Goal: Find specific page/section: Find specific page/section

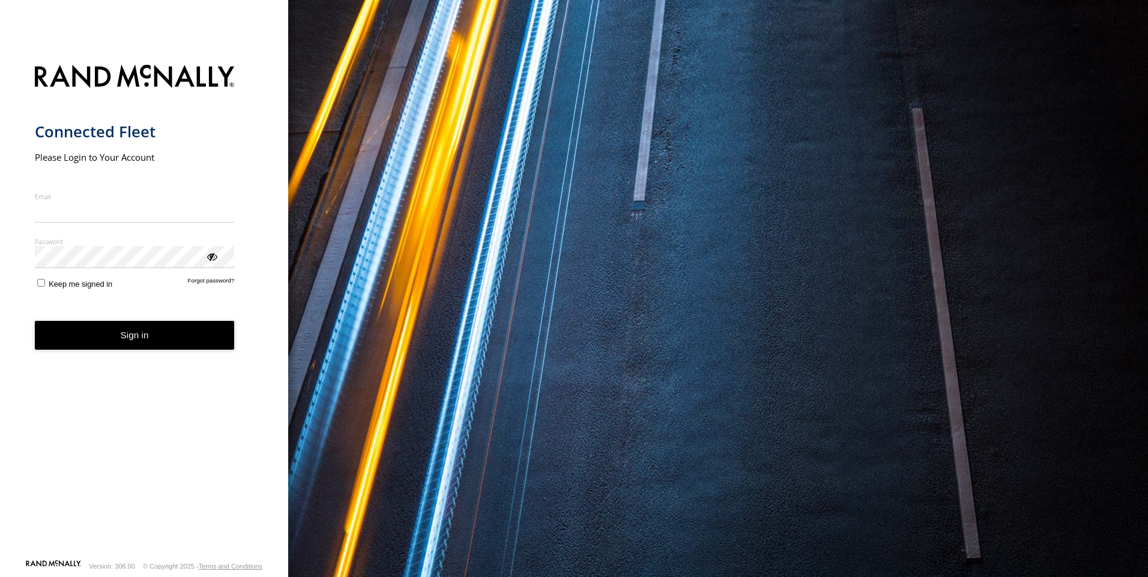
type input "**********"
click at [169, 349] on button "Sign in" at bounding box center [135, 335] width 200 height 29
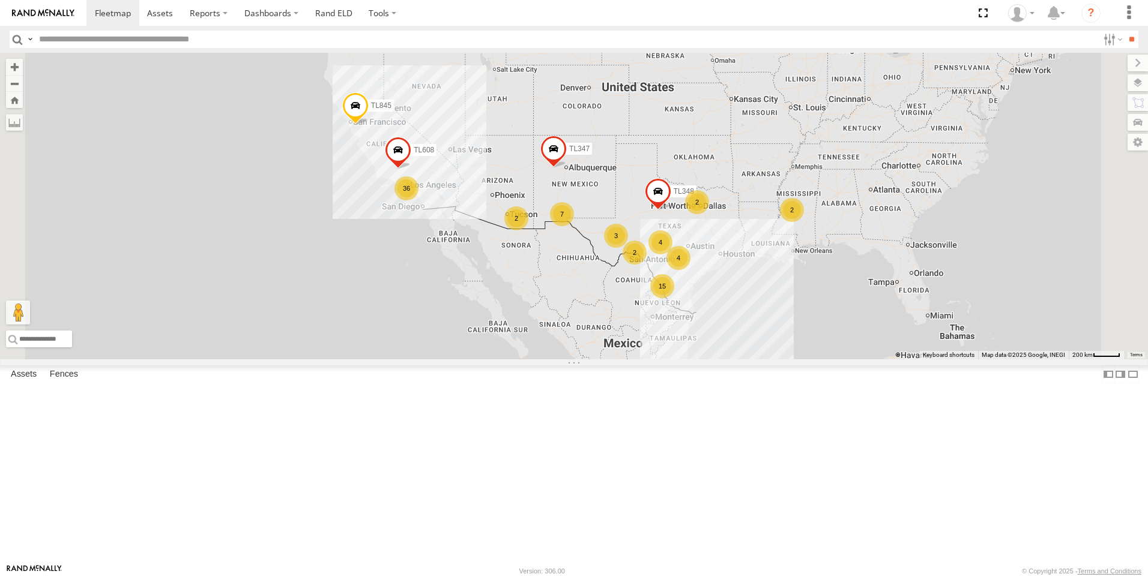
click at [75, 37] on input "text" at bounding box center [566, 39] width 1064 height 17
click at [1124, 31] on input "**" at bounding box center [1131, 39] width 14 height 17
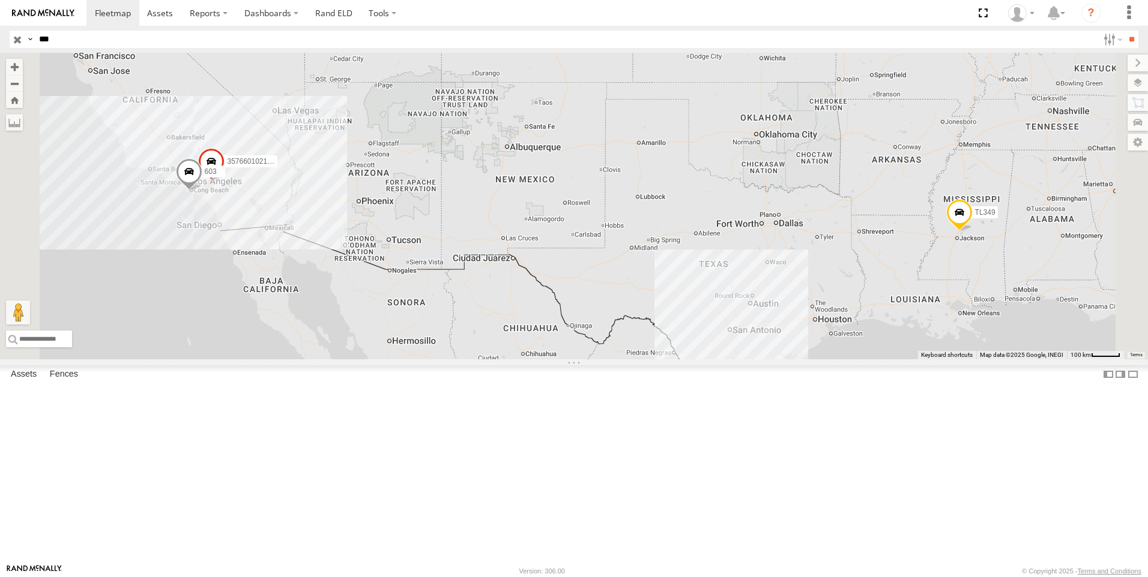
click at [0, 0] on div "603" at bounding box center [0, 0] width 0 height 0
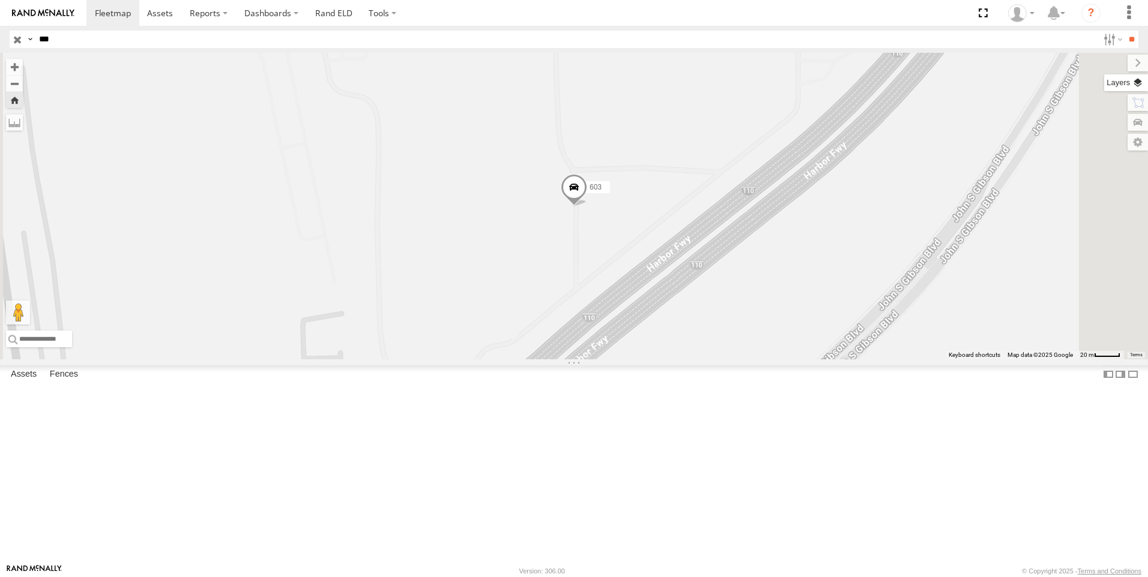
click at [1137, 83] on label at bounding box center [1126, 82] width 44 height 17
click at [0, 0] on span "Basemaps" at bounding box center [0, 0] width 0 height 0
click at [0, 0] on span "Satellite + Roadmap" at bounding box center [0, 0] width 0 height 0
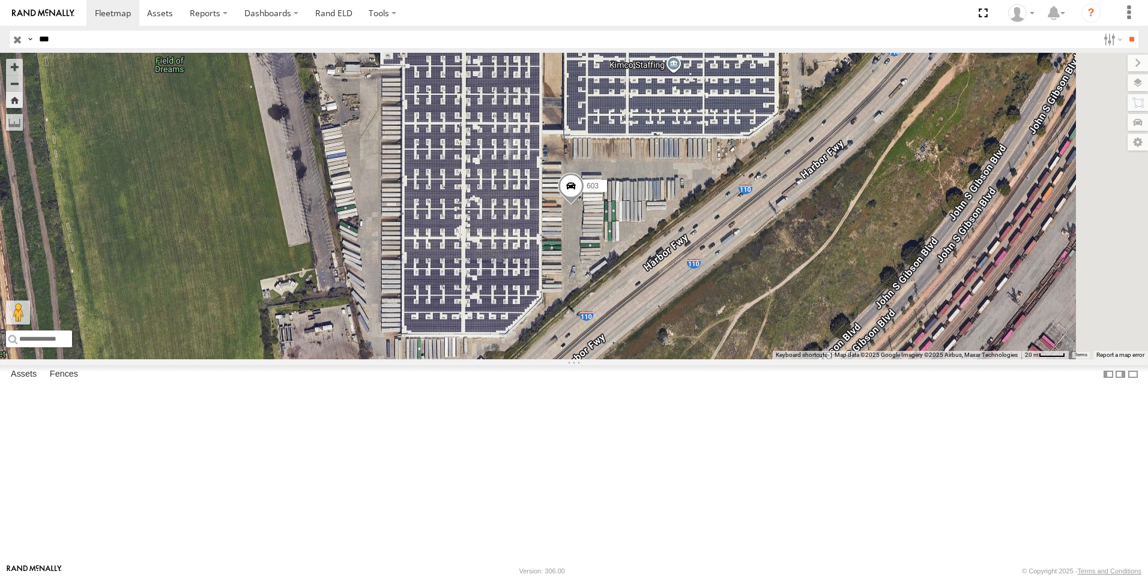
click at [0, 48] on html at bounding box center [574, 288] width 1148 height 577
click at [1124, 31] on input "**" at bounding box center [1131, 39] width 14 height 17
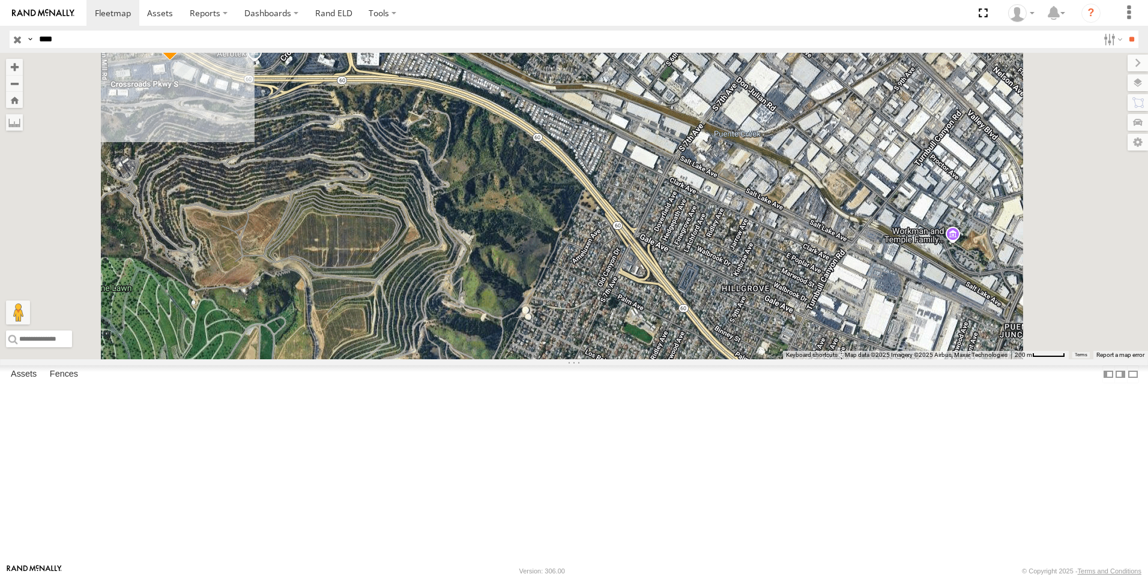
click at [0, 0] on div "9916 (ELD)" at bounding box center [0, 0] width 0 height 0
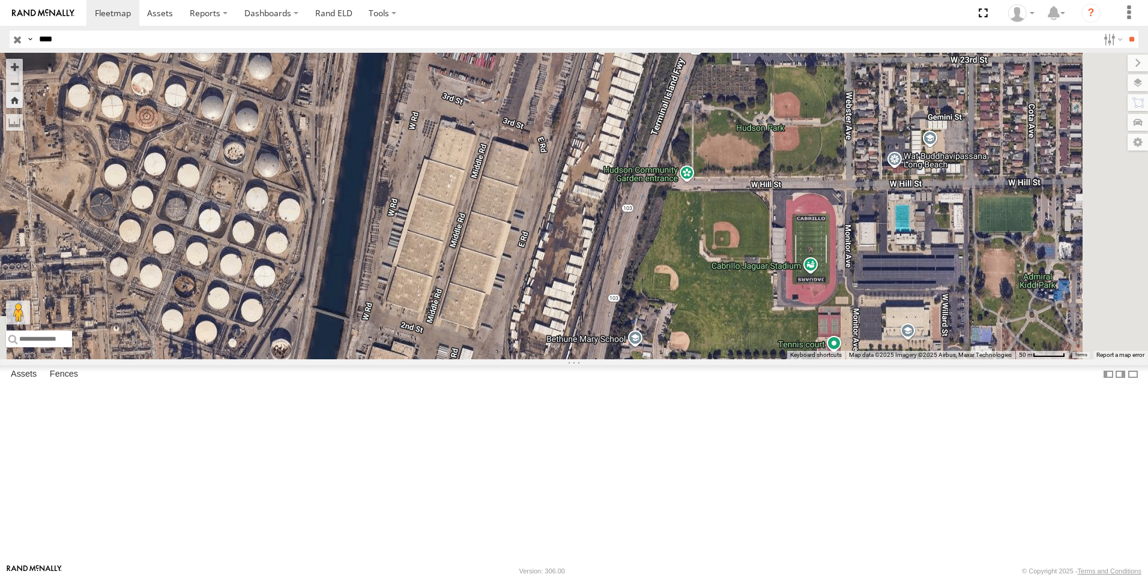
drag, startPoint x: 780, startPoint y: 349, endPoint x: 627, endPoint y: 157, distance: 245.6
click at [627, 157] on div "9916 (ELD)" at bounding box center [574, 206] width 1148 height 307
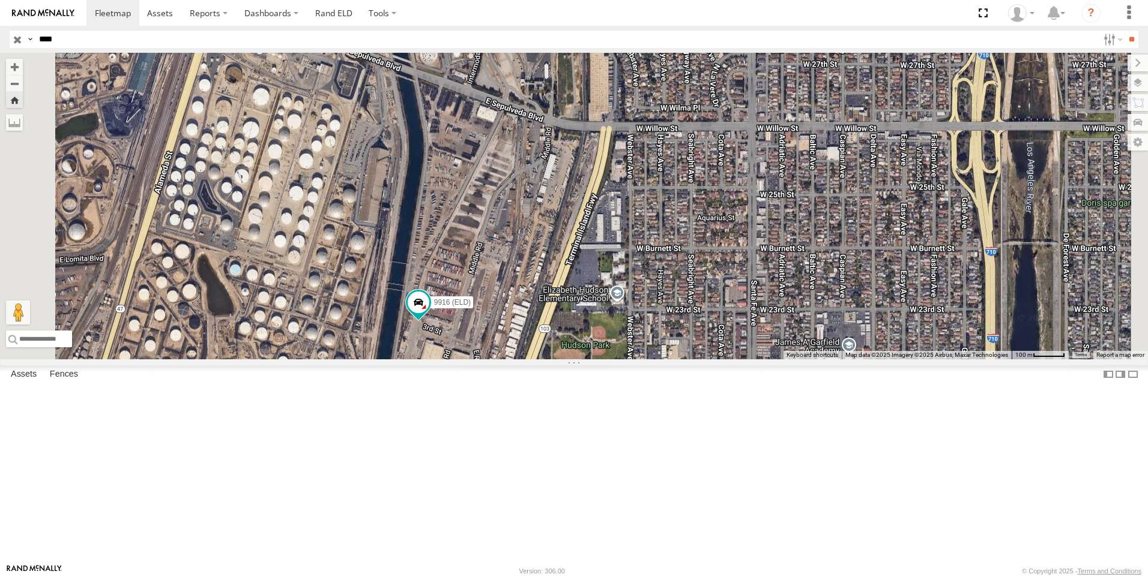
drag, startPoint x: 672, startPoint y: 430, endPoint x: 669, endPoint y: 469, distance: 38.6
click at [669, 360] on div "9916 (ELD)" at bounding box center [574, 206] width 1148 height 307
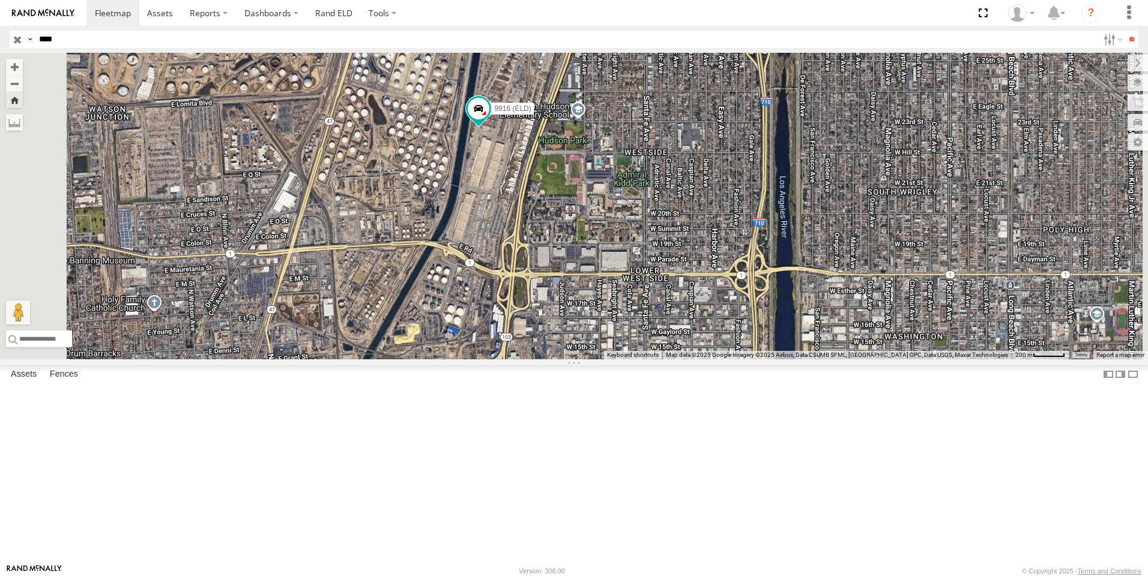
drag, startPoint x: 600, startPoint y: 463, endPoint x: 615, endPoint y: 298, distance: 165.2
click at [615, 298] on div "9916 (ELD)" at bounding box center [574, 206] width 1148 height 307
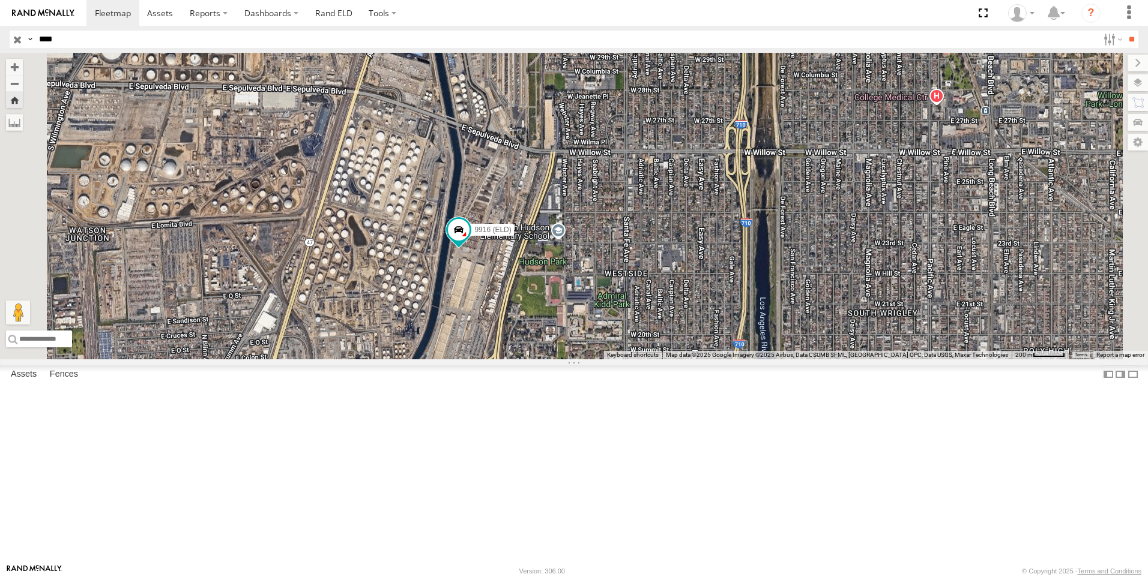
drag, startPoint x: 589, startPoint y: 245, endPoint x: 569, endPoint y: 372, distance: 128.2
click at [569, 360] on div "9916 (ELD)" at bounding box center [574, 206] width 1148 height 307
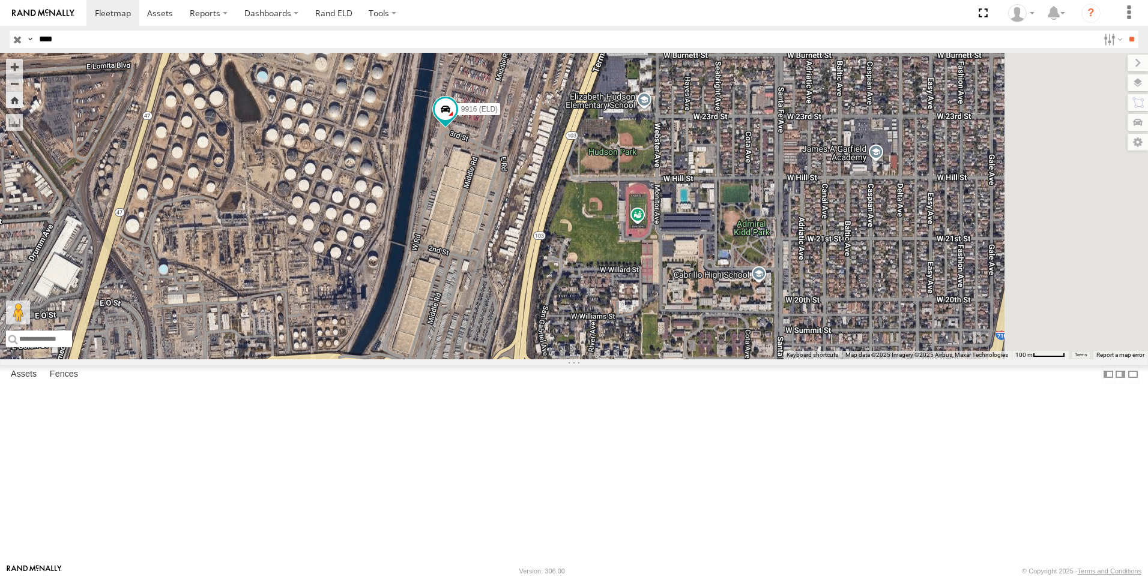
drag, startPoint x: 824, startPoint y: 259, endPoint x: 285, endPoint y: 321, distance: 542.0
click at [285, 321] on main "← Move left → Move right ↑ Move up ↓ Move down + Zoom in - Zoom out Home Jump l…" at bounding box center [574, 308] width 1148 height 511
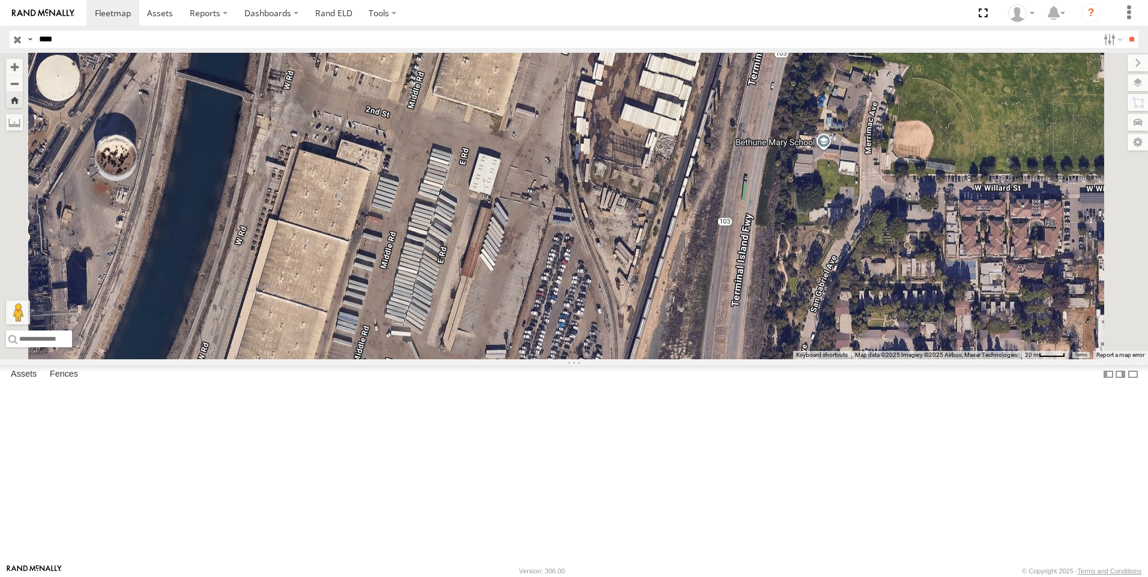
drag, startPoint x: 563, startPoint y: 402, endPoint x: 637, endPoint y: 260, distance: 160.3
click at [633, 271] on div "9916 (ELD)" at bounding box center [574, 206] width 1148 height 307
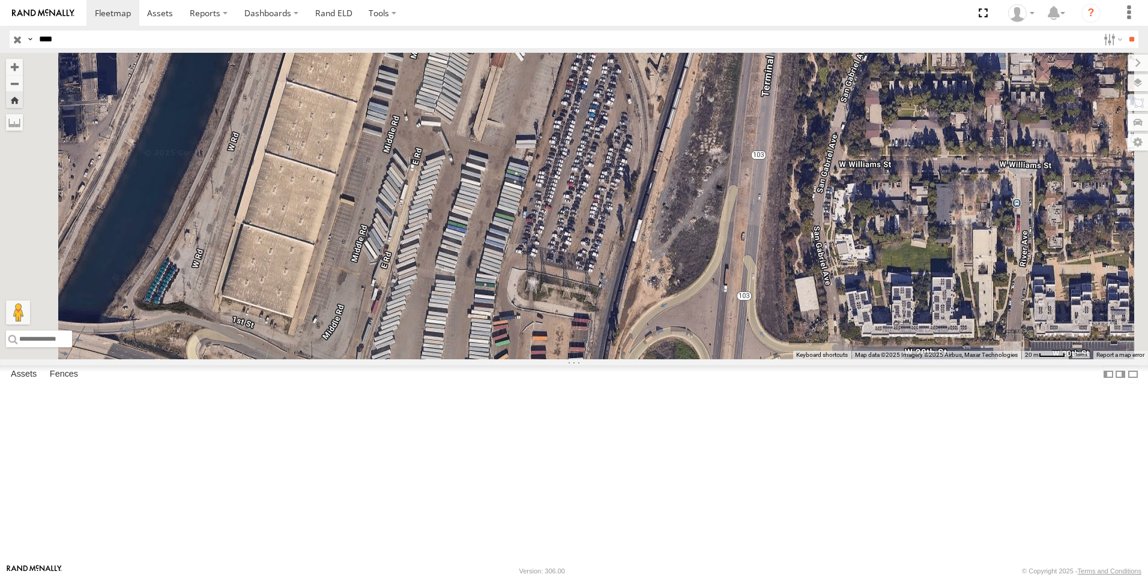
drag, startPoint x: 590, startPoint y: 355, endPoint x: 629, endPoint y: 102, distance: 255.7
click at [629, 103] on div "9916 (ELD)" at bounding box center [574, 206] width 1148 height 307
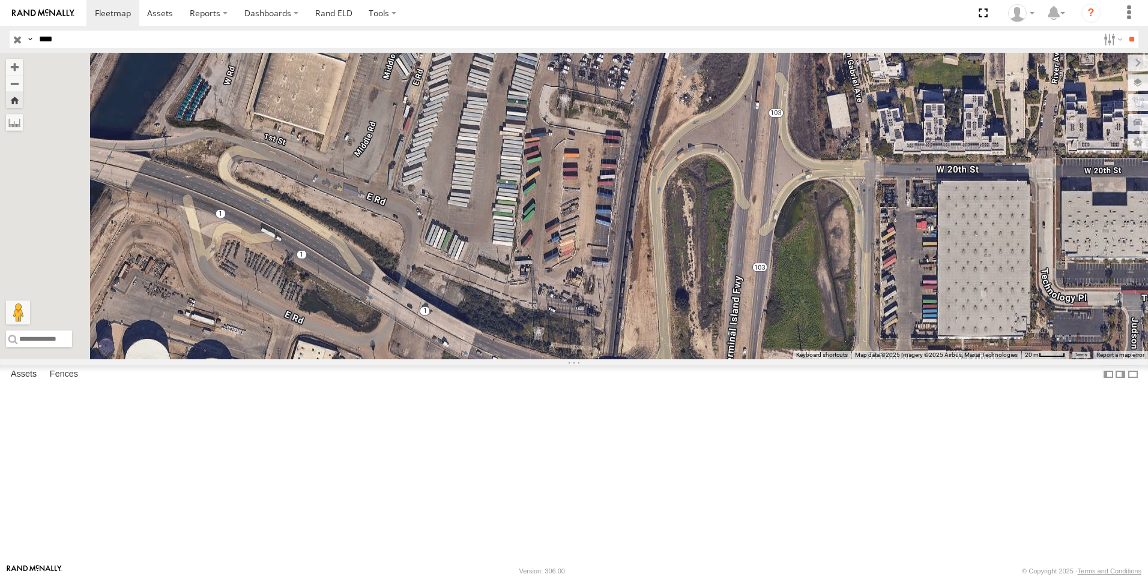
drag, startPoint x: 60, startPoint y: 39, endPoint x: 8, endPoint y: 28, distance: 53.3
click at [8, 28] on header "Search Query Asset ID Asset Label Registration Manufacturer Model VIN Job ID" at bounding box center [574, 39] width 1148 height 27
type input "***"
click at [1124, 31] on input "**" at bounding box center [1131, 39] width 14 height 17
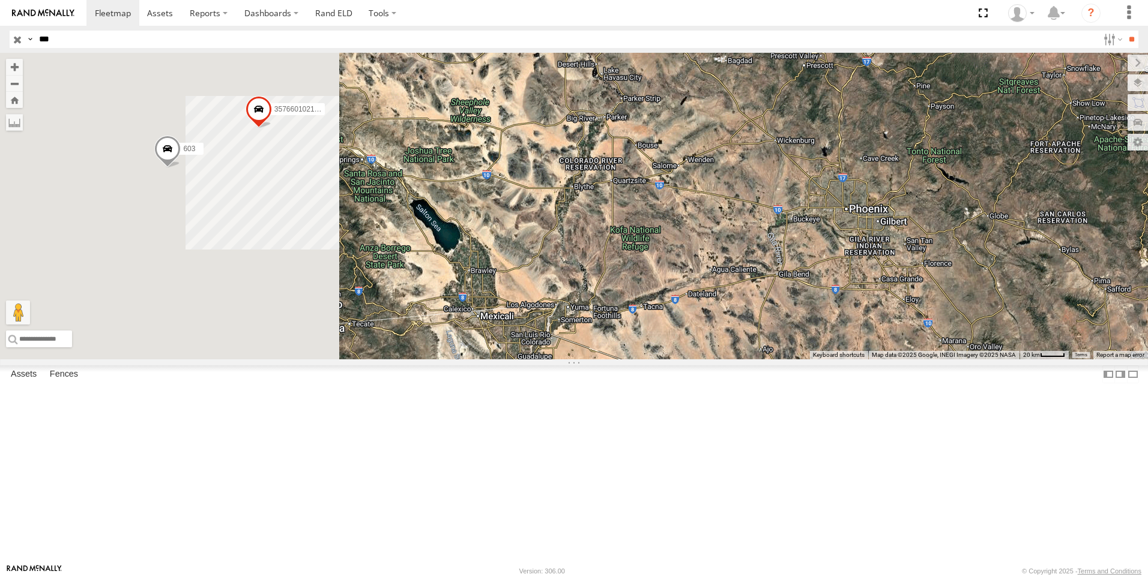
drag, startPoint x: 507, startPoint y: 286, endPoint x: 678, endPoint y: 300, distance: 171.7
click at [678, 300] on div "357660102199122 603 TL349" at bounding box center [574, 206] width 1148 height 307
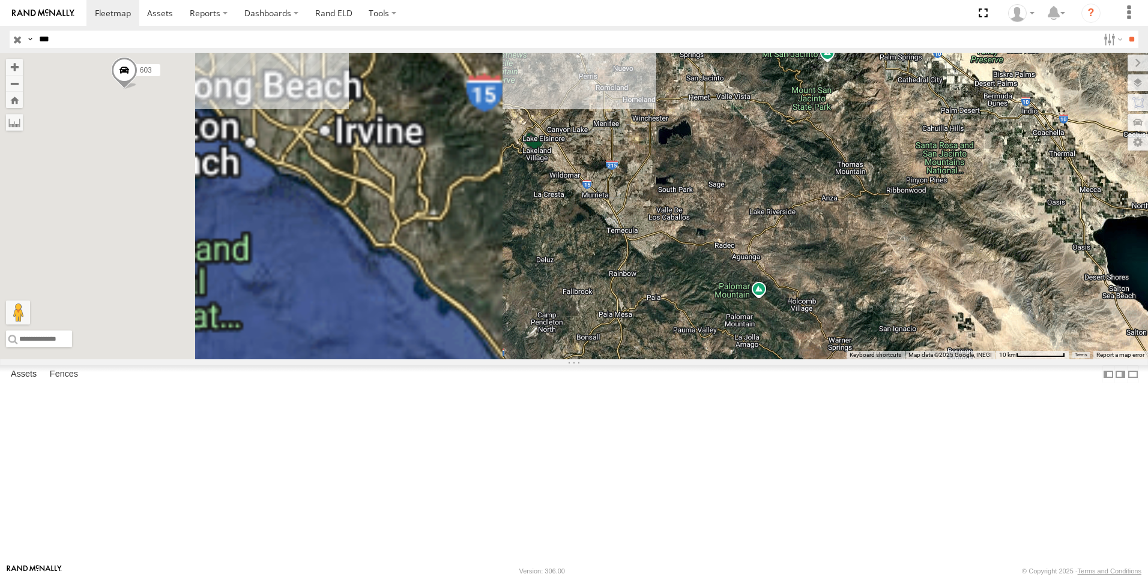
drag, startPoint x: 361, startPoint y: 299, endPoint x: 918, endPoint y: 275, distance: 557.6
click at [933, 276] on div "357660102199122 603 TL349" at bounding box center [574, 206] width 1148 height 307
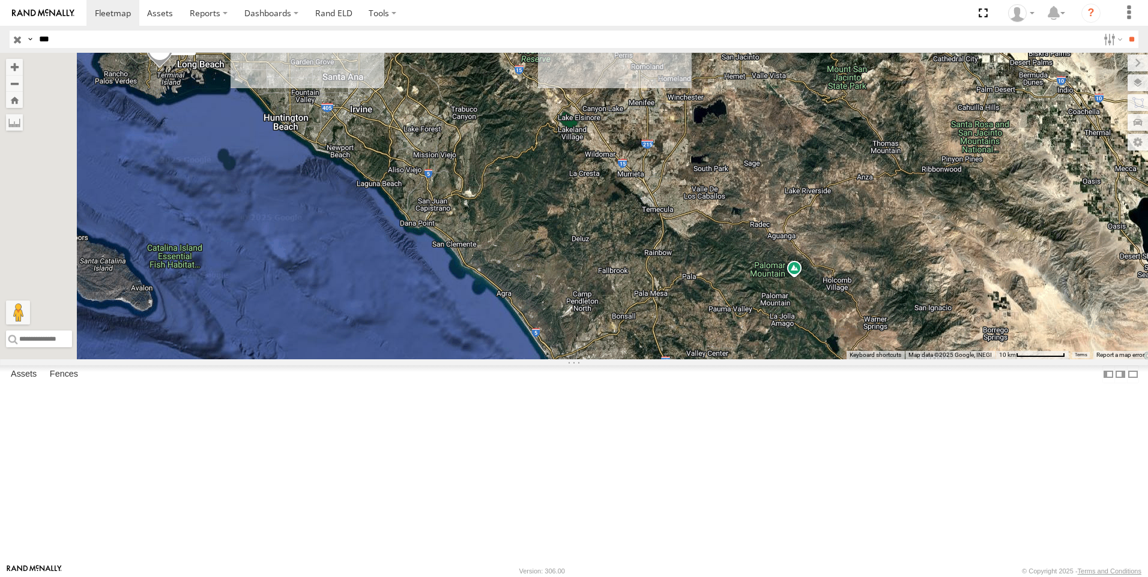
click at [412, 207] on div "357660102199122 603 TL349" at bounding box center [574, 206] width 1148 height 307
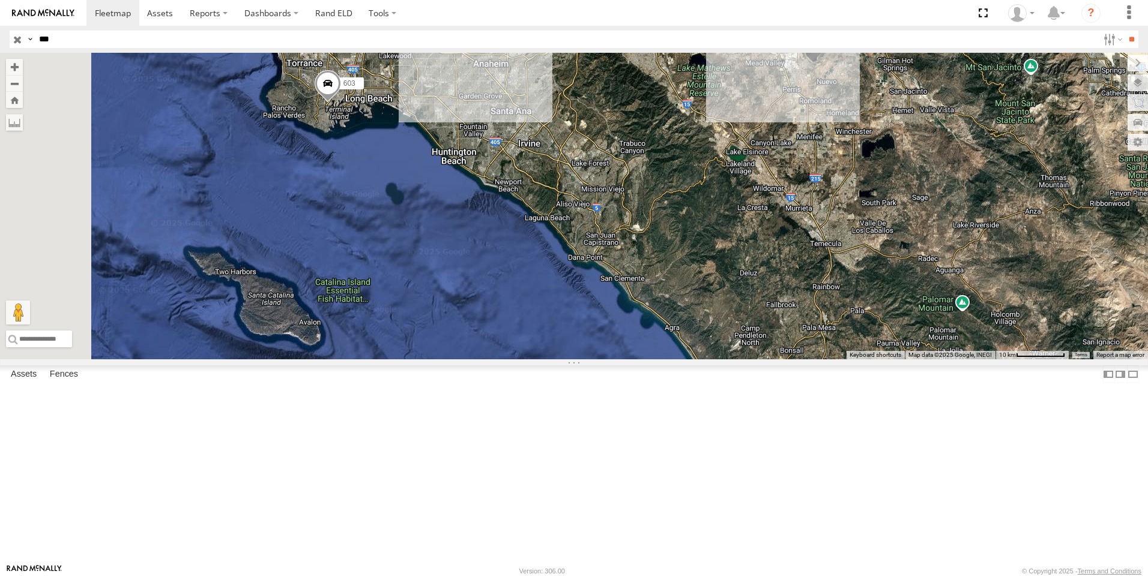
drag, startPoint x: 414, startPoint y: 205, endPoint x: 583, endPoint y: 240, distance: 172.7
click at [583, 240] on div "357660102199122 603 TL349" at bounding box center [574, 206] width 1148 height 307
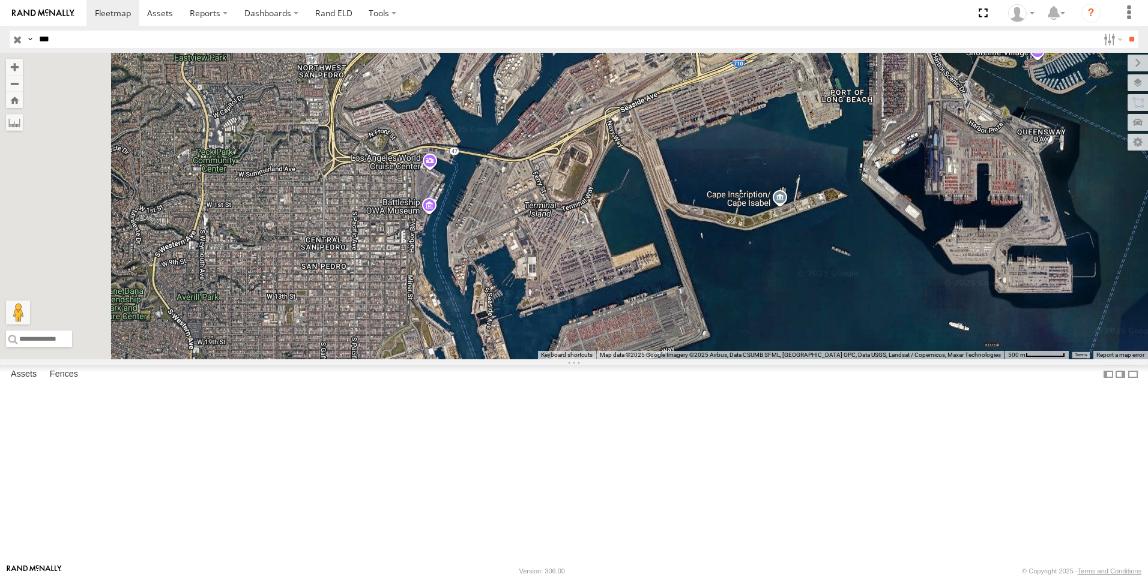
drag, startPoint x: 474, startPoint y: 228, endPoint x: 719, endPoint y: 396, distance: 297.1
click at [719, 360] on div "357660102199122 603 TL349" at bounding box center [574, 206] width 1148 height 307
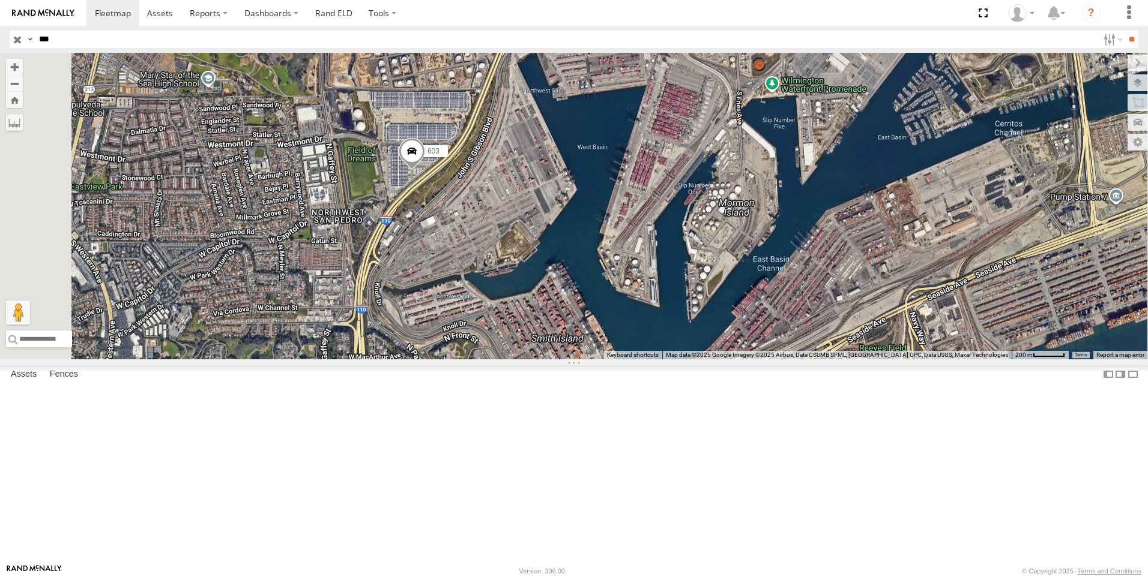
drag, startPoint x: 510, startPoint y: 127, endPoint x: 582, endPoint y: 318, distance: 203.3
click at [582, 318] on div "357660102199122 603 TL349" at bounding box center [574, 206] width 1148 height 307
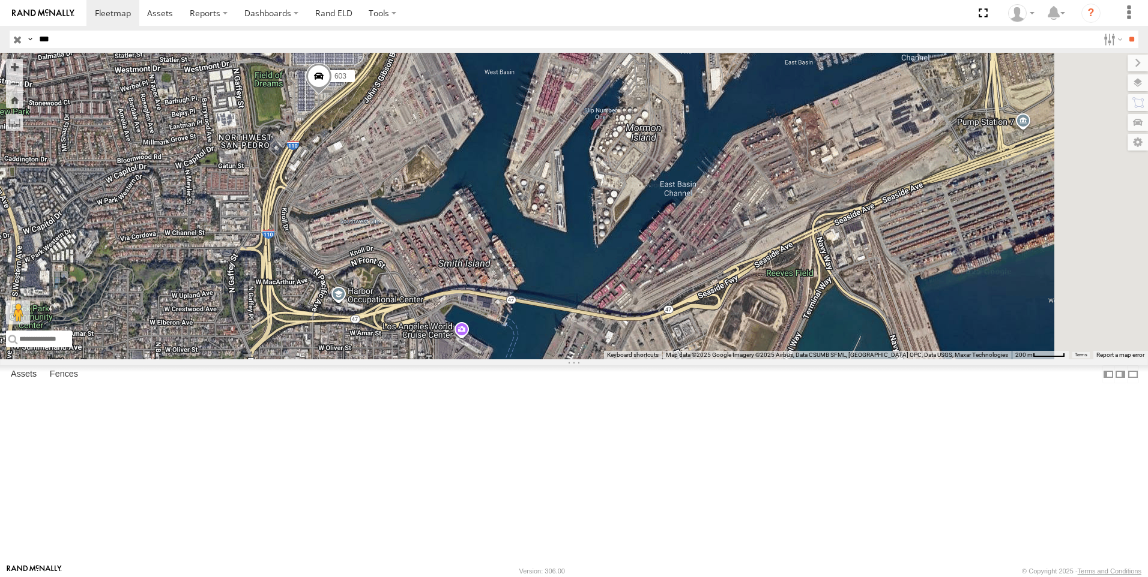
drag, startPoint x: 700, startPoint y: 406, endPoint x: 513, endPoint y: 256, distance: 239.6
click at [513, 256] on div "357660102199122 603 TL349" at bounding box center [574, 206] width 1148 height 307
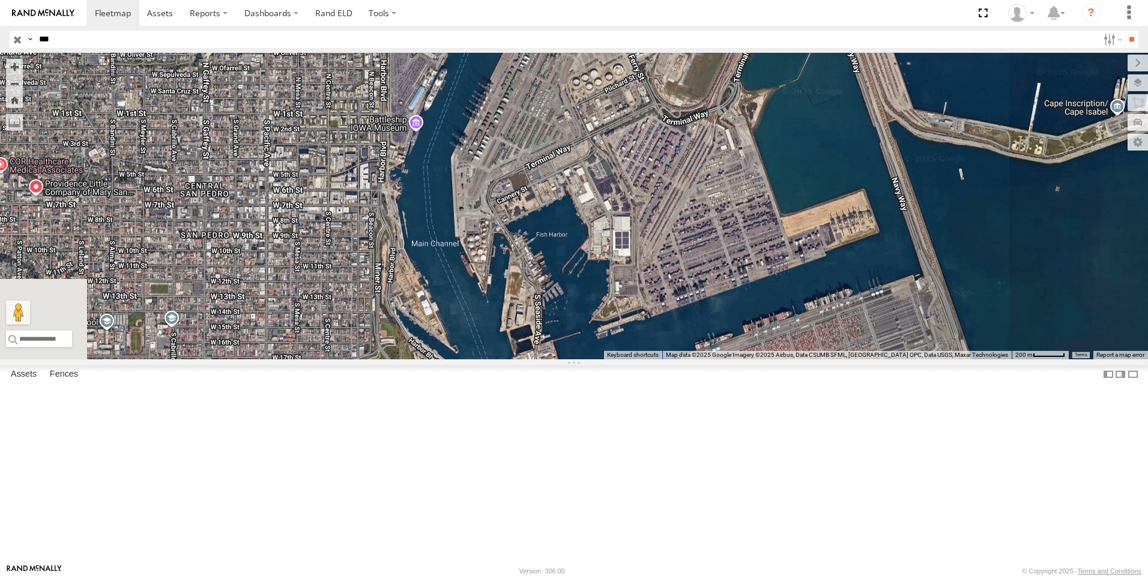
drag, startPoint x: 680, startPoint y: 481, endPoint x: 636, endPoint y: 181, distance: 304.0
click at [636, 181] on div "357660102199122 603 TL349" at bounding box center [574, 206] width 1148 height 307
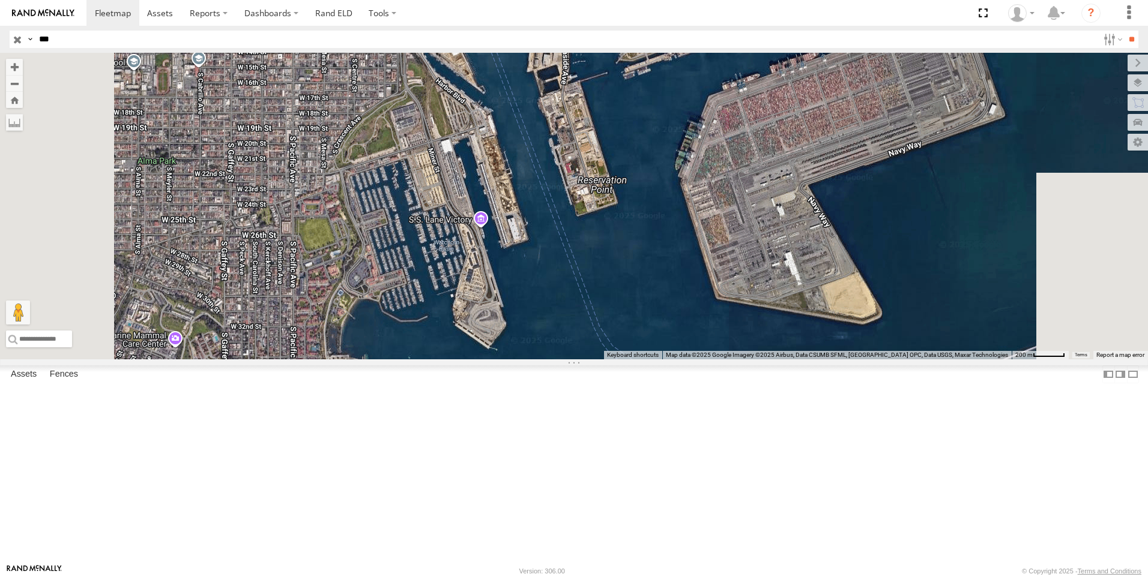
drag, startPoint x: 608, startPoint y: 393, endPoint x: 626, endPoint y: 168, distance: 225.8
click at [626, 168] on div "357660102199122 603 TL349" at bounding box center [574, 206] width 1148 height 307
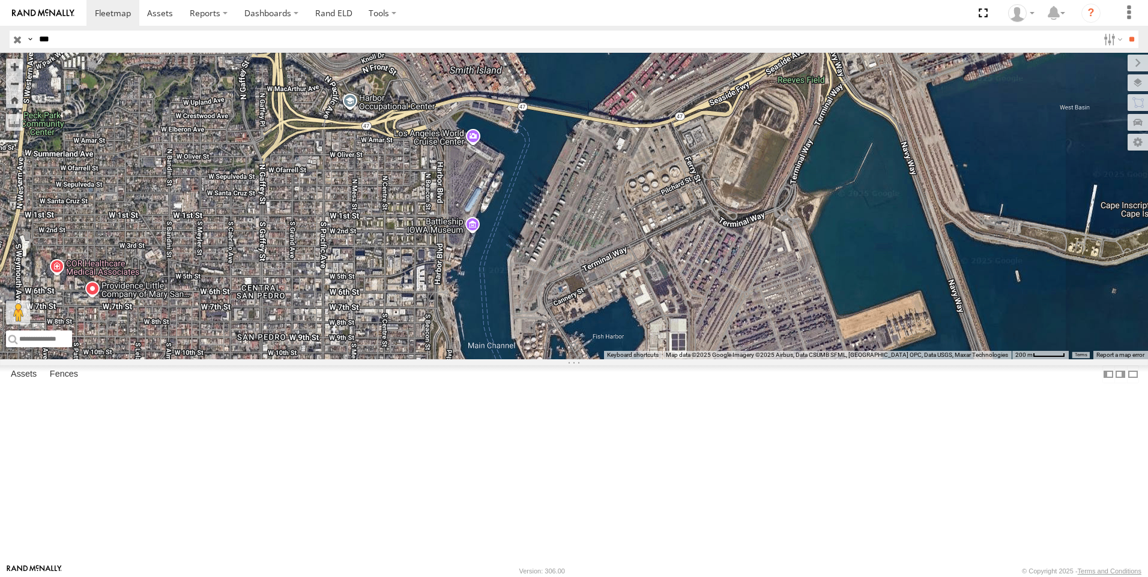
drag, startPoint x: 449, startPoint y: 146, endPoint x: 467, endPoint y: 431, distance: 285.1
click at [481, 360] on div "357660102199122 603 TL349" at bounding box center [574, 206] width 1148 height 307
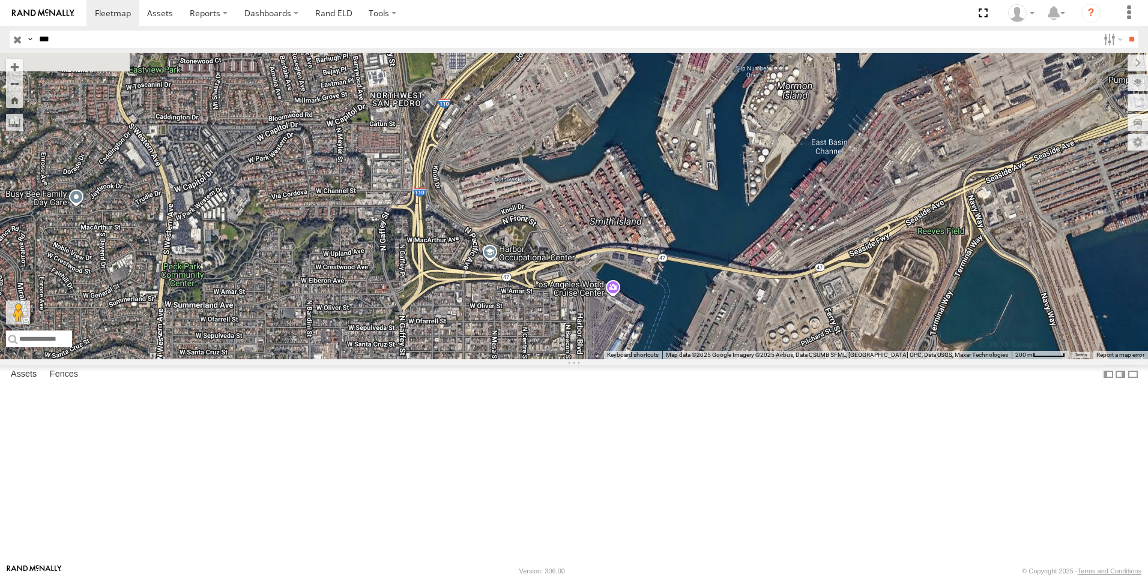
drag, startPoint x: 495, startPoint y: 204, endPoint x: 638, endPoint y: 352, distance: 205.5
click at [638, 352] on div "357660102199122 603 TL349" at bounding box center [574, 206] width 1148 height 307
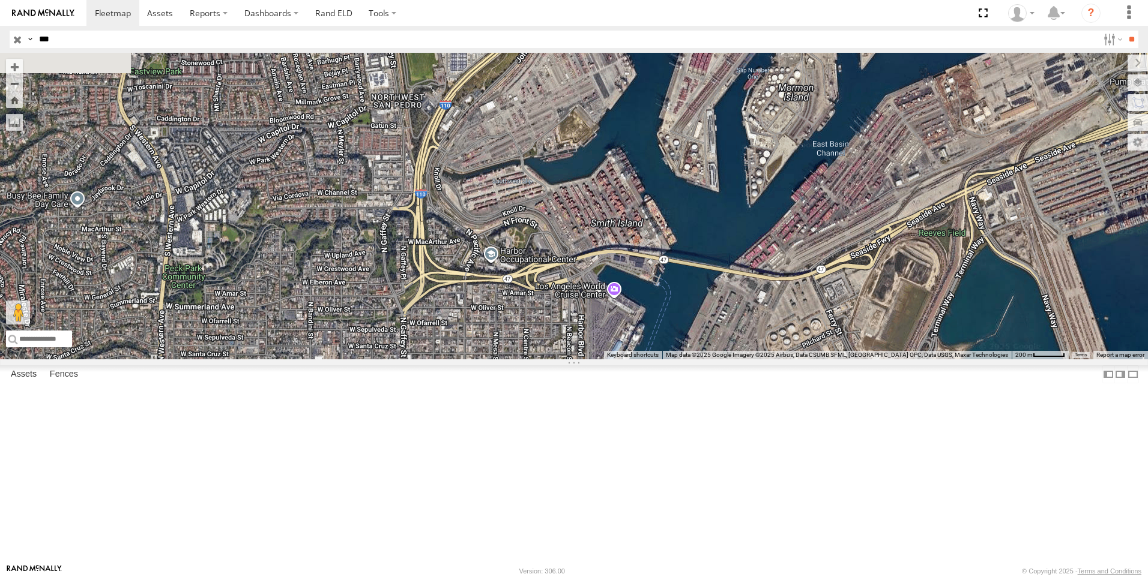
click at [484, 55] on span at bounding box center [471, 39] width 26 height 32
drag, startPoint x: 636, startPoint y: 91, endPoint x: 603, endPoint y: 252, distance: 164.4
click at [603, 252] on div "357660102199122 603 TL349 603 All Assets I-110 Wilmington 33.76195 , -118.28744…" at bounding box center [574, 206] width 1148 height 307
drag, startPoint x: 603, startPoint y: 252, endPoint x: 615, endPoint y: 130, distance: 123.1
click at [484, 55] on span at bounding box center [471, 39] width 26 height 32
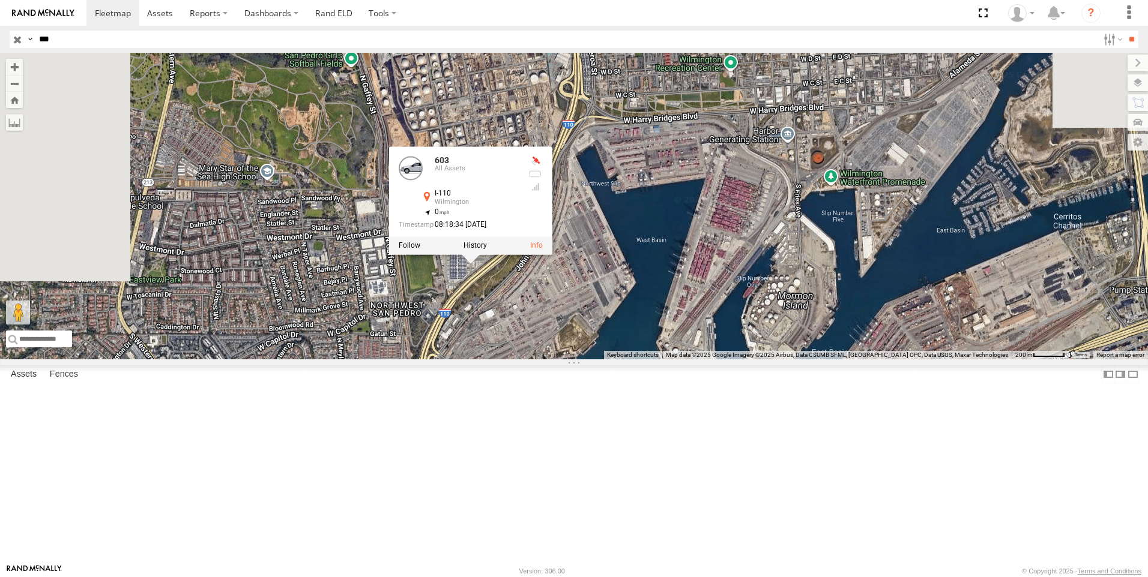
drag, startPoint x: 583, startPoint y: 188, endPoint x: 583, endPoint y: 400, distance: 211.3
click at [583, 360] on div "357660102199122 603 TL349 603 All Assets I-110 Wilmington 33.76195 , -118.28744…" at bounding box center [574, 206] width 1148 height 307
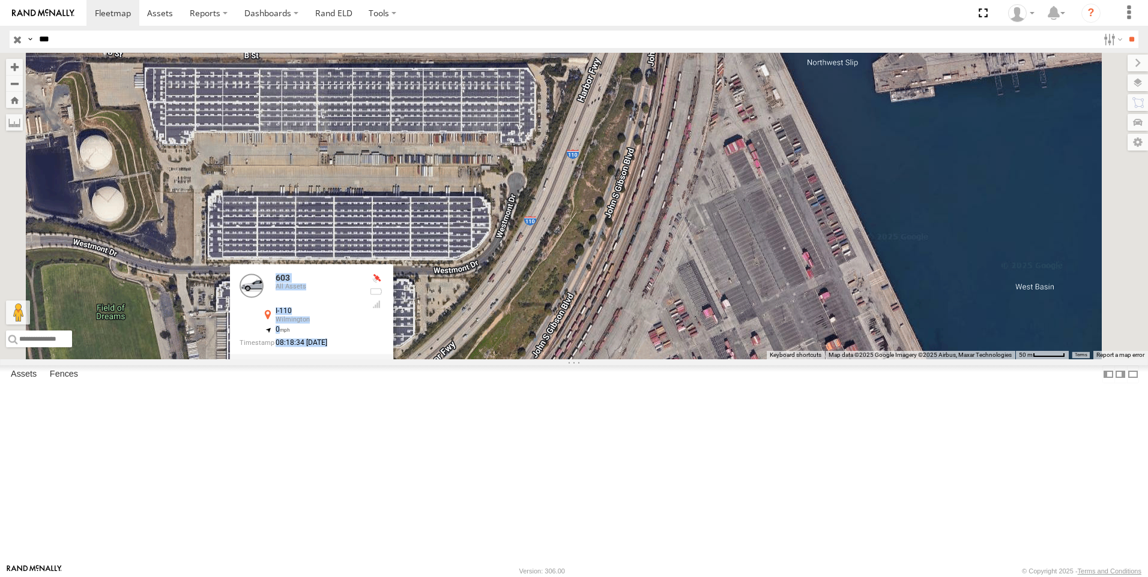
drag, startPoint x: 540, startPoint y: 385, endPoint x: 555, endPoint y: 304, distance: 82.3
click at [555, 304] on div "357660102199122 603 TL349 603 All Assets I-110 Wilmington 33.76195 , -118.28744…" at bounding box center [574, 206] width 1148 height 307
click at [618, 360] on div "357660102199122 603 TL349 603 All Assets I-110 Wilmington 33.76195 , -118.28744…" at bounding box center [574, 206] width 1148 height 307
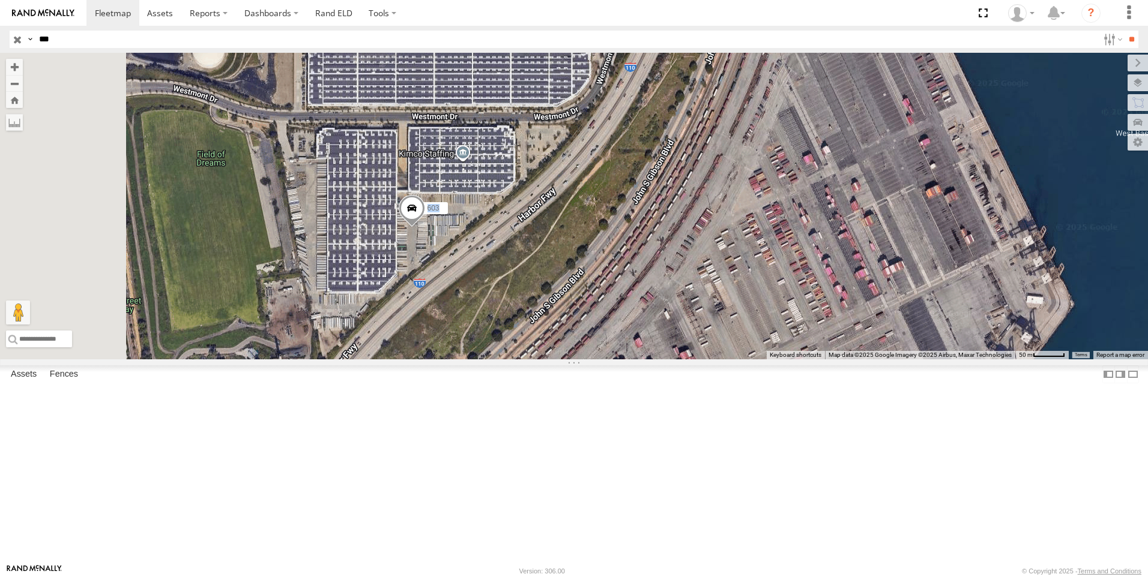
drag, startPoint x: 540, startPoint y: 449, endPoint x: 639, endPoint y: 294, distance: 184.2
click at [639, 294] on div "357660102199122 603 TL349" at bounding box center [574, 206] width 1148 height 307
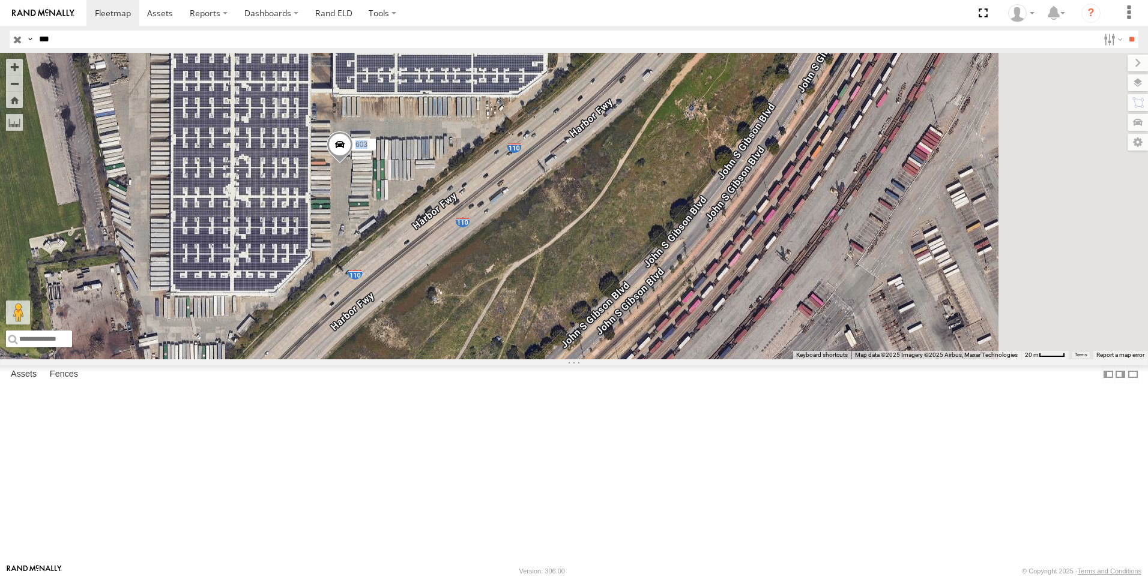
drag, startPoint x: 572, startPoint y: 340, endPoint x: 444, endPoint y: 295, distance: 136.1
click at [444, 295] on div "357660102199122 603 TL349" at bounding box center [574, 206] width 1148 height 307
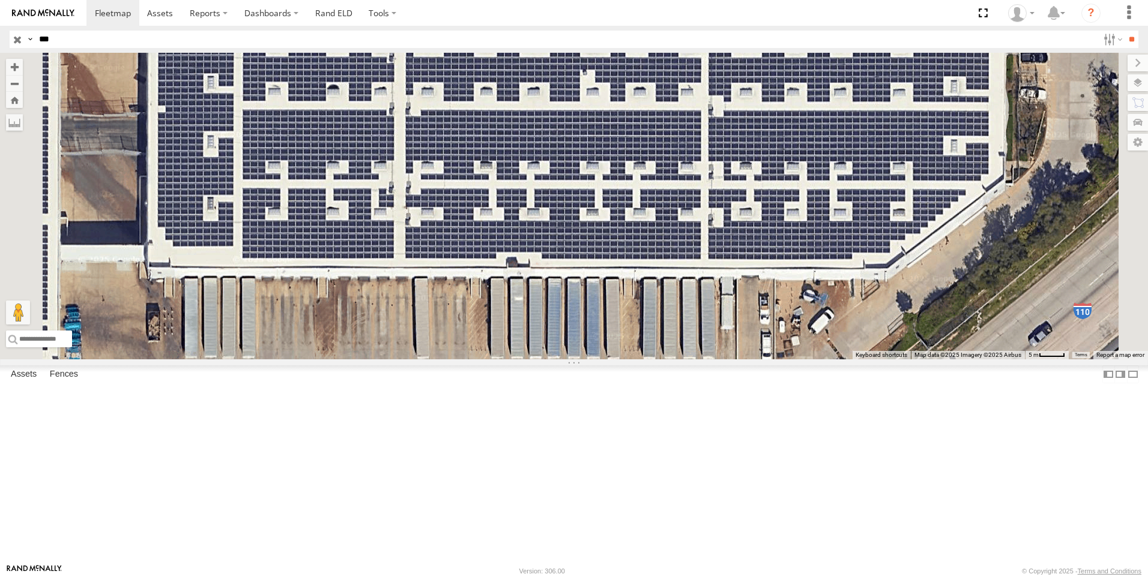
drag, startPoint x: 649, startPoint y: 86, endPoint x: 633, endPoint y: 116, distance: 33.8
click at [633, 116] on div "357660102199122 603 TL349" at bounding box center [574, 206] width 1148 height 307
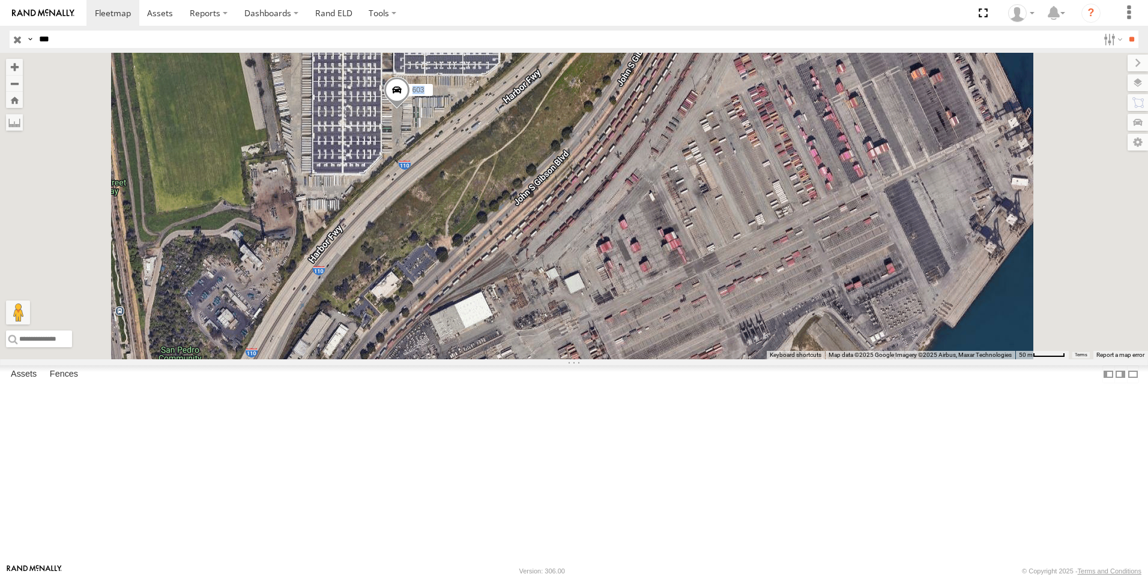
drag, startPoint x: 632, startPoint y: 441, endPoint x: 612, endPoint y: 244, distance: 198.5
click at [612, 244] on div "357660102199122 603 TL349" at bounding box center [574, 206] width 1148 height 307
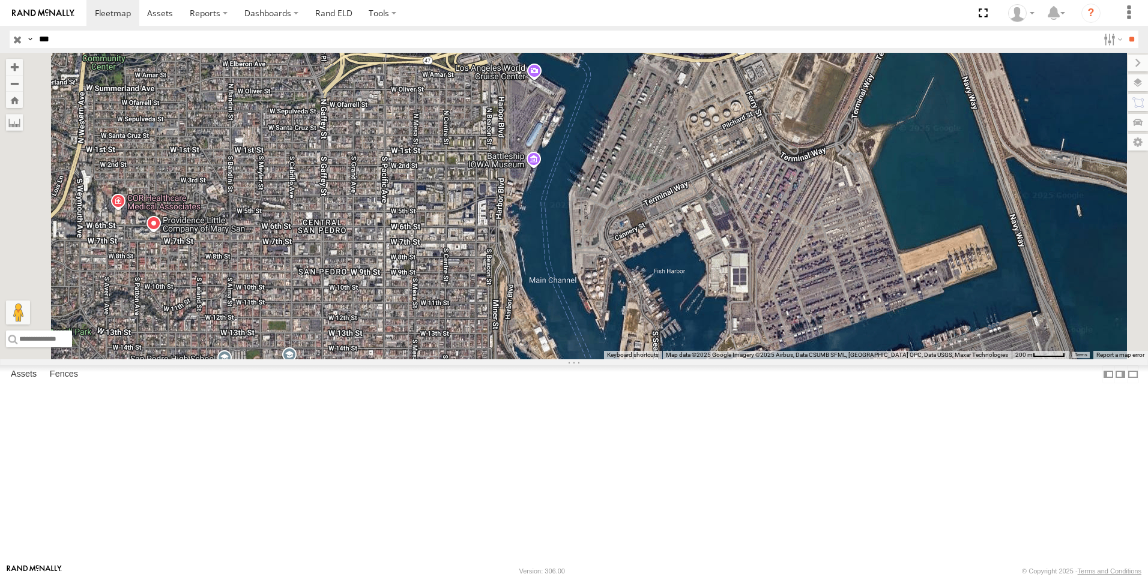
drag, startPoint x: 627, startPoint y: 334, endPoint x: 591, endPoint y: 22, distance: 314.2
click at [591, 21] on body at bounding box center [574, 288] width 1148 height 577
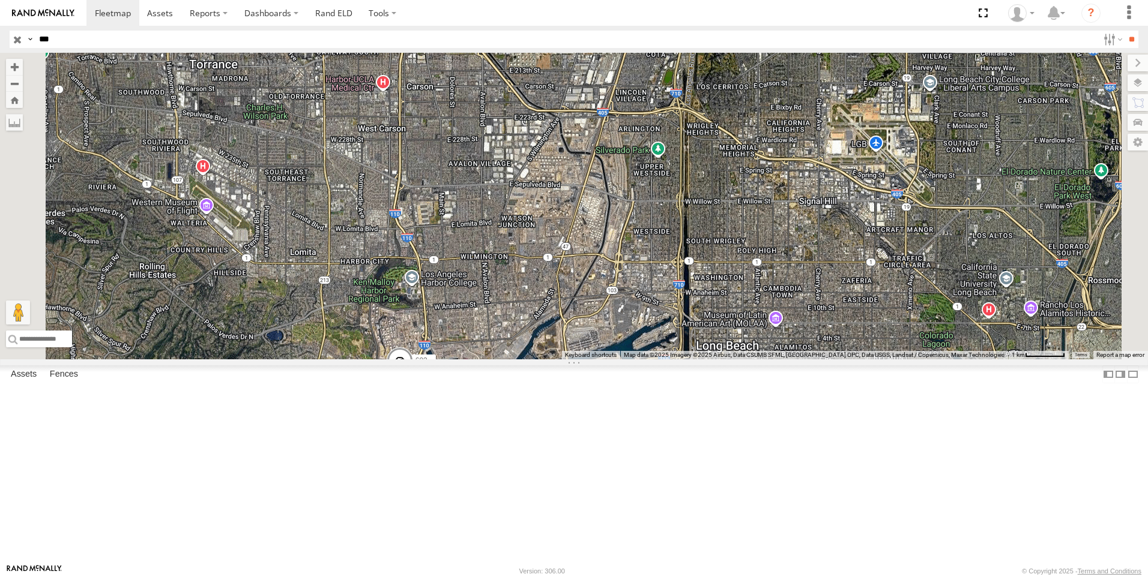
drag, startPoint x: 544, startPoint y: 209, endPoint x: 514, endPoint y: 459, distance: 252.1
click at [514, 360] on div "357660102199122 603 TL349" at bounding box center [574, 206] width 1148 height 307
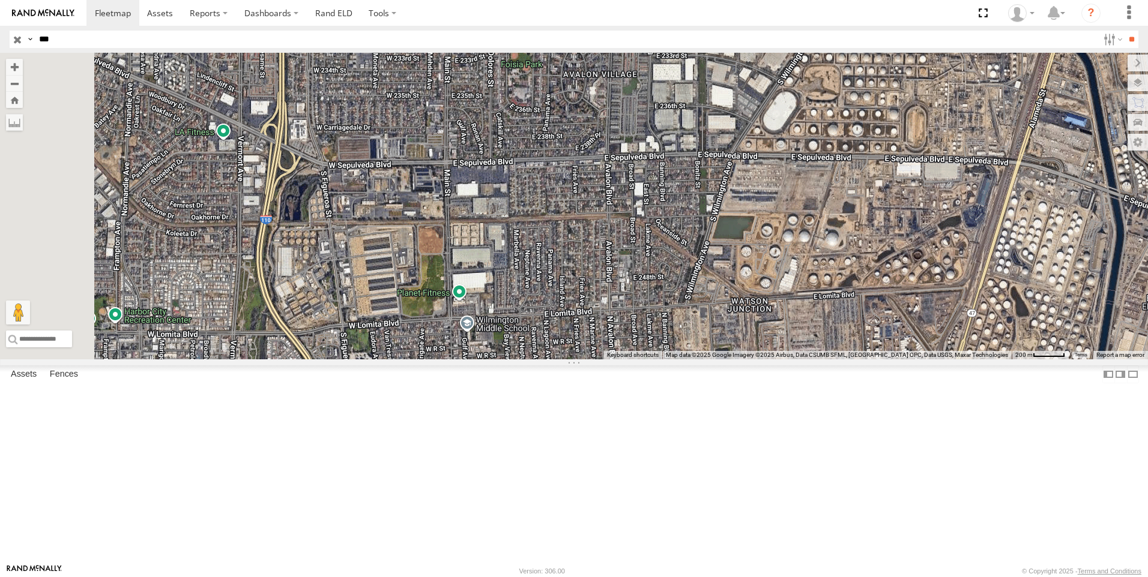
drag, startPoint x: 587, startPoint y: 347, endPoint x: 672, endPoint y: -34, distance: 390.6
click at [672, 0] on html at bounding box center [574, 288] width 1148 height 577
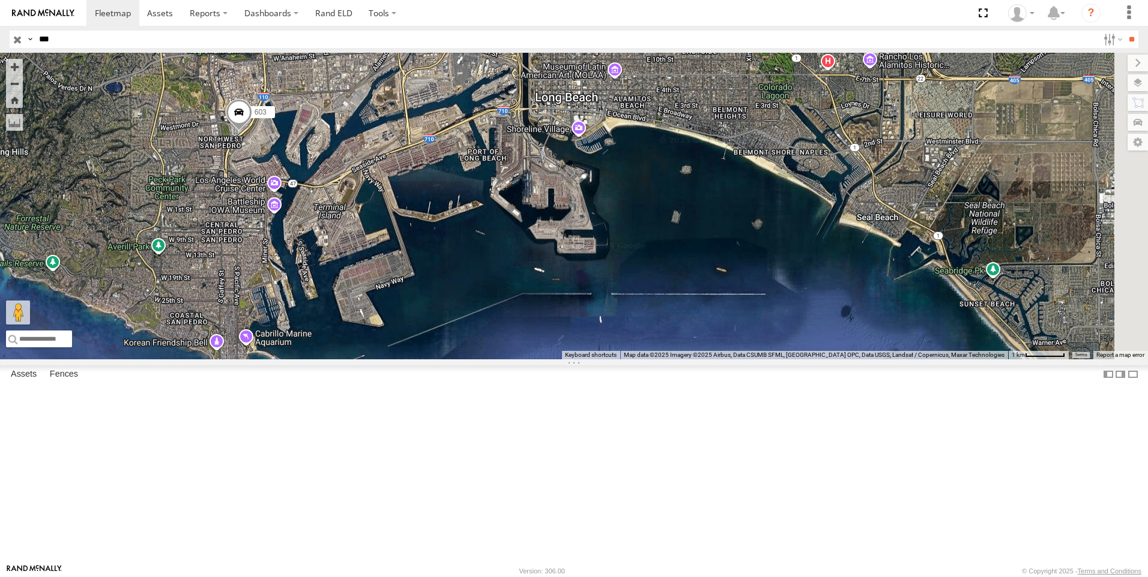
drag, startPoint x: 698, startPoint y: 296, endPoint x: 510, endPoint y: 179, distance: 221.6
click at [510, 179] on div "357660102199122 603 TL349" at bounding box center [574, 206] width 1148 height 307
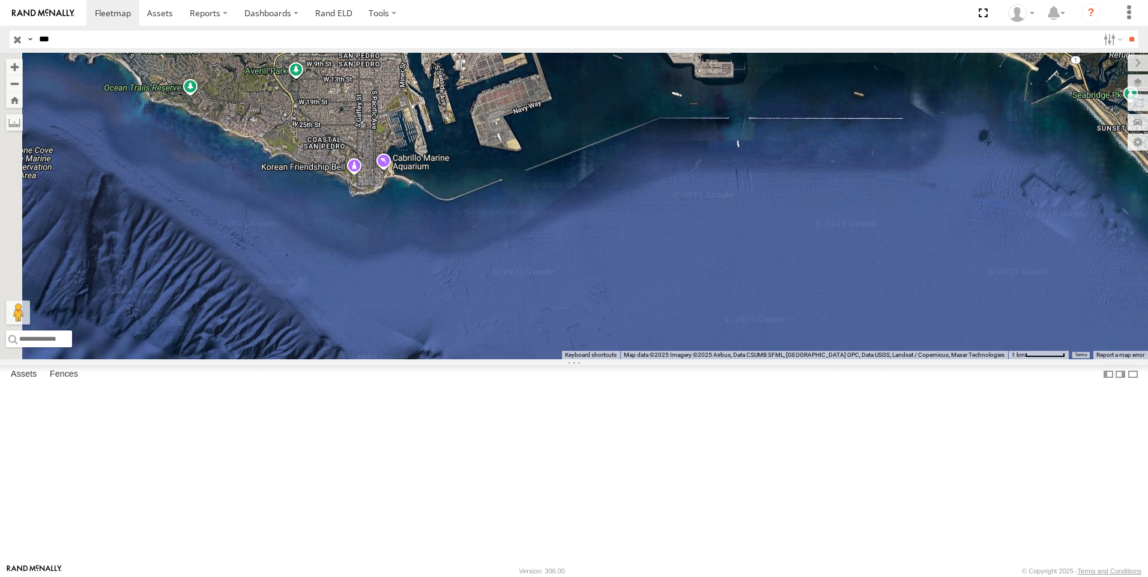
drag, startPoint x: 549, startPoint y: 356, endPoint x: 699, endPoint y: 173, distance: 235.9
click at [699, 173] on div "357660102199122 603 TL349" at bounding box center [574, 206] width 1148 height 307
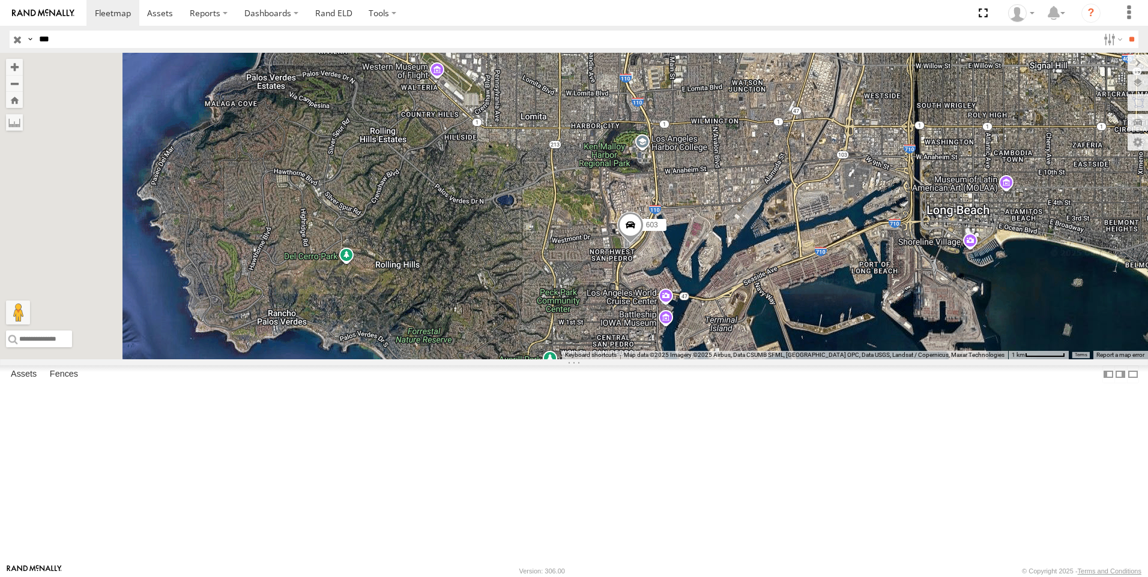
drag, startPoint x: 412, startPoint y: 190, endPoint x: 668, endPoint y: 480, distance: 387.1
click at [668, 360] on div "357660102199122 603 TL349" at bounding box center [574, 206] width 1148 height 307
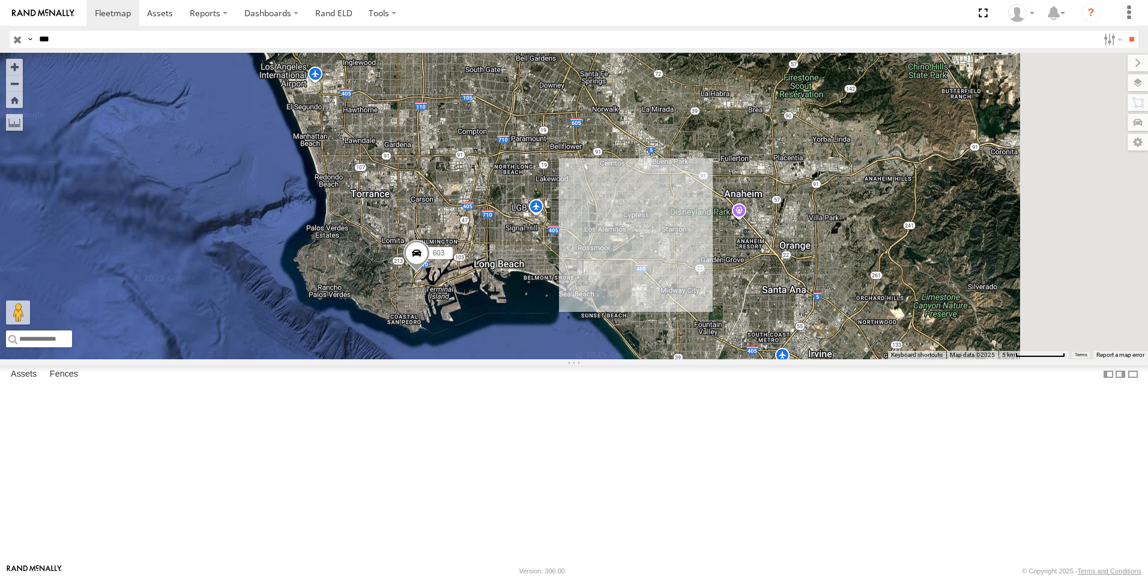
drag, startPoint x: 564, startPoint y: 229, endPoint x: 473, endPoint y: 233, distance: 90.7
click at [473, 233] on div "357660102199122 603 TL349" at bounding box center [574, 206] width 1148 height 307
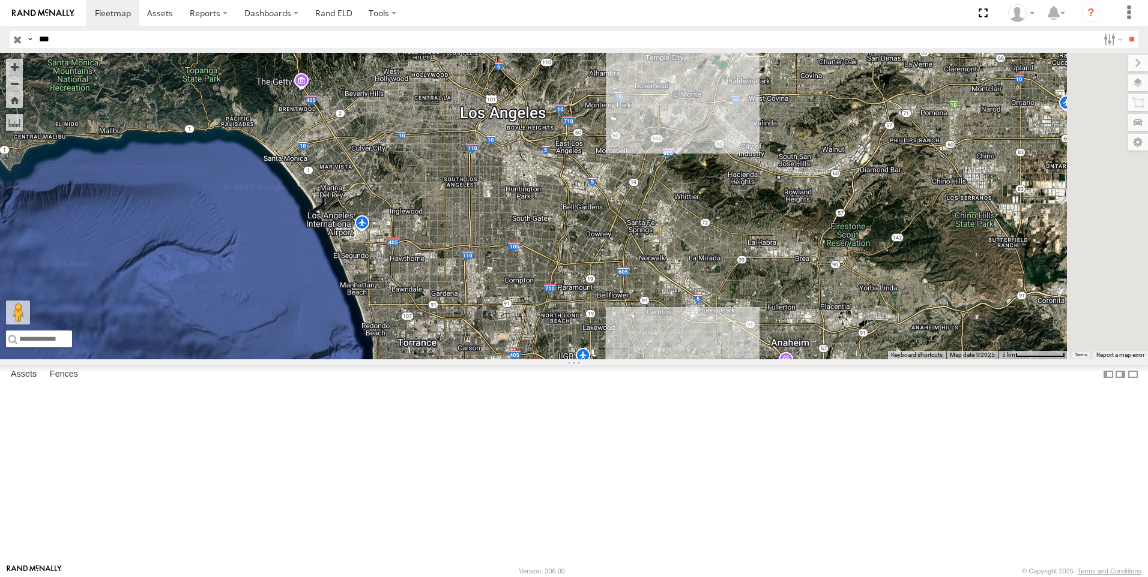
drag, startPoint x: 433, startPoint y: 136, endPoint x: 480, endPoint y: 286, distance: 157.8
click at [480, 286] on div "357660102199122 603 TL349" at bounding box center [574, 206] width 1148 height 307
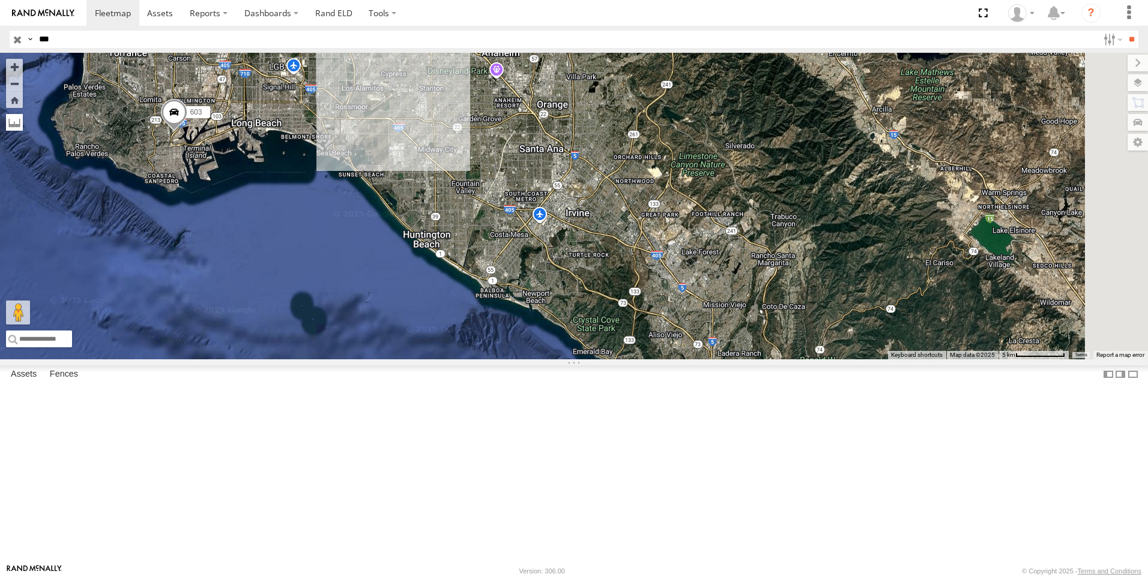
drag, startPoint x: 597, startPoint y: 418, endPoint x: 307, endPoint y: 127, distance: 410.5
click at [307, 127] on div "357660102199122 603 TL349 Keyboard shortcuts Map Data Map data ©2025 Map data ©…" at bounding box center [574, 206] width 1148 height 307
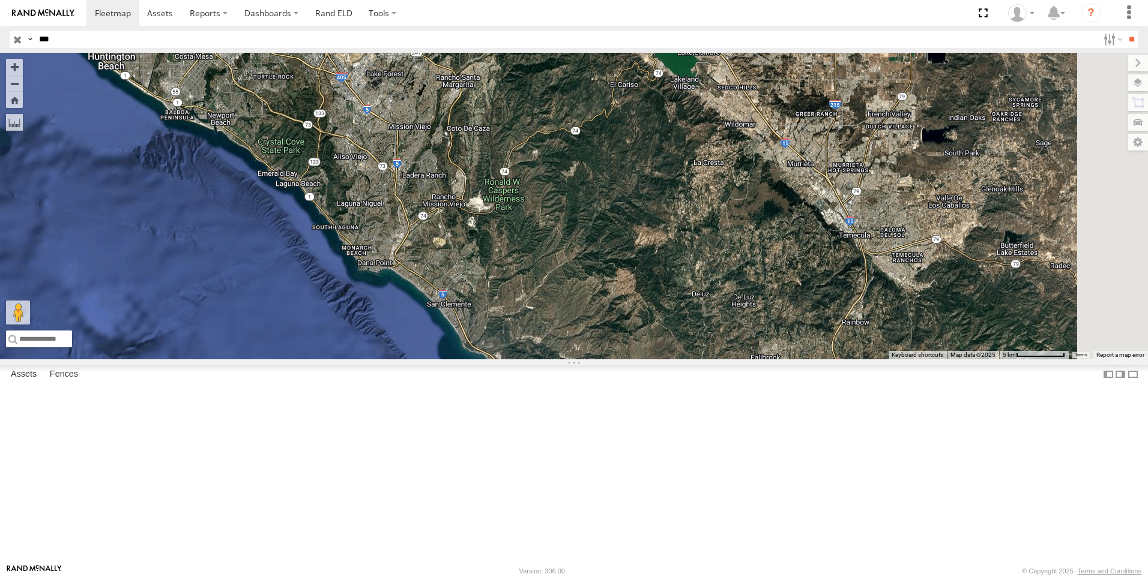
drag, startPoint x: 845, startPoint y: 403, endPoint x: 528, endPoint y: 226, distance: 362.8
click at [528, 226] on div "357660102199122 603 TL349" at bounding box center [574, 206] width 1148 height 307
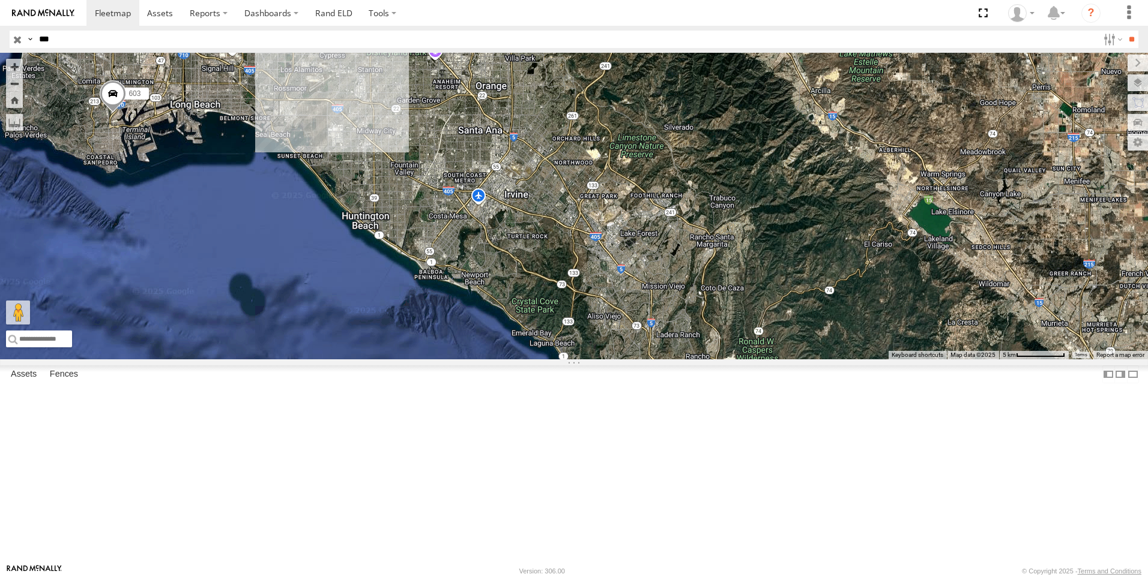
drag, startPoint x: 409, startPoint y: 161, endPoint x: 667, endPoint y: 321, distance: 303.5
click at [667, 321] on div "357660102199122 603 TL349" at bounding box center [574, 206] width 1148 height 307
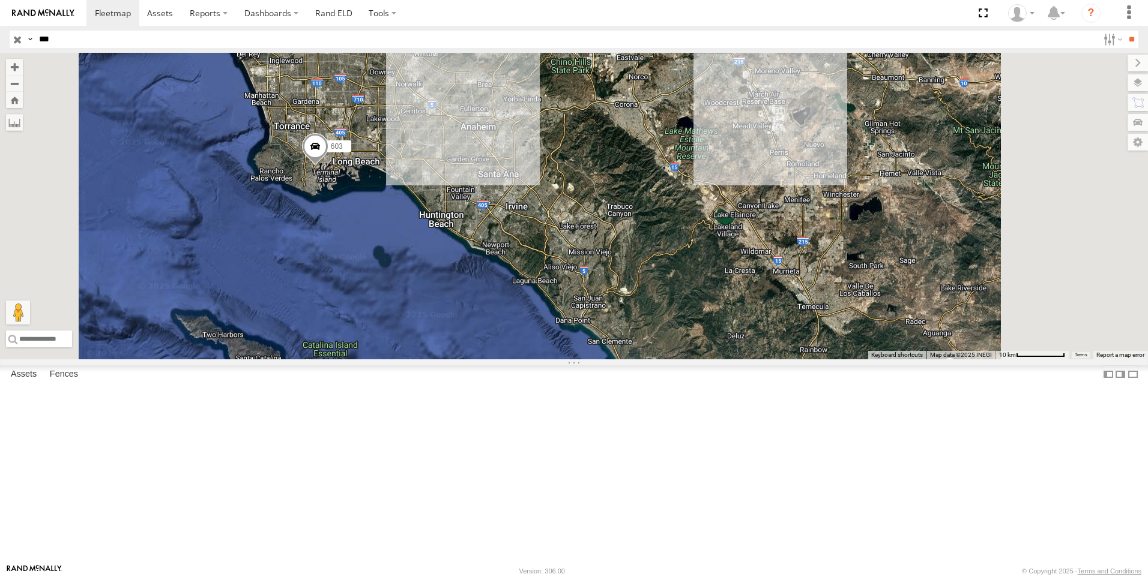
drag, startPoint x: 53, startPoint y: 40, endPoint x: 7, endPoint y: 47, distance: 47.4
click at [7, 47] on header "Search Query Asset ID Asset Label Registration Manufacturer Model VIN Job ID" at bounding box center [574, 39] width 1148 height 27
click at [1124, 31] on input "**" at bounding box center [1131, 39] width 14 height 17
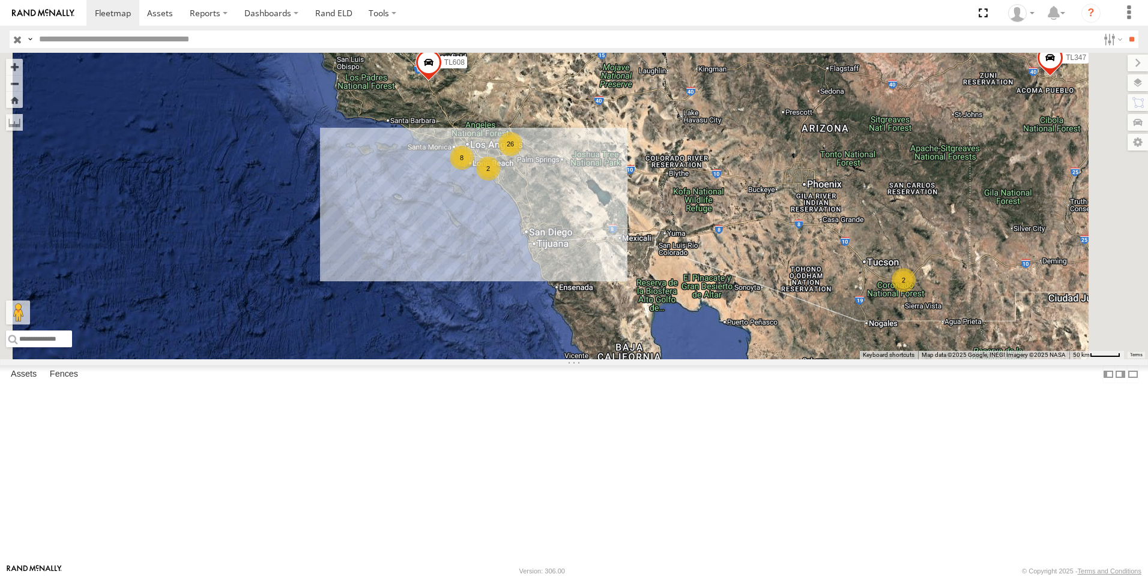
drag, startPoint x: 460, startPoint y: 112, endPoint x: 391, endPoint y: 52, distance: 91.9
click at [402, 61] on div "TL348 TL845 TL347 TL608 8 26 2 2" at bounding box center [574, 206] width 1148 height 307
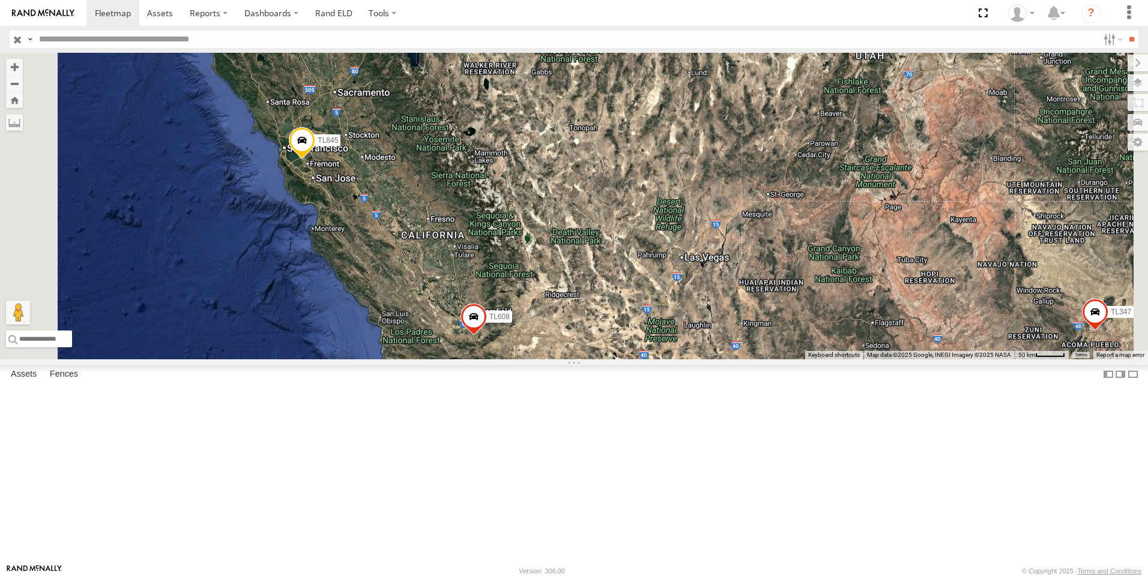
drag, startPoint x: 493, startPoint y: 134, endPoint x: 595, endPoint y: 442, distance: 324.8
click at [595, 360] on div "TL348 TL845 TL347 TL608 8 26 2 2" at bounding box center [574, 206] width 1148 height 307
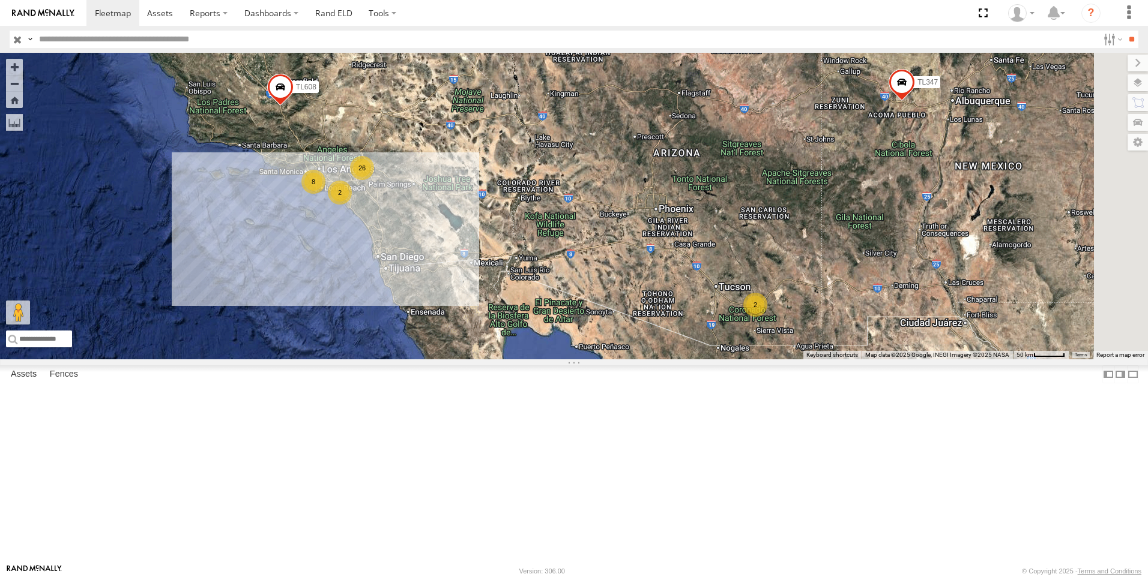
drag, startPoint x: 662, startPoint y: 449, endPoint x: 466, endPoint y: 216, distance: 304.7
click at [466, 216] on div "TL348 TL845 TL347 TL608 8 26 2 2" at bounding box center [574, 206] width 1148 height 307
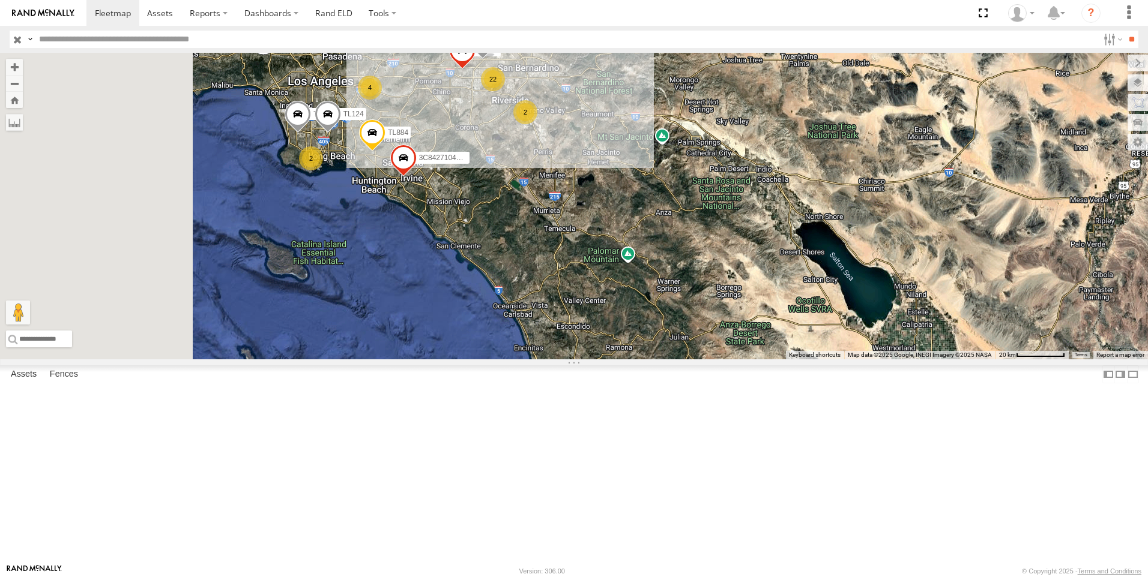
drag, startPoint x: 486, startPoint y: 268, endPoint x: 614, endPoint y: 289, distance: 129.7
click at [614, 289] on div "TL348 TL845 TL347 TL608 TL844 22 4 3C8427104DF8 TL124 TL030 TL884 2 TL842 2" at bounding box center [574, 206] width 1148 height 307
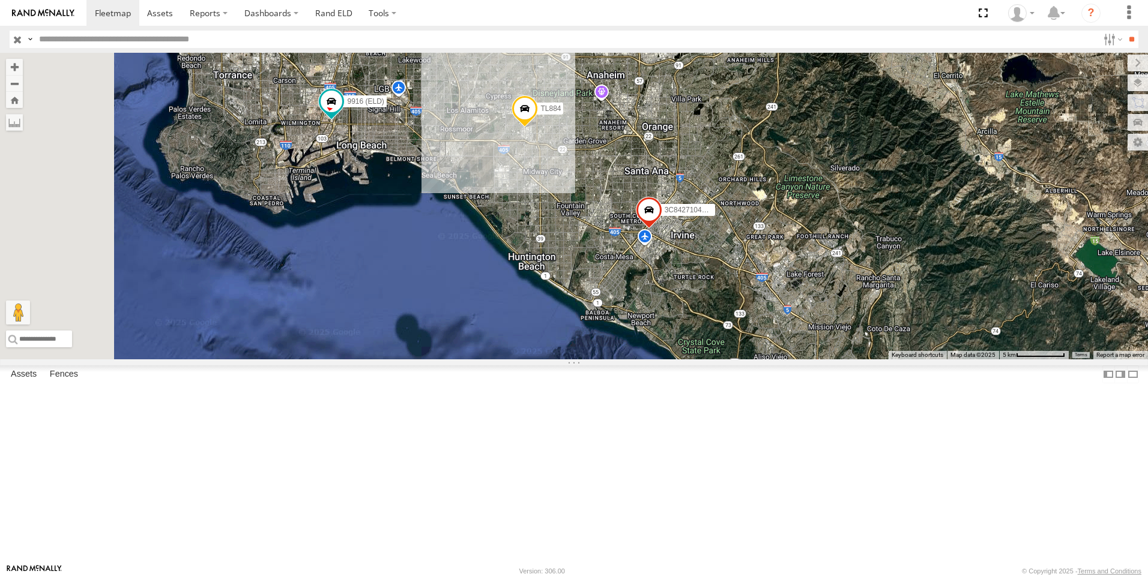
drag, startPoint x: 472, startPoint y: 211, endPoint x: 624, endPoint y: 271, distance: 163.3
click at [624, 271] on div "TL348 TL845 TL347 TL608 TL844 3C8427104DF8 TL124 TL030 TL884 TL842 9916 (ELD)" at bounding box center [574, 206] width 1148 height 307
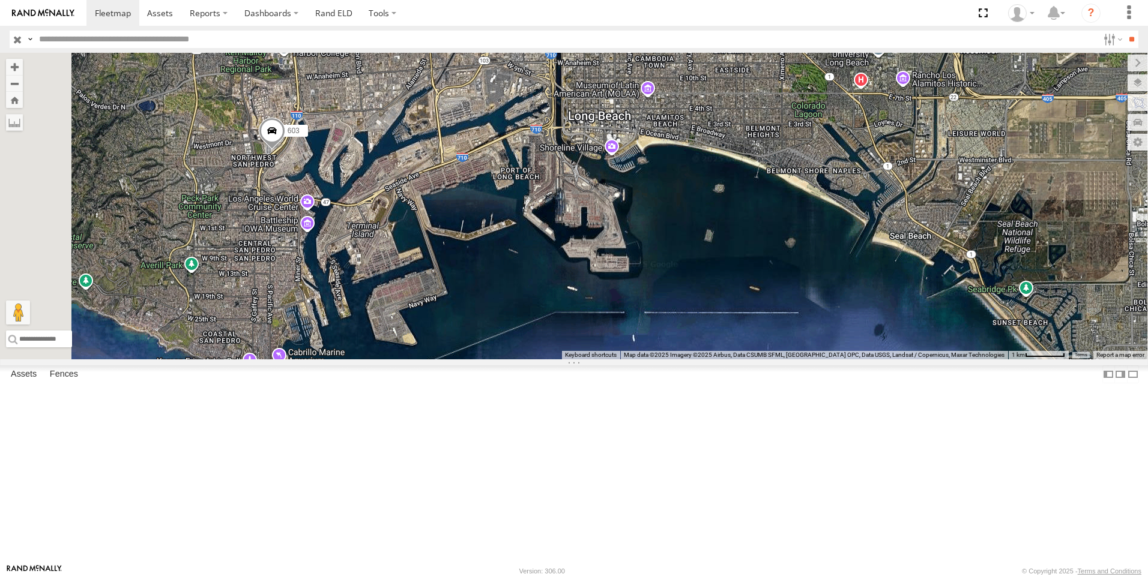
drag, startPoint x: 555, startPoint y: 202, endPoint x: 565, endPoint y: 205, distance: 10.5
click at [565, 205] on div "TL348 TL845 TL347 TL608 TL844 3C8427104DF8 TL124 TL030 TL884 TL842 9916 (ELD) 6…" at bounding box center [574, 206] width 1148 height 307
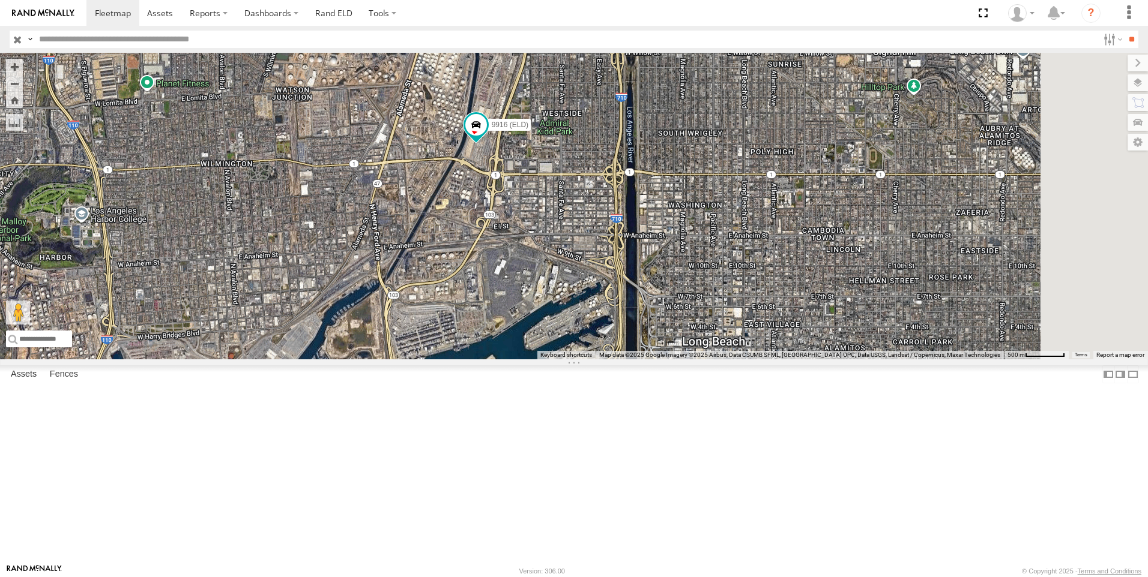
drag, startPoint x: 643, startPoint y: 185, endPoint x: 521, endPoint y: 401, distance: 247.6
click at [521, 360] on div "TL348 TL845 TL347 TL608 TL844 3C8427104DF8 TL124 TL030 TL884 TL842 9916 (ELD) 6…" at bounding box center [574, 206] width 1148 height 307
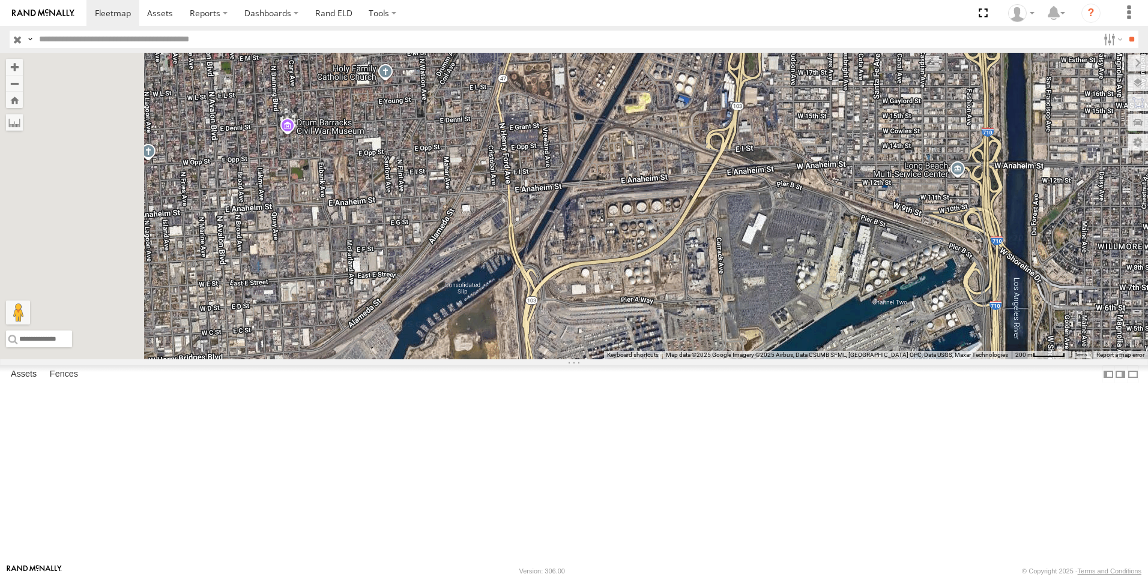
drag, startPoint x: 524, startPoint y: 345, endPoint x: 802, endPoint y: 143, distance: 343.1
click at [802, 143] on div "TL348 TL845 TL347 TL608 TL844 3C8427104DF8 TL124 TL030 TL884 TL842 9916 (ELD) 6…" at bounding box center [574, 206] width 1148 height 307
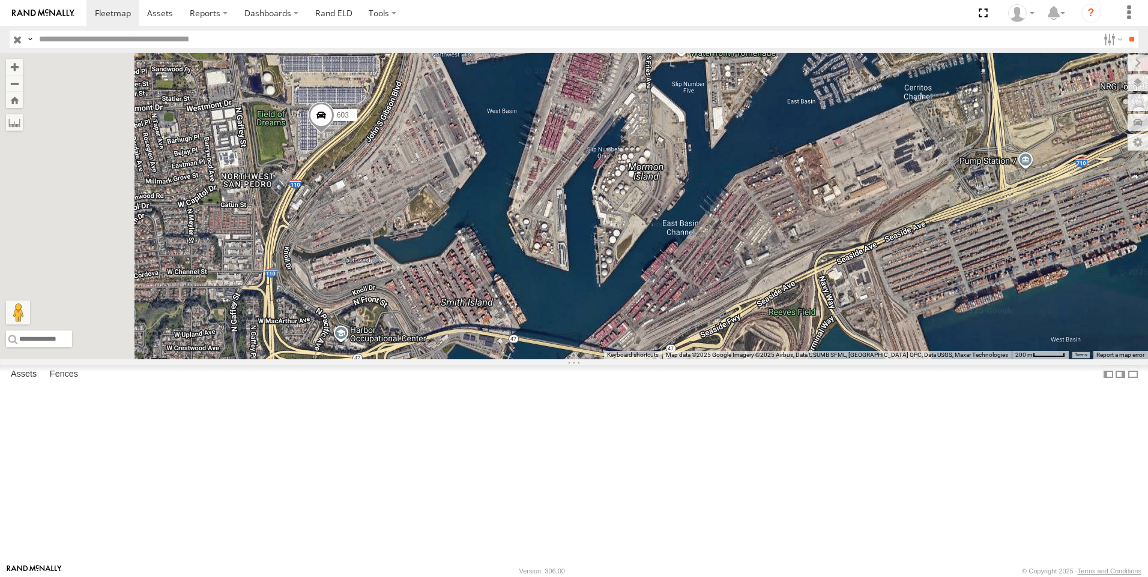
drag, startPoint x: 495, startPoint y: 337, endPoint x: 540, endPoint y: 220, distance: 125.2
click at [540, 220] on div "TL348 TL845 TL347 TL608 TL844 3C8427104DF8 TL124 TL030 TL884 TL842 9916 (ELD) 6…" at bounding box center [574, 206] width 1148 height 307
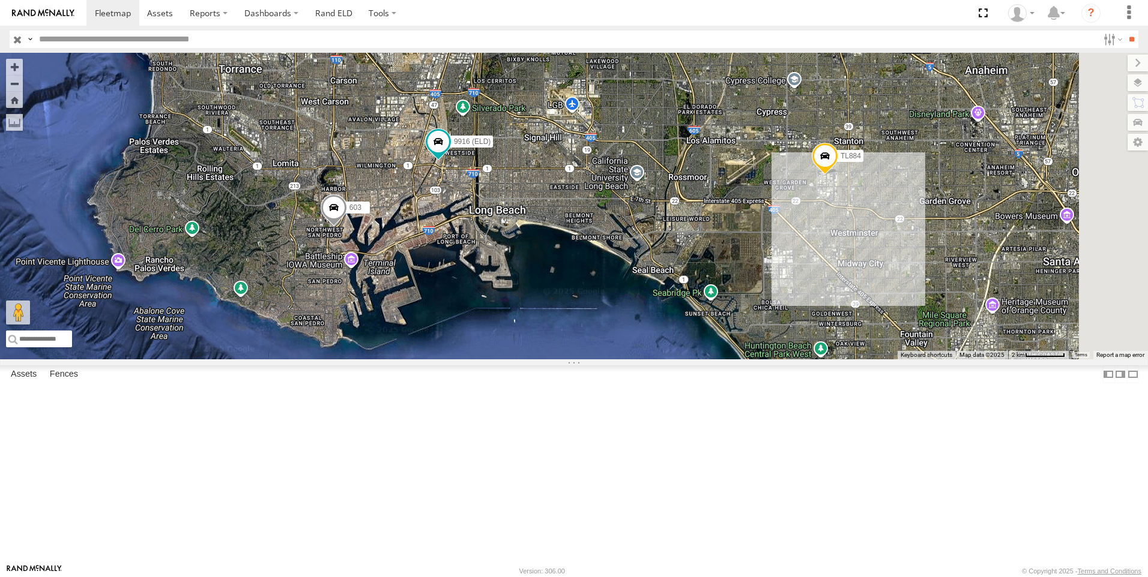
drag, startPoint x: 732, startPoint y: 148, endPoint x: 571, endPoint y: 313, distance: 230.9
click at [571, 312] on div "603 TL884 9916 (ELD)" at bounding box center [574, 206] width 1148 height 307
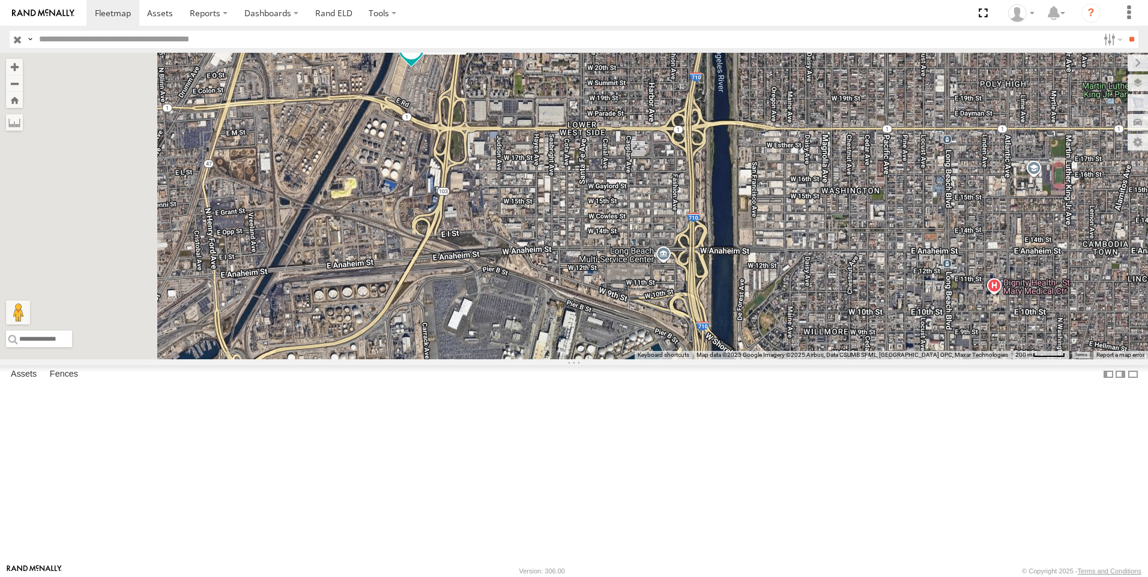
drag, startPoint x: 596, startPoint y: 292, endPoint x: 666, endPoint y: 193, distance: 121.9
click at [666, 193] on div "603 TL884 9916 (ELD) TL844 TL124" at bounding box center [574, 206] width 1148 height 307
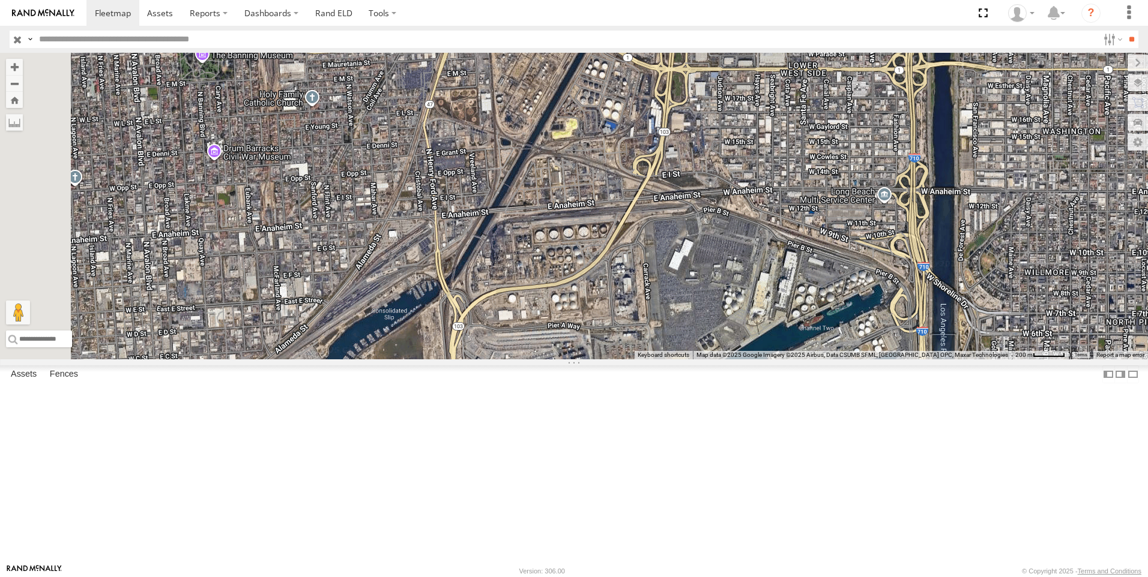
drag, startPoint x: 504, startPoint y: 228, endPoint x: 713, endPoint y: 187, distance: 212.7
click at [713, 187] on div "603 TL884 9916 (ELD) TL844 TL124" at bounding box center [574, 206] width 1148 height 307
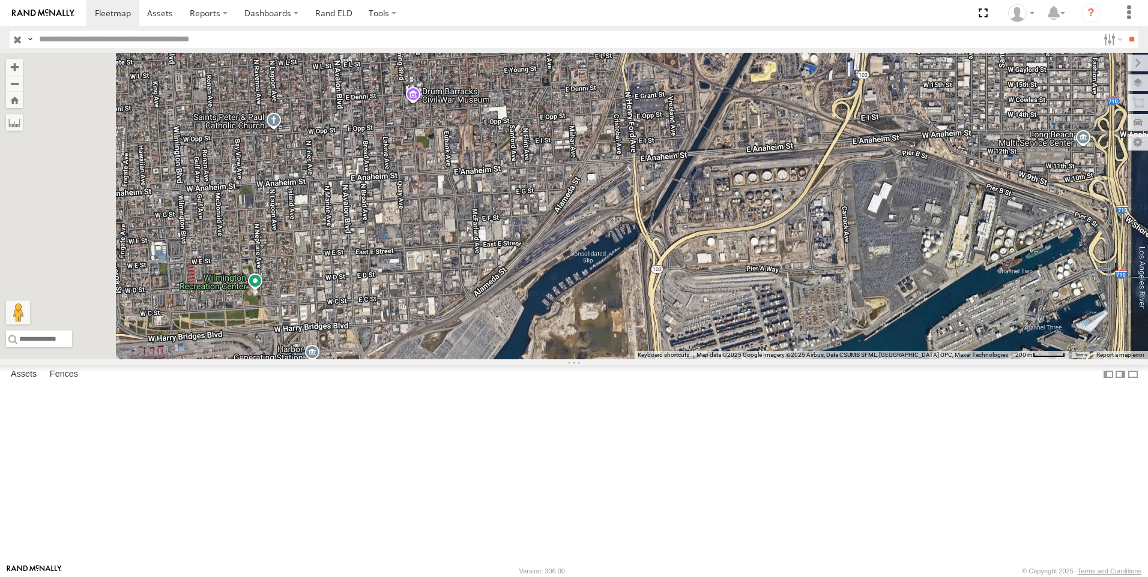
drag, startPoint x: 537, startPoint y: 224, endPoint x: 752, endPoint y: 161, distance: 223.4
click at [752, 161] on div "603 TL884 9916 (ELD) TL844 TL124" at bounding box center [574, 206] width 1148 height 307
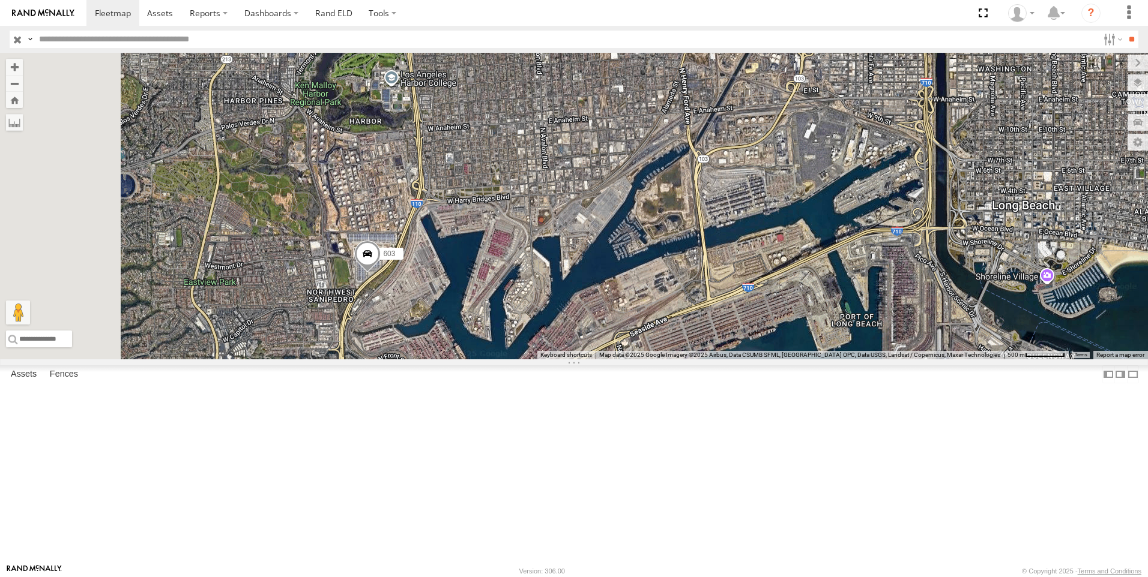
drag, startPoint x: 588, startPoint y: 181, endPoint x: 664, endPoint y: 182, distance: 76.2
click at [664, 182] on div "603 TL884 9916 (ELD) TL844 TL124" at bounding box center [574, 206] width 1148 height 307
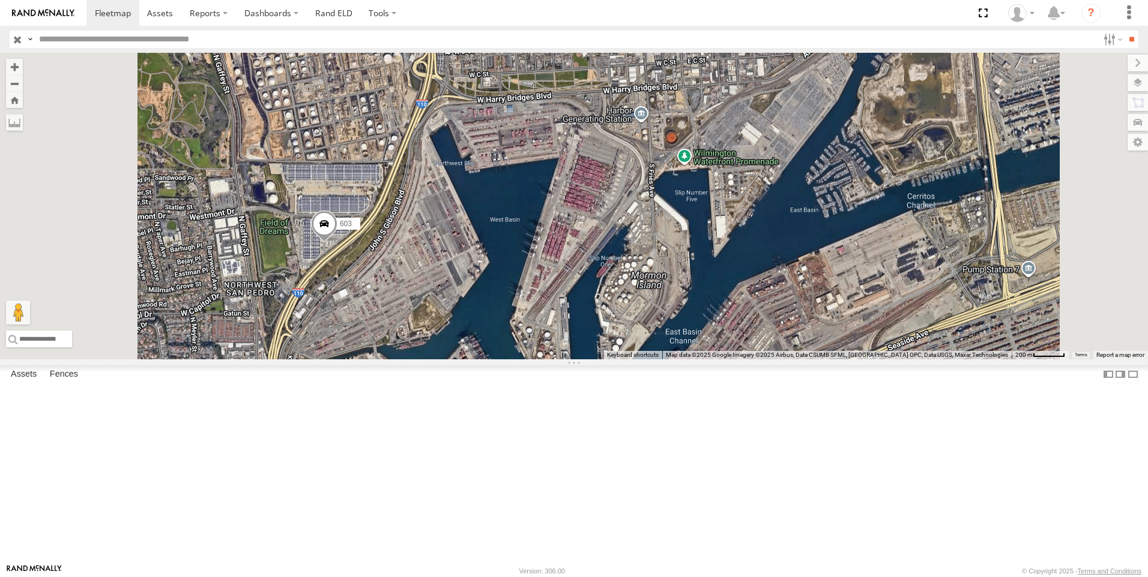
drag, startPoint x: 584, startPoint y: 265, endPoint x: 626, endPoint y: 109, distance: 162.2
click at [626, 109] on div "603 TL884 9916 (ELD) TL844 TL124" at bounding box center [574, 206] width 1148 height 307
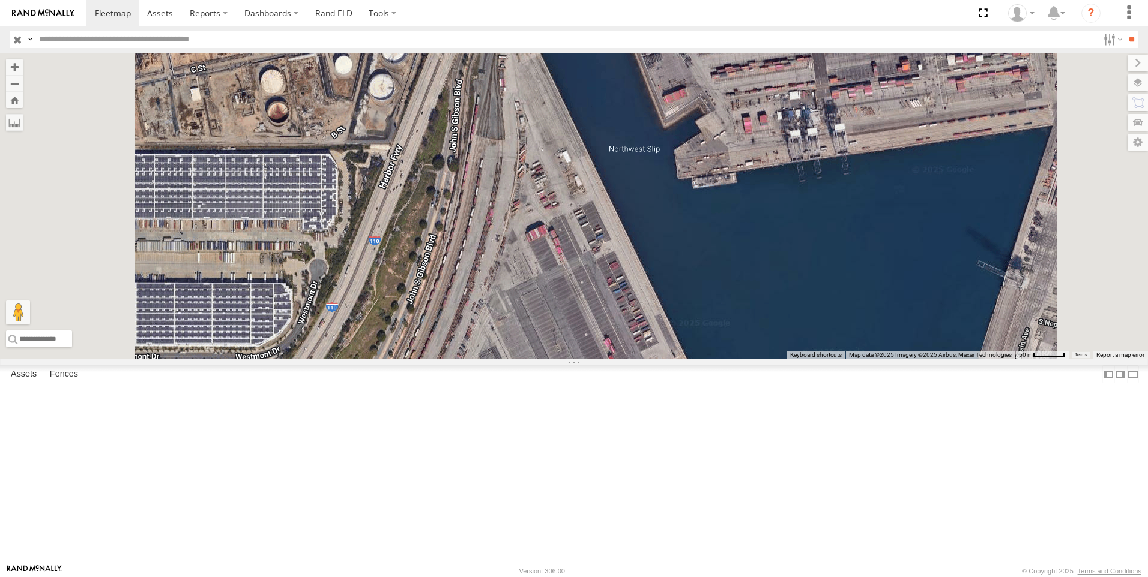
drag, startPoint x: 601, startPoint y: 199, endPoint x: 597, endPoint y: 263, distance: 64.4
click at [600, 258] on div "603 TL884 9916 (ELD) TL844 TL124" at bounding box center [574, 206] width 1148 height 307
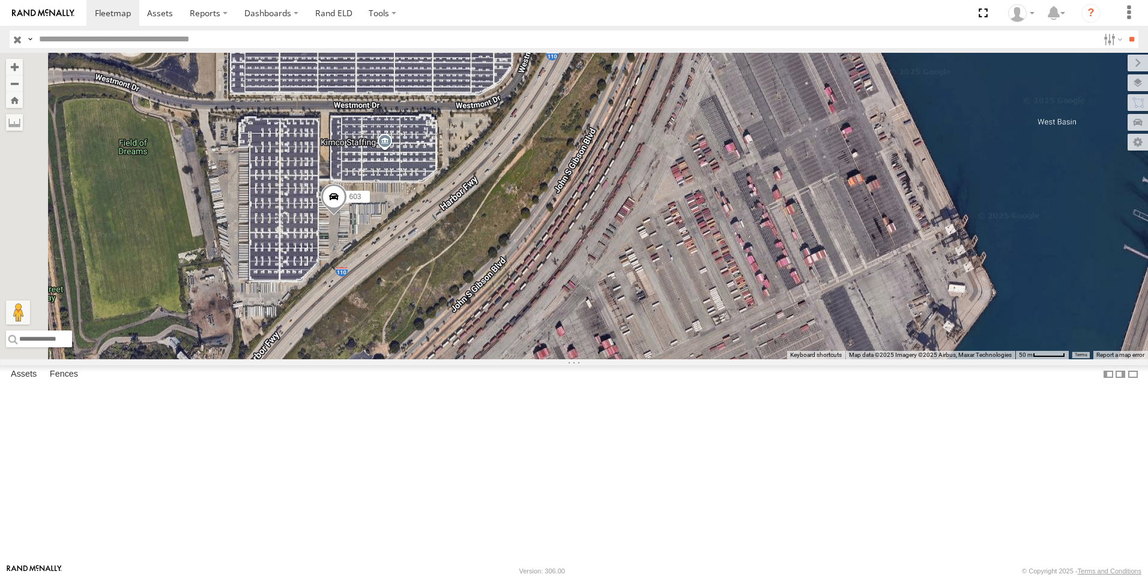
drag, startPoint x: 570, startPoint y: 358, endPoint x: 811, endPoint y: 83, distance: 365.9
click at [807, 83] on div "603 TL884 9916 (ELD) TL844 TL124" at bounding box center [574, 206] width 1148 height 307
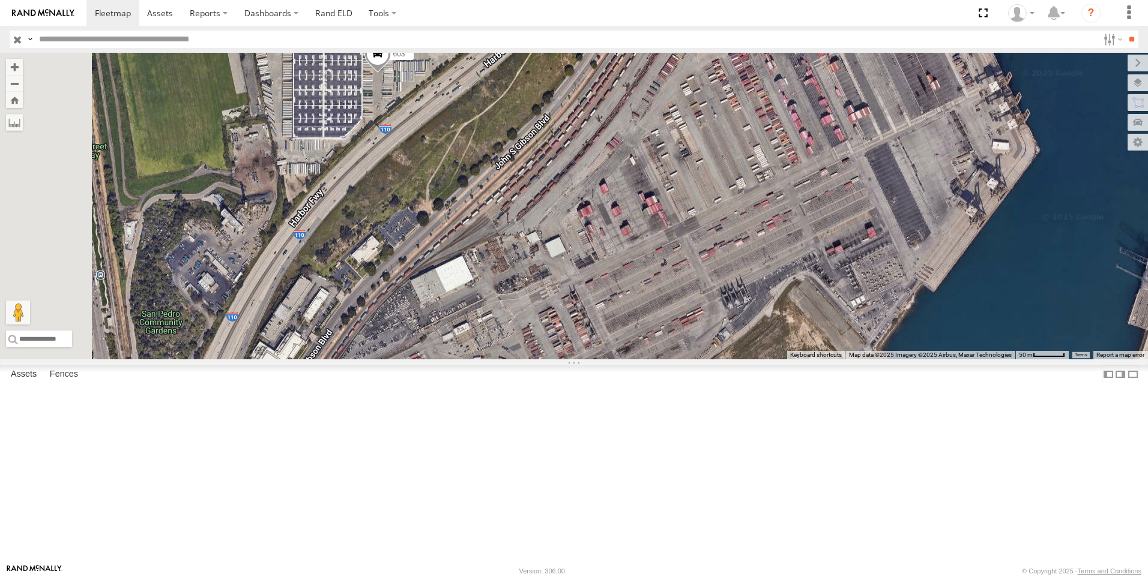
drag, startPoint x: 626, startPoint y: 374, endPoint x: 581, endPoint y: 442, distance: 81.1
click at [581, 360] on div "603 TL884 9916 (ELD) TL844 TL124" at bounding box center [574, 206] width 1148 height 307
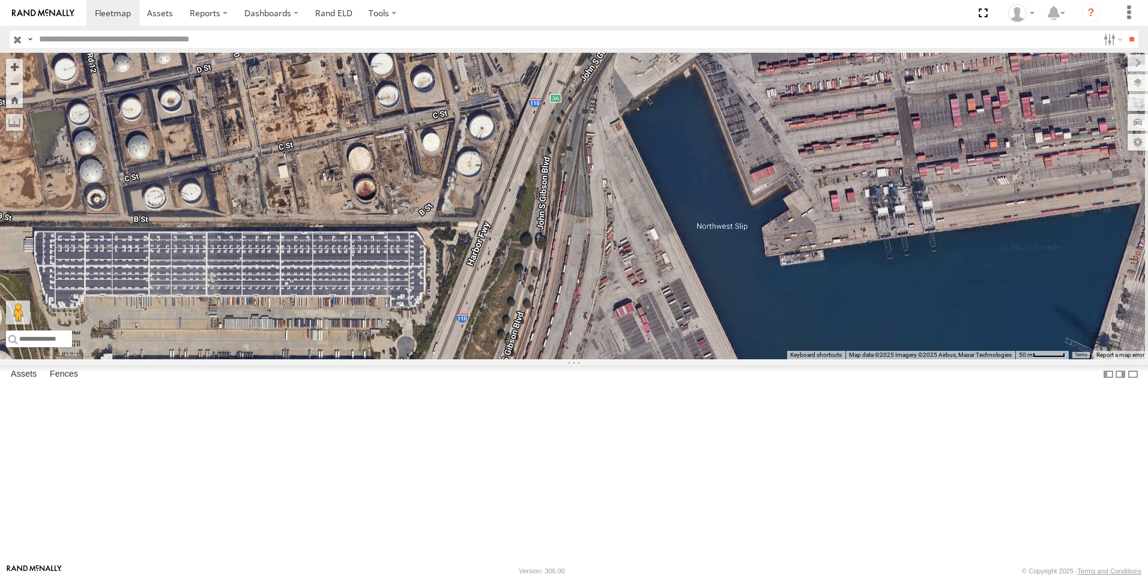
drag, startPoint x: 733, startPoint y: 204, endPoint x: 621, endPoint y: 428, distance: 250.7
click at [621, 360] on div "603 TL884 9916 (ELD) TL844 TL124" at bounding box center [574, 206] width 1148 height 307
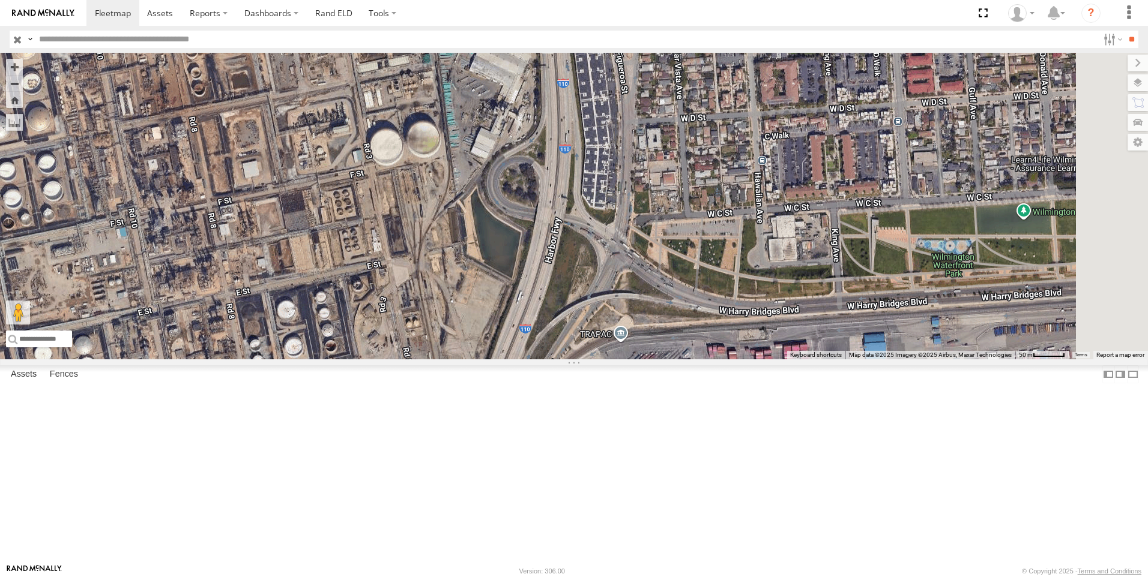
drag, startPoint x: 773, startPoint y: 149, endPoint x: 716, endPoint y: 445, distance: 302.1
click at [716, 360] on div "603 TL884 9916 (ELD) TL844 TL124" at bounding box center [574, 206] width 1148 height 307
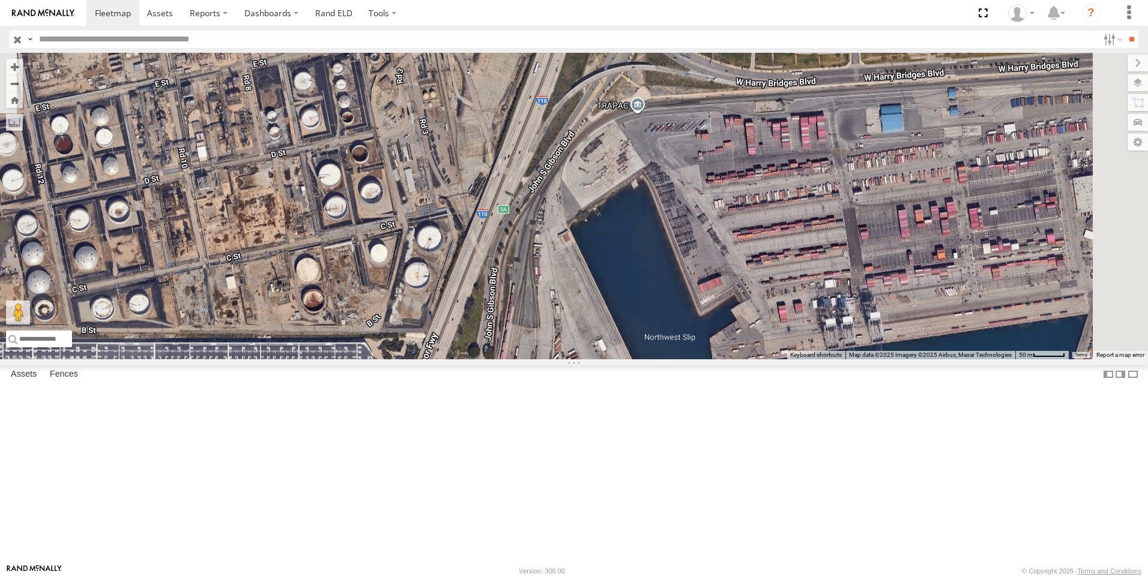
drag, startPoint x: 595, startPoint y: 349, endPoint x: 612, endPoint y: 138, distance: 212.0
click at [612, 138] on div "603 TL884 9916 (ELD) TL844 TL124" at bounding box center [574, 206] width 1148 height 307
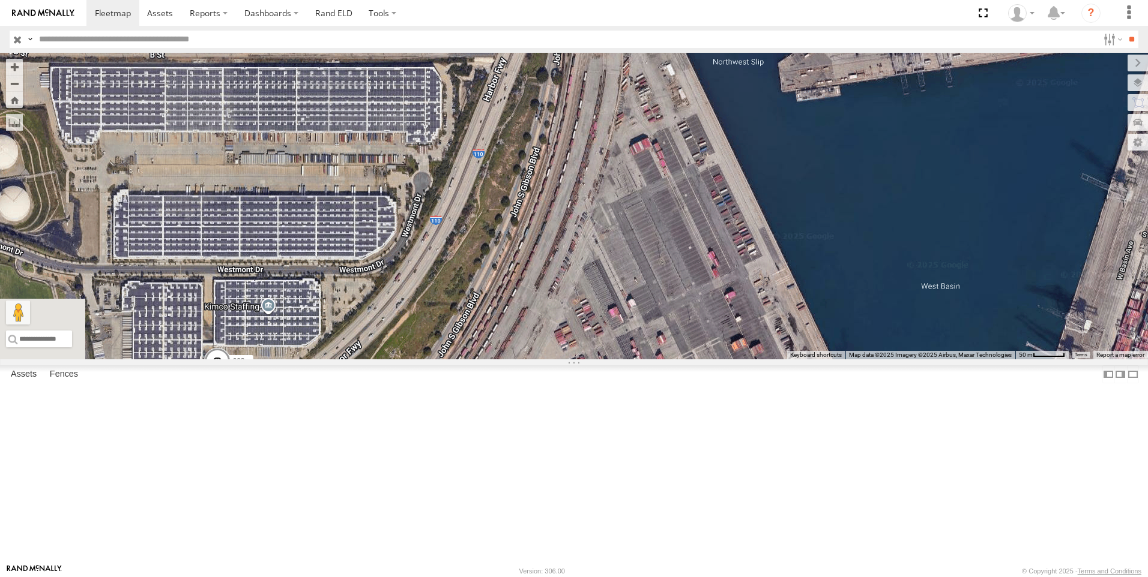
drag, startPoint x: 611, startPoint y: 435, endPoint x: 680, endPoint y: 178, distance: 266.2
click at [680, 178] on div "603 TL884 9916 (ELD) TL844 TL124" at bounding box center [574, 206] width 1148 height 307
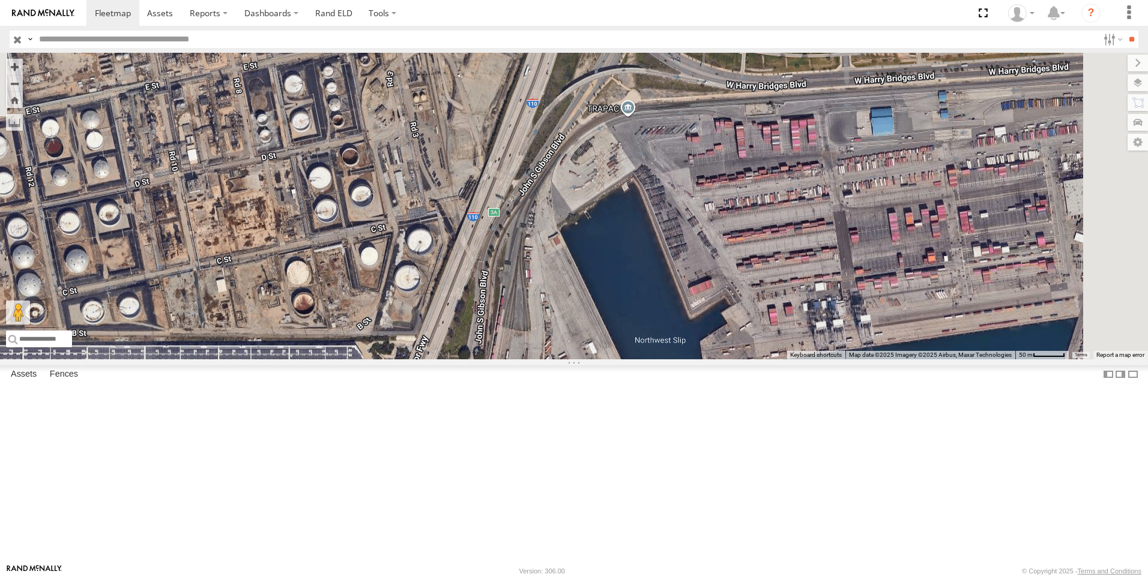
drag, startPoint x: 693, startPoint y: 146, endPoint x: 606, endPoint y: 450, distance: 315.8
click at [606, 360] on div "603 TL884 9916 (ELD) TL844 TL124" at bounding box center [574, 206] width 1148 height 307
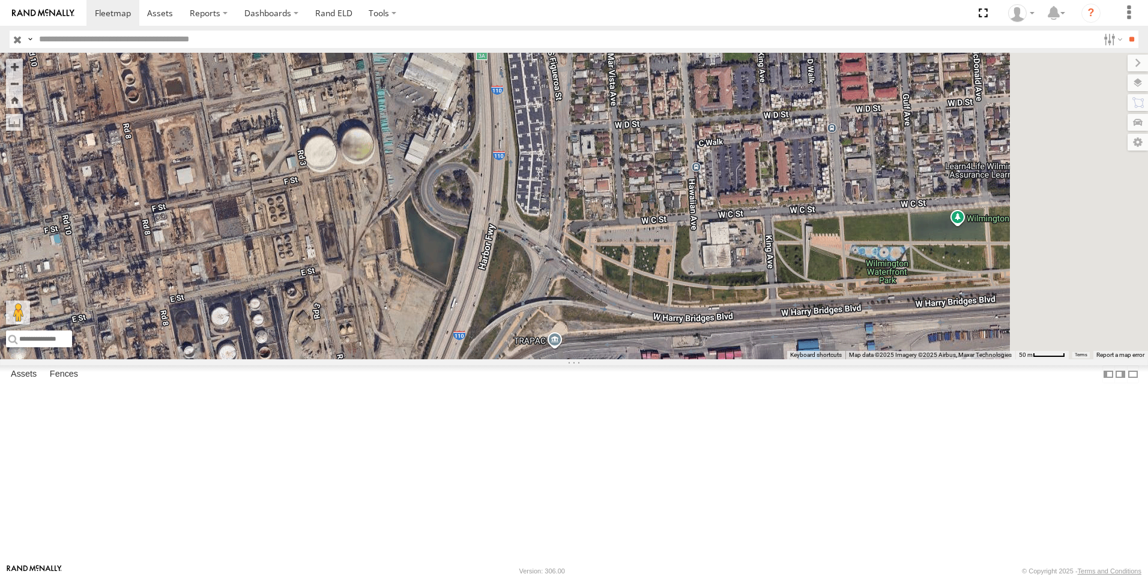
drag, startPoint x: 680, startPoint y: 208, endPoint x: 611, endPoint y: 429, distance: 231.8
click at [611, 360] on div "603 TL884 9916 (ELD) TL844 TL124" at bounding box center [574, 206] width 1148 height 307
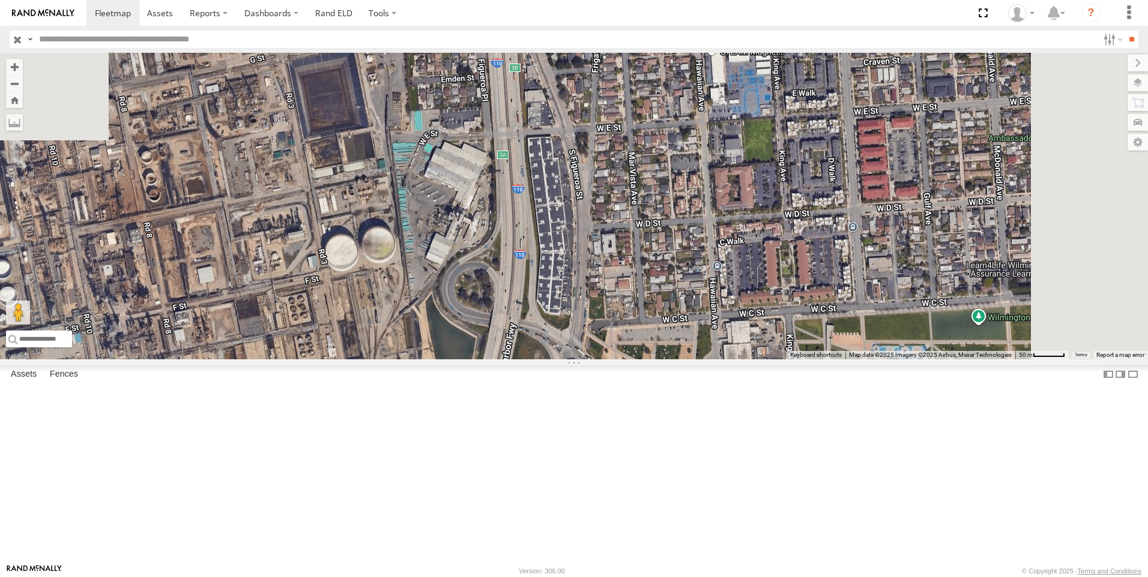
drag, startPoint x: 614, startPoint y: 188, endPoint x: 682, endPoint y: 128, distance: 90.6
click at [678, 130] on div "603 TL884 9916 (ELD) TL844 TL124" at bounding box center [574, 206] width 1148 height 307
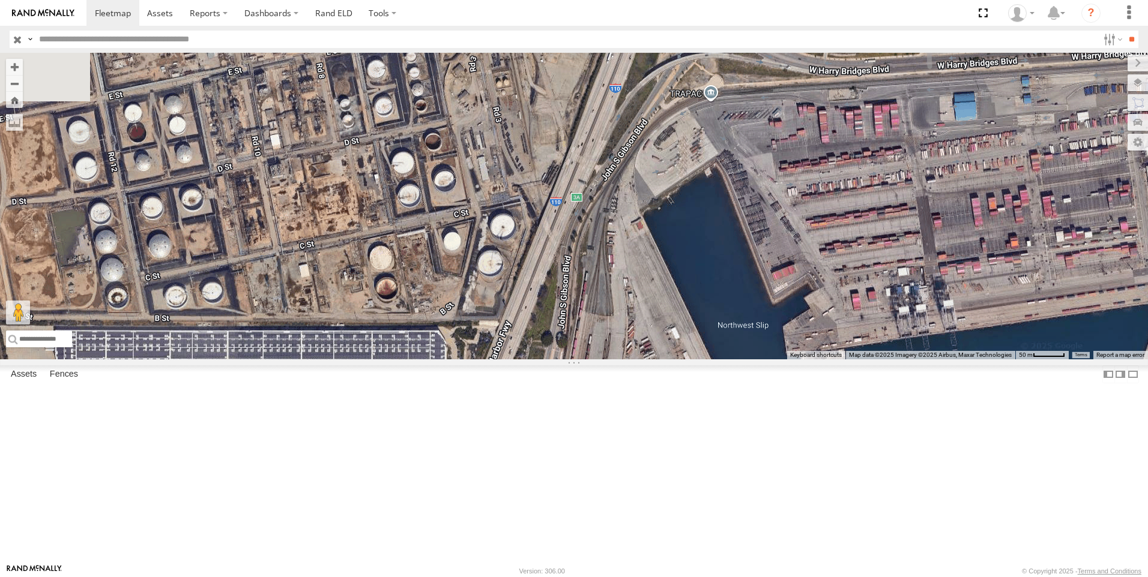
drag, startPoint x: 513, startPoint y: 422, endPoint x: 675, endPoint y: -4, distance: 455.6
click at [675, 0] on html at bounding box center [574, 288] width 1148 height 577
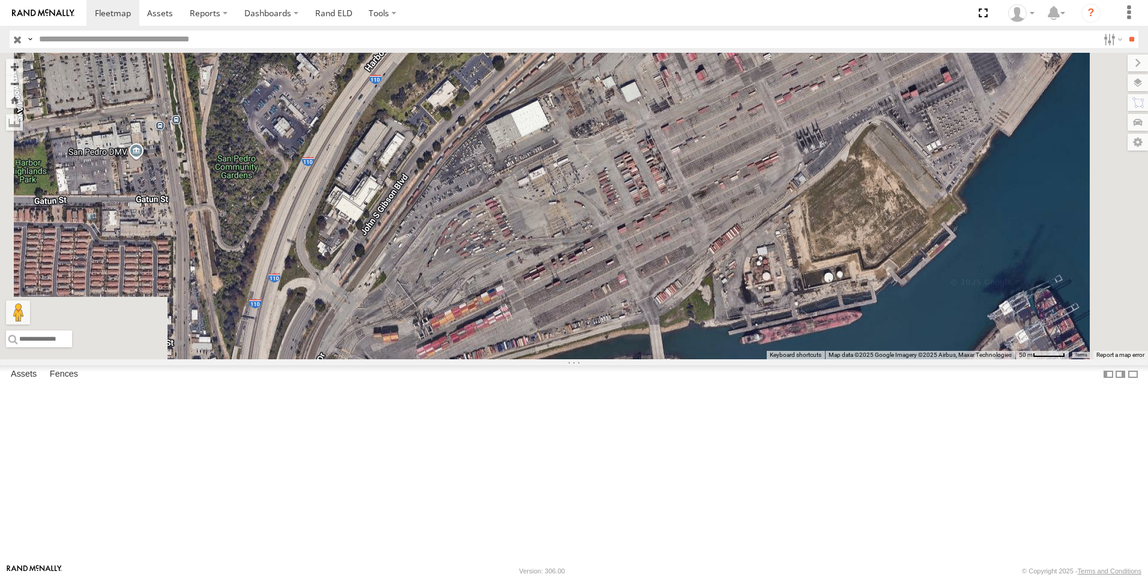
drag, startPoint x: 583, startPoint y: 441, endPoint x: 647, endPoint y: 75, distance: 371.0
click at [641, 82] on div "603 TL884 9916 (ELD) TL844 TL124" at bounding box center [574, 206] width 1148 height 307
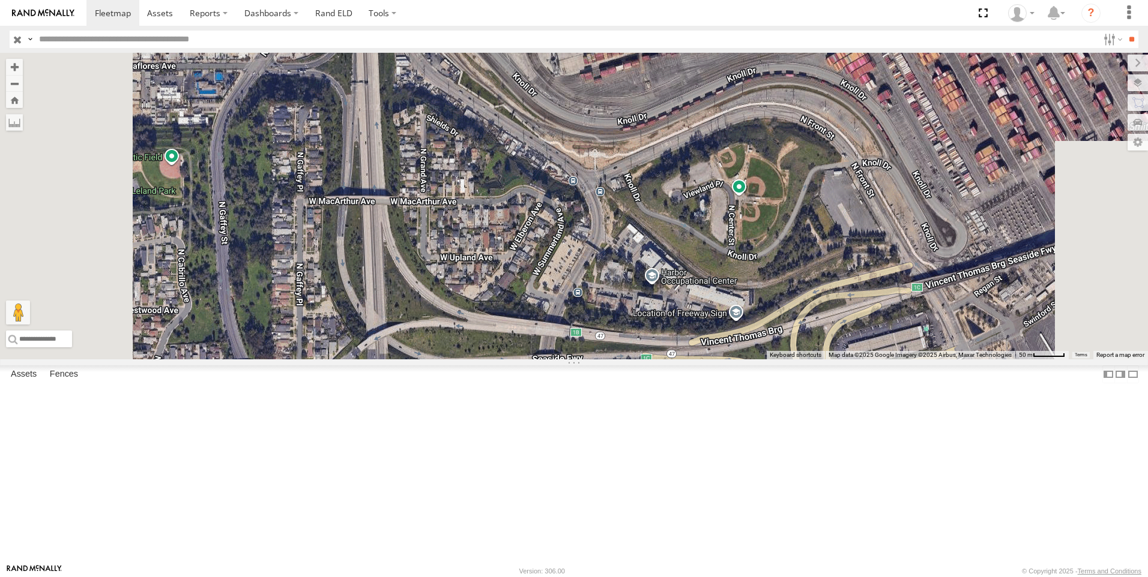
drag, startPoint x: 511, startPoint y: 423, endPoint x: 547, endPoint y: 182, distance: 243.4
click at [547, 182] on div "603 TL884 9916 (ELD) TL844 TL124" at bounding box center [574, 206] width 1148 height 307
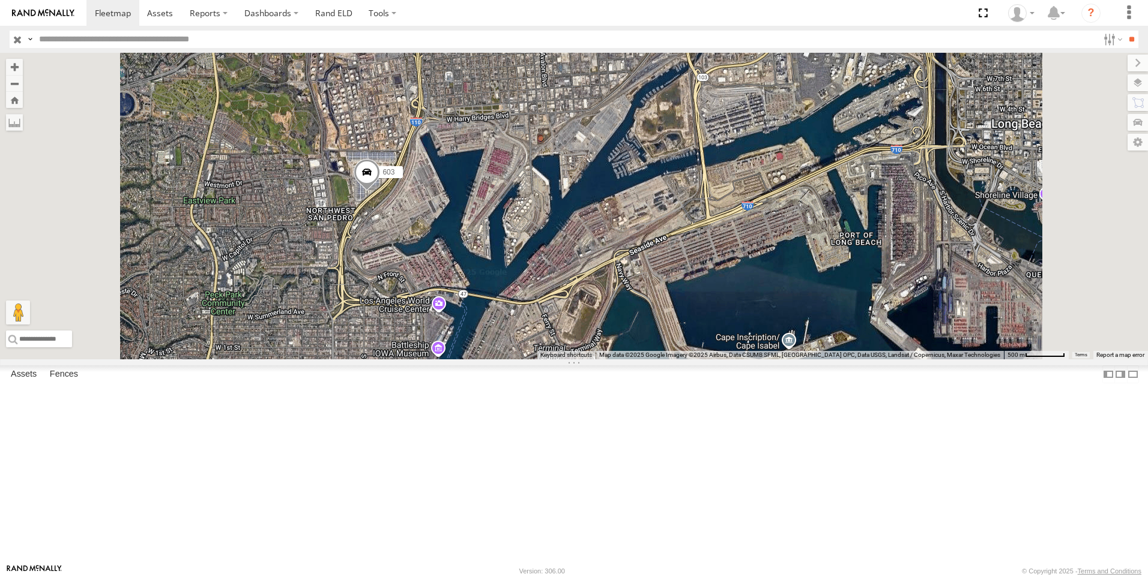
drag, startPoint x: 580, startPoint y: 125, endPoint x: 553, endPoint y: 303, distance: 179.7
click at [553, 303] on div "603 TL884 9916 (ELD) TL844 TL124" at bounding box center [574, 206] width 1148 height 307
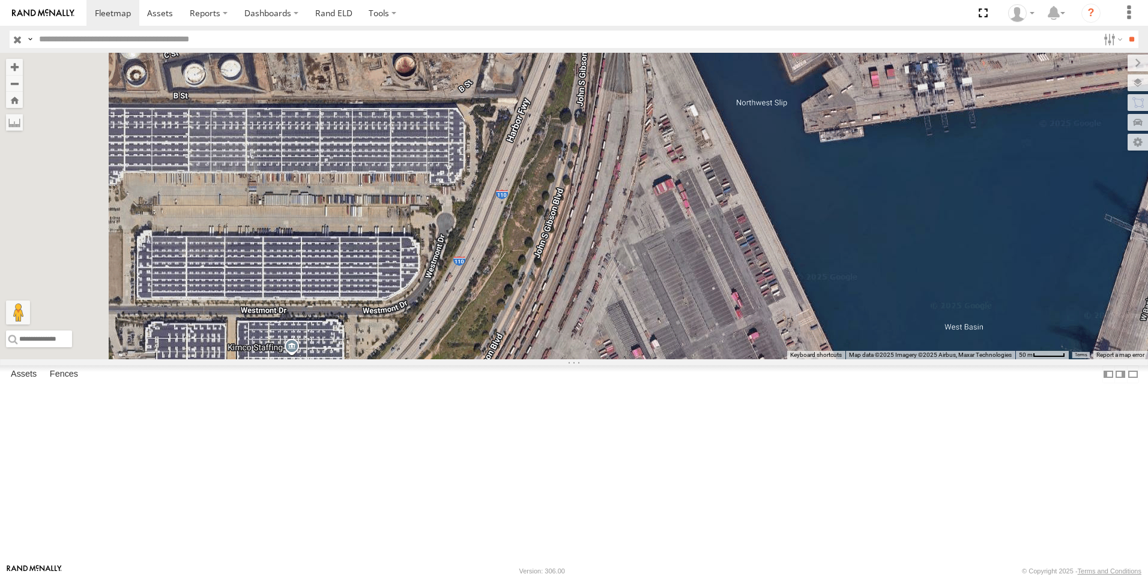
drag, startPoint x: 549, startPoint y: 187, endPoint x: 657, endPoint y: 457, distance: 291.2
click at [657, 360] on div "603 TL884 9916 (ELD) TL844 TL124" at bounding box center [574, 206] width 1148 height 307
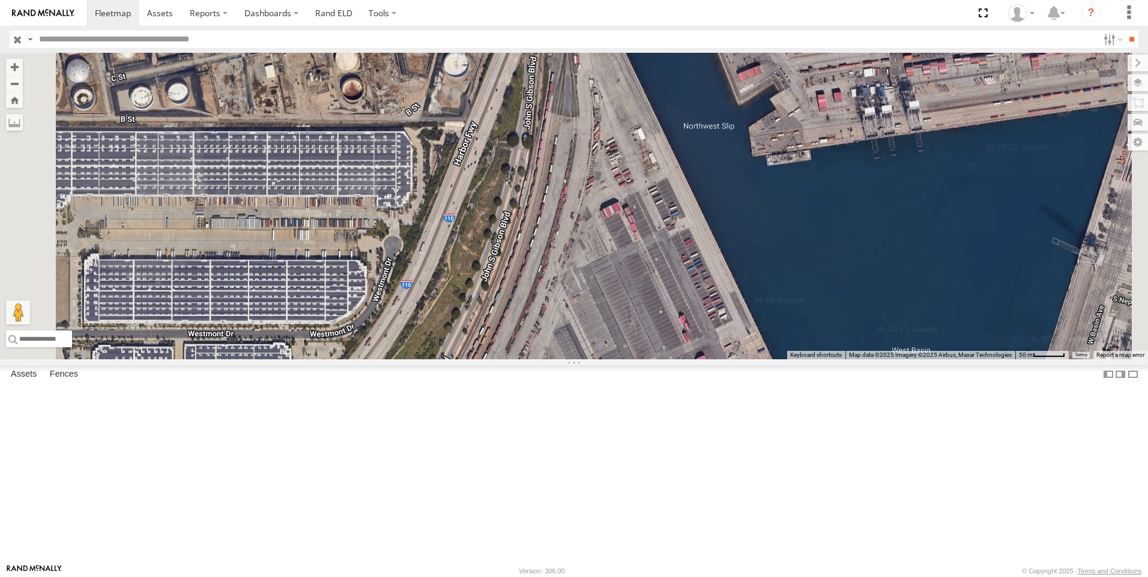
drag, startPoint x: 761, startPoint y: 150, endPoint x: 707, endPoint y: 155, distance: 53.7
click at [707, 155] on div "603 TL884 9916 (ELD) TL844 TL124" at bounding box center [574, 206] width 1148 height 307
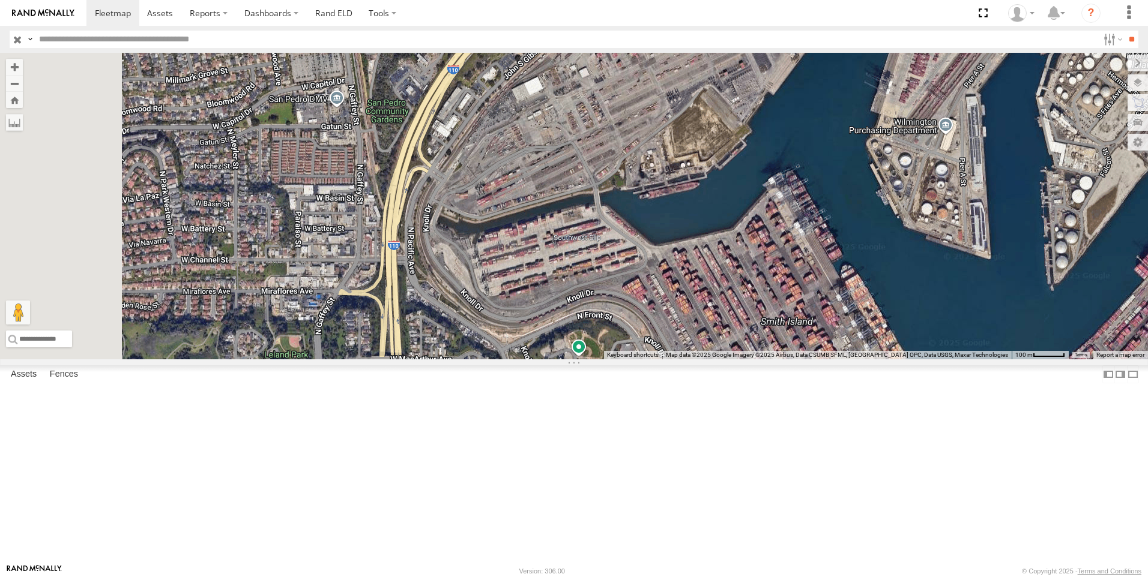
drag, startPoint x: 587, startPoint y: 377, endPoint x: 684, endPoint y: 203, distance: 199.1
click at [684, 203] on div "603 TL884 9916 (ELD) TL844 TL124" at bounding box center [574, 206] width 1148 height 307
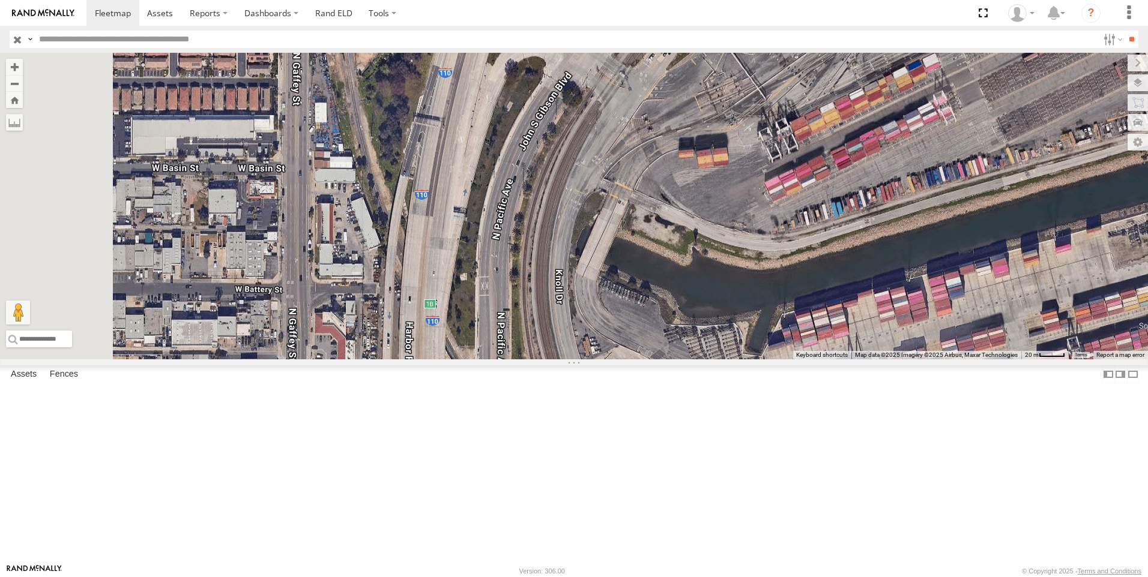
drag, startPoint x: 535, startPoint y: 278, endPoint x: 568, endPoint y: 430, distance: 155.6
click at [571, 360] on div "603 TL884 9916 (ELD) TL844 TL124" at bounding box center [574, 206] width 1148 height 307
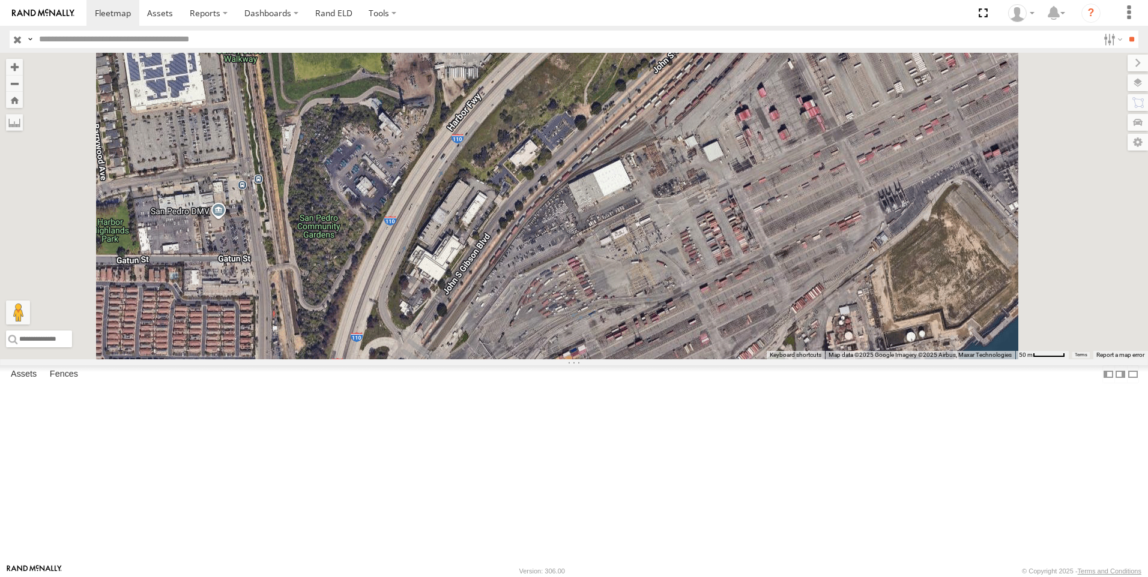
drag, startPoint x: 686, startPoint y: 256, endPoint x: 648, endPoint y: 398, distance: 147.4
click at [648, 360] on div "603 TL884 9916 (ELD) TL844 TL124" at bounding box center [574, 206] width 1148 height 307
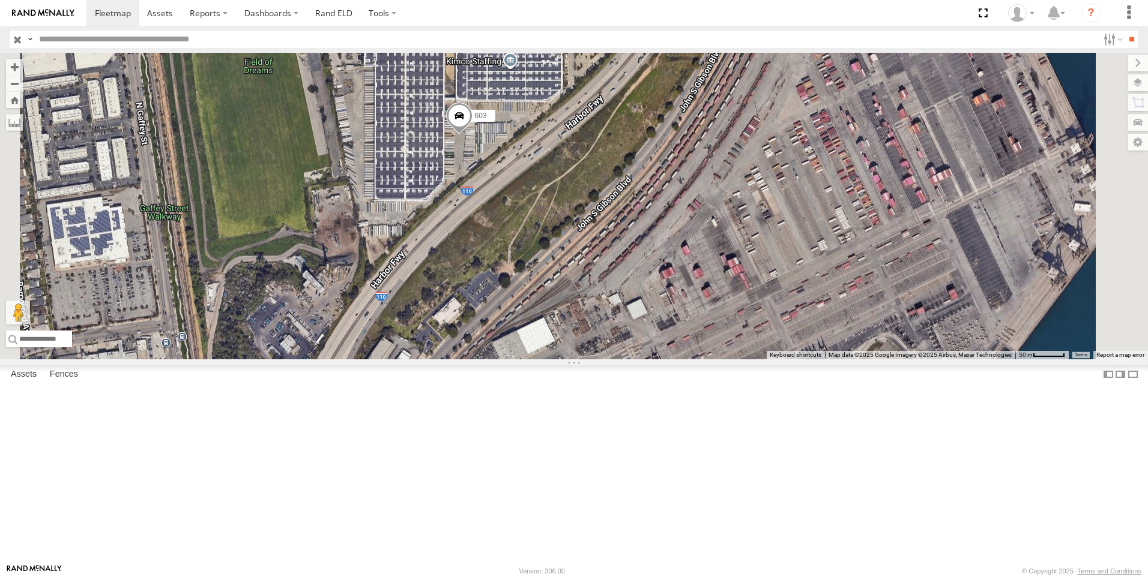
drag, startPoint x: 704, startPoint y: 285, endPoint x: 647, endPoint y: 372, distance: 103.6
click at [647, 360] on div "603 TL884 9916 (ELD) TL844 TL124" at bounding box center [574, 206] width 1148 height 307
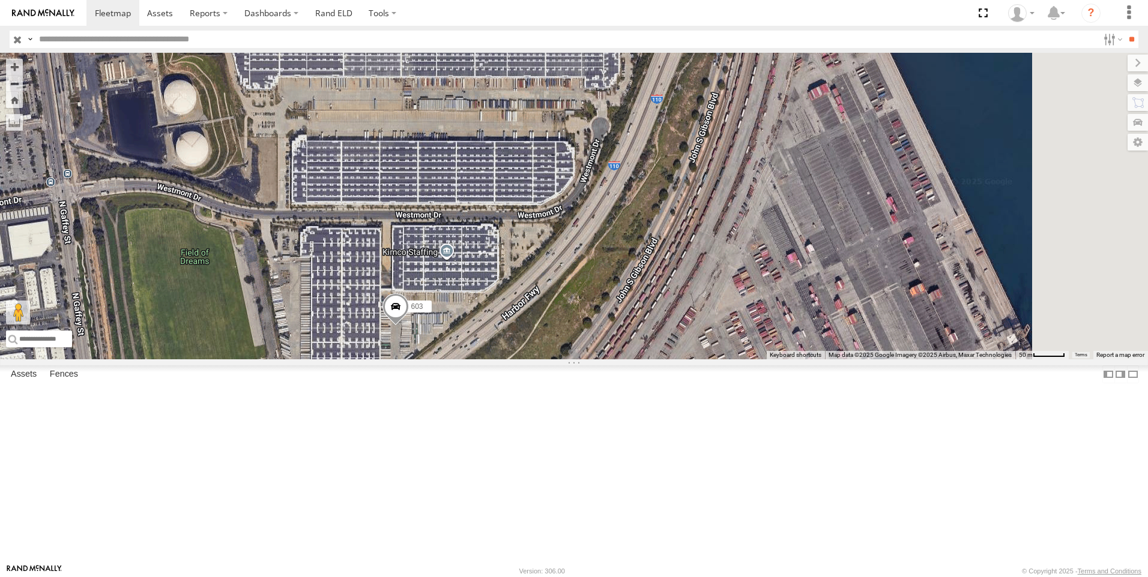
drag, startPoint x: 843, startPoint y: 133, endPoint x: 782, endPoint y: 322, distance: 198.9
click at [782, 322] on div "603 TL884 9916 (ELD) TL844 TL124" at bounding box center [574, 206] width 1148 height 307
drag, startPoint x: 796, startPoint y: 235, endPoint x: 804, endPoint y: 244, distance: 11.9
click at [798, 238] on div "603 TL884 9916 (ELD) TL844 TL124" at bounding box center [574, 206] width 1148 height 307
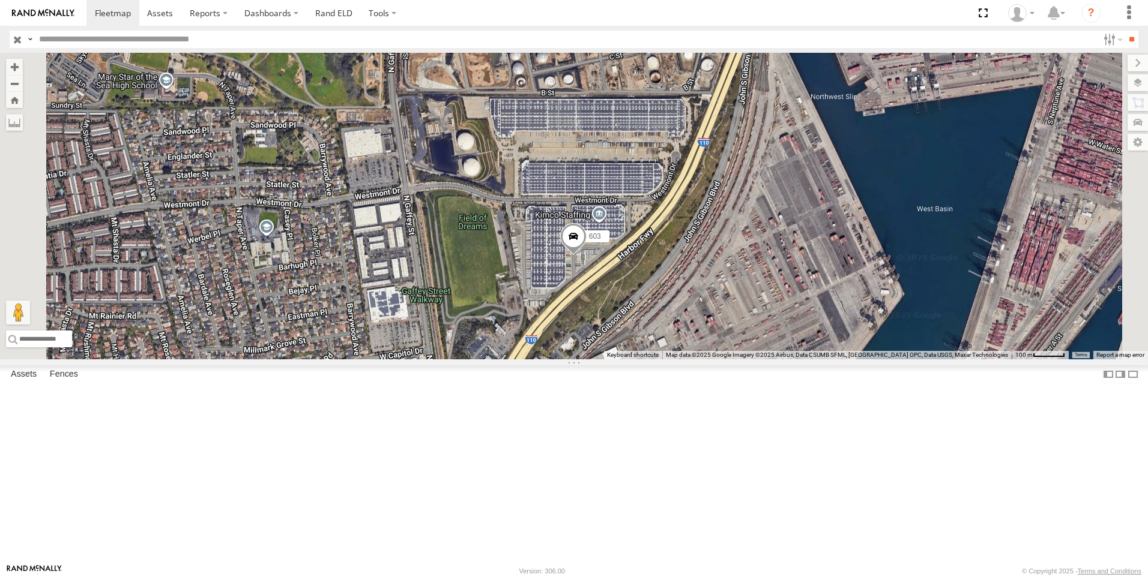
drag, startPoint x: 695, startPoint y: 313, endPoint x: 750, endPoint y: 300, distance: 56.8
click at [750, 300] on div "603 TL884 9916 (ELD) TL844 TL124" at bounding box center [574, 206] width 1148 height 307
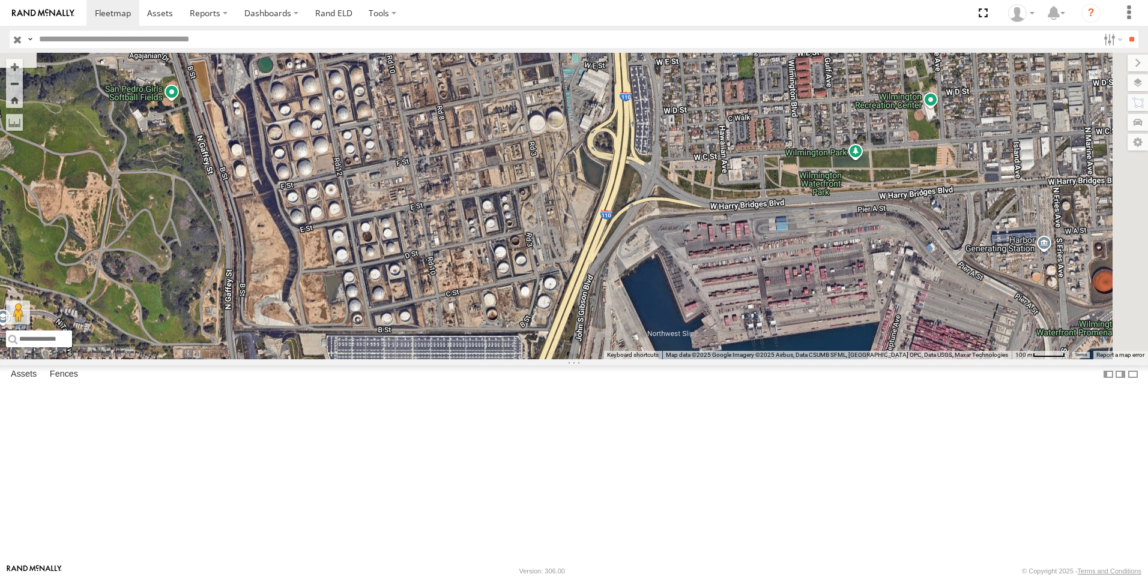
drag, startPoint x: 834, startPoint y: 223, endPoint x: 670, endPoint y: 461, distance: 289.6
click at [670, 360] on div "603 TL884 9916 (ELD) TL844 TL124" at bounding box center [574, 206] width 1148 height 307
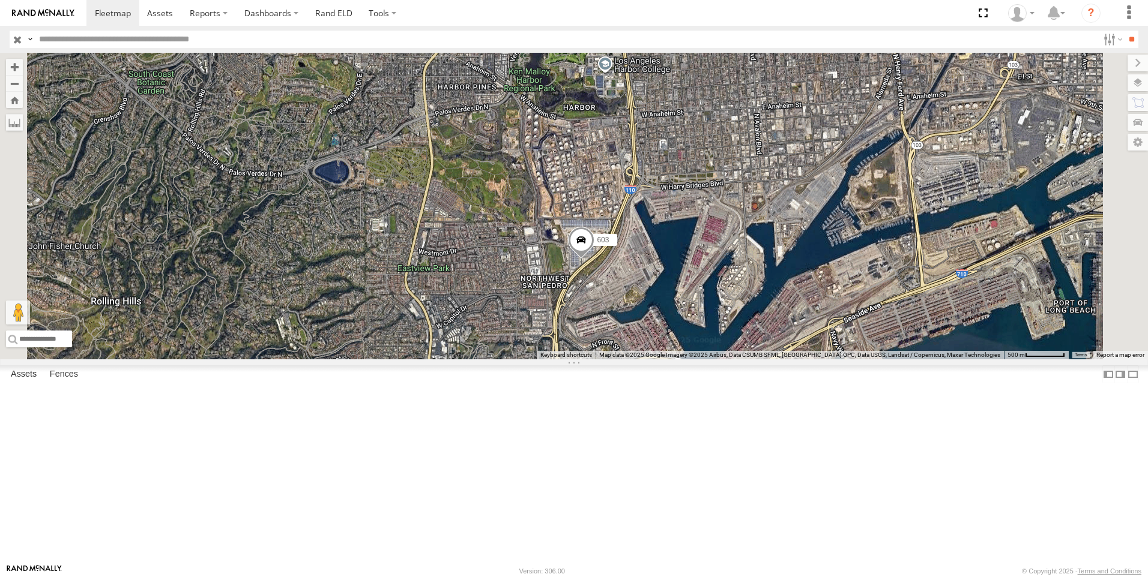
drag, startPoint x: 627, startPoint y: 288, endPoint x: 630, endPoint y: 246, distance: 42.7
click at [630, 246] on div "603 TL884 9916 (ELD) TL844 TL124" at bounding box center [574, 206] width 1148 height 307
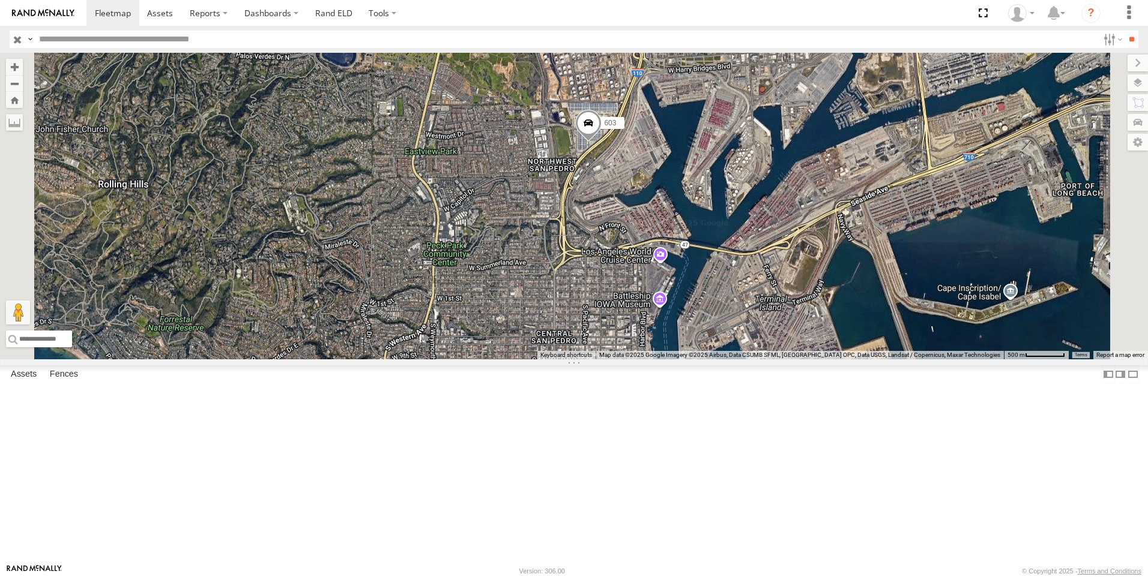
drag, startPoint x: 626, startPoint y: 309, endPoint x: 623, endPoint y: 225, distance: 84.1
click at [623, 225] on div "603 TL884 9916 (ELD) TL844 TL124" at bounding box center [574, 206] width 1148 height 307
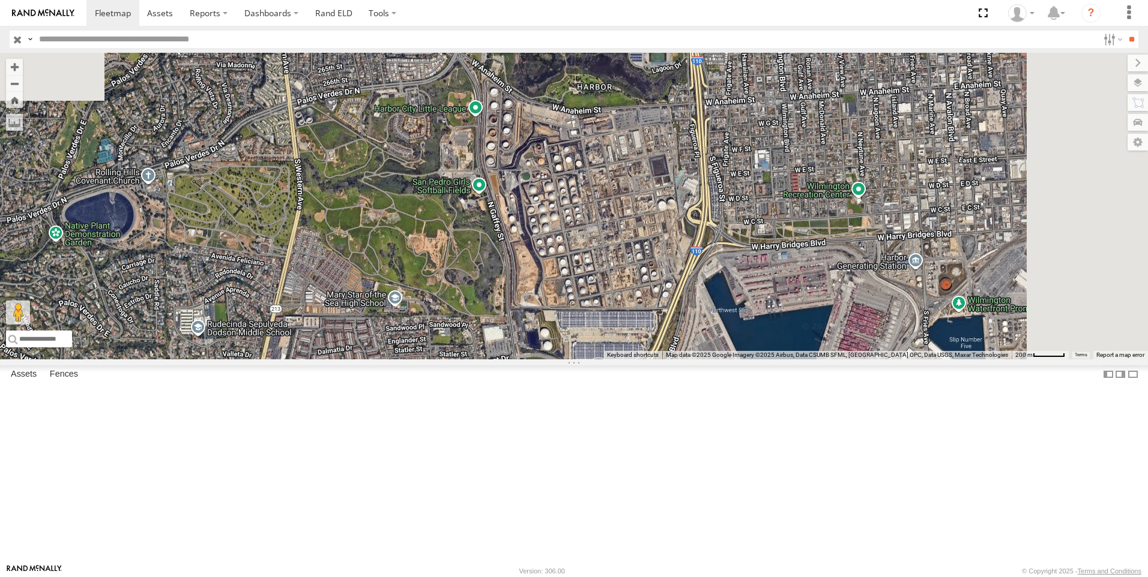
drag, startPoint x: 699, startPoint y: 249, endPoint x: 619, endPoint y: 463, distance: 229.5
click at [619, 360] on div "603 TL884 9916 (ELD) TL844 TL124" at bounding box center [574, 206] width 1148 height 307
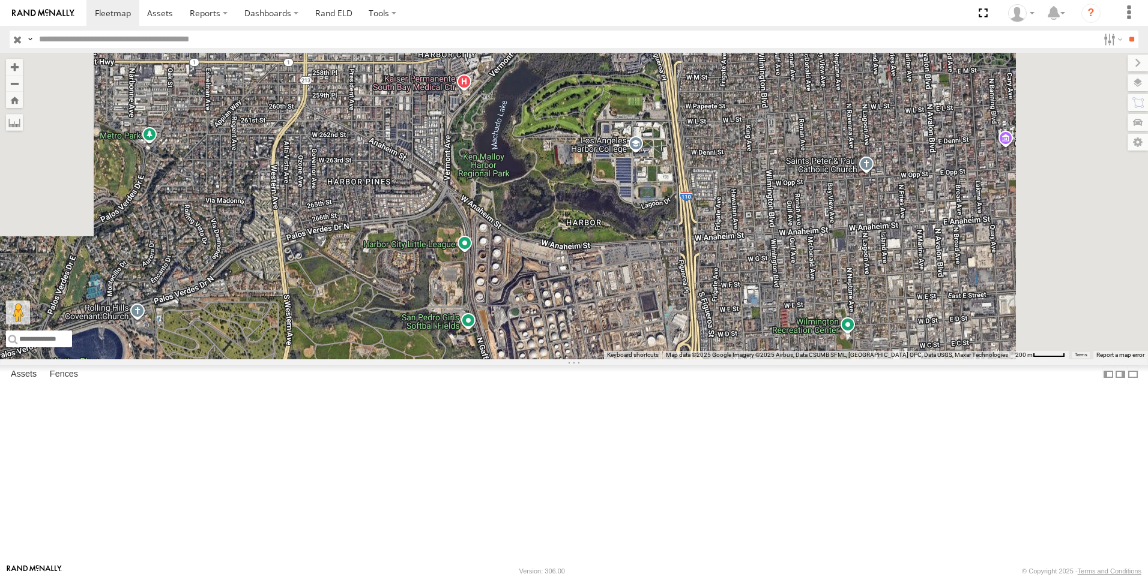
drag, startPoint x: 598, startPoint y: 344, endPoint x: 590, endPoint y: 461, distance: 117.3
click at [590, 360] on div "603 TL884 9916 (ELD) TL844 TL124" at bounding box center [574, 206] width 1148 height 307
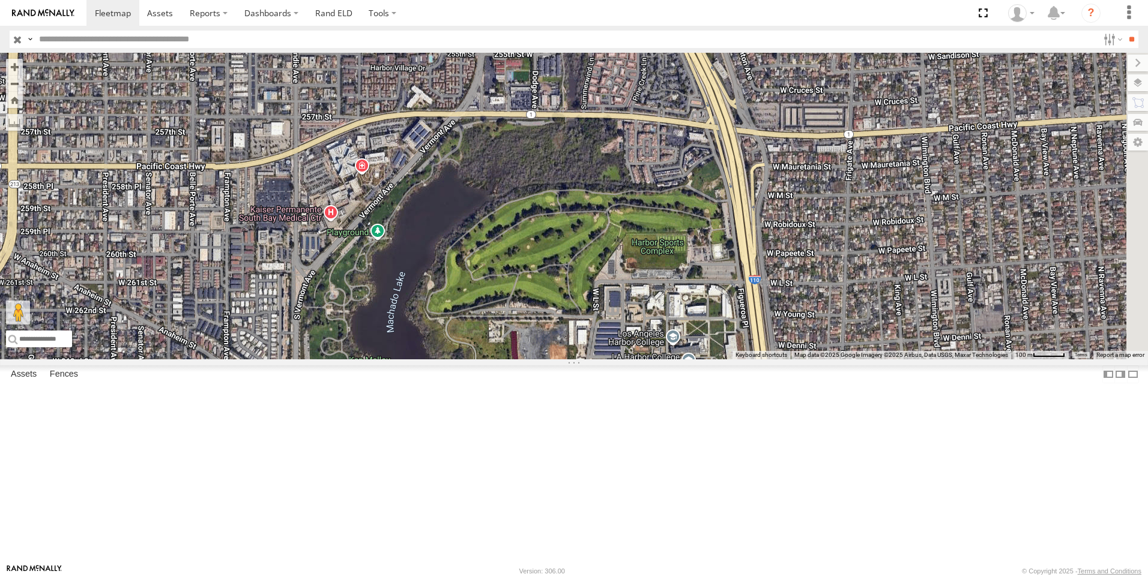
drag, startPoint x: 647, startPoint y: 204, endPoint x: 541, endPoint y: 445, distance: 263.4
click at [541, 360] on div "603 TL884 9916 (ELD) TL844 TL124" at bounding box center [574, 206] width 1148 height 307
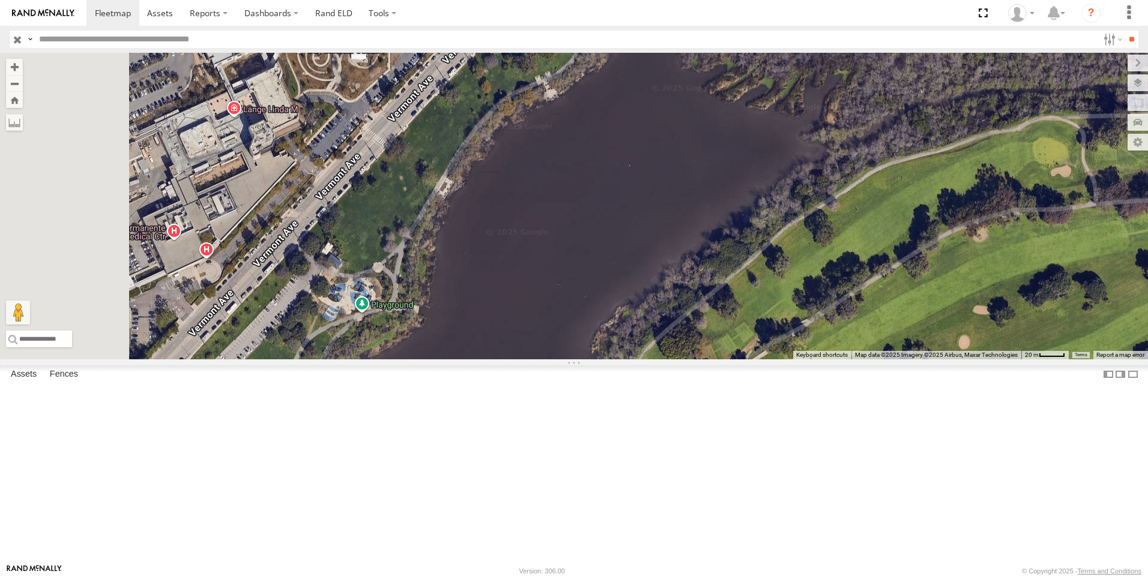
drag, startPoint x: 624, startPoint y: 333, endPoint x: 823, endPoint y: 168, distance: 258.4
click at [822, 169] on div "603 TL884 9916 (ELD) TL844 TL124" at bounding box center [574, 206] width 1148 height 307
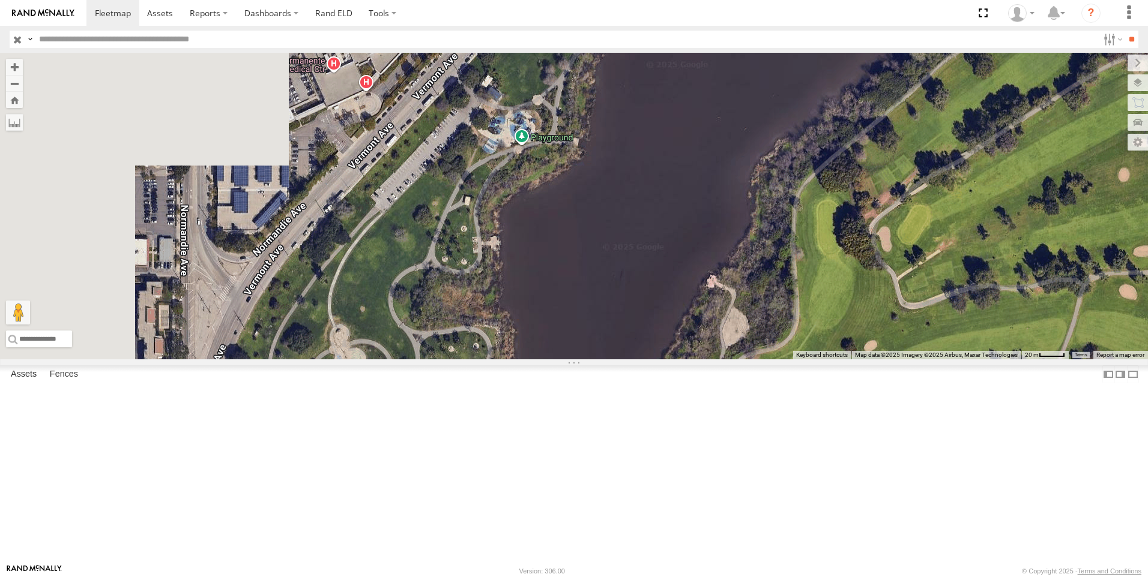
drag, startPoint x: 583, startPoint y: 431, endPoint x: 756, endPoint y: 217, distance: 275.3
click at [756, 217] on div "603 TL884 9916 (ELD) TL844 TL124" at bounding box center [574, 206] width 1148 height 307
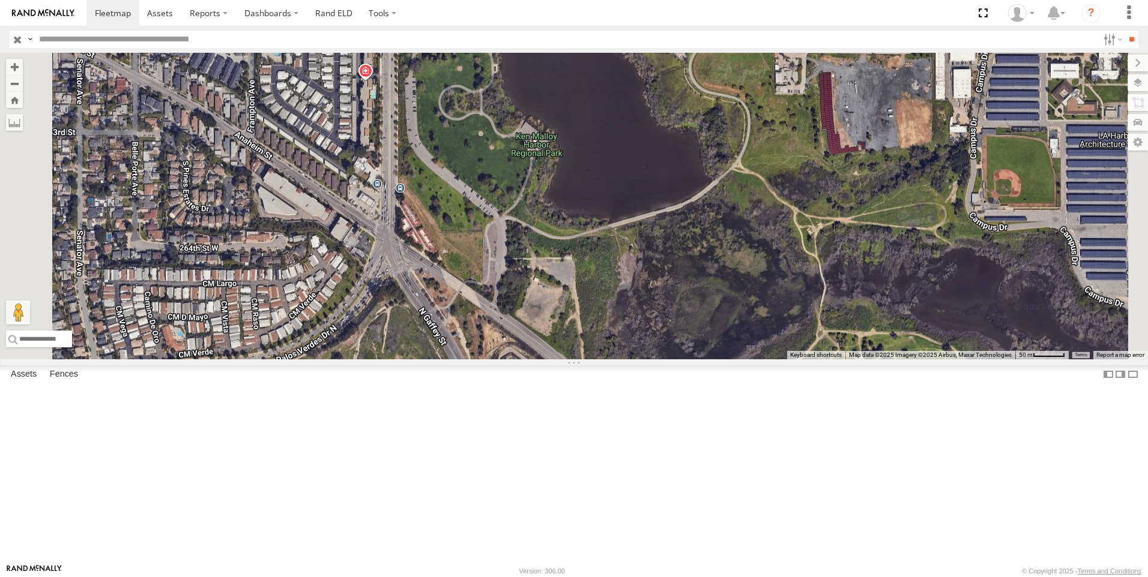
drag, startPoint x: 641, startPoint y: 417, endPoint x: 620, endPoint y: 188, distance: 229.6
click at [620, 188] on div "603 TL884 9916 (ELD) TL844 TL124" at bounding box center [574, 206] width 1148 height 307
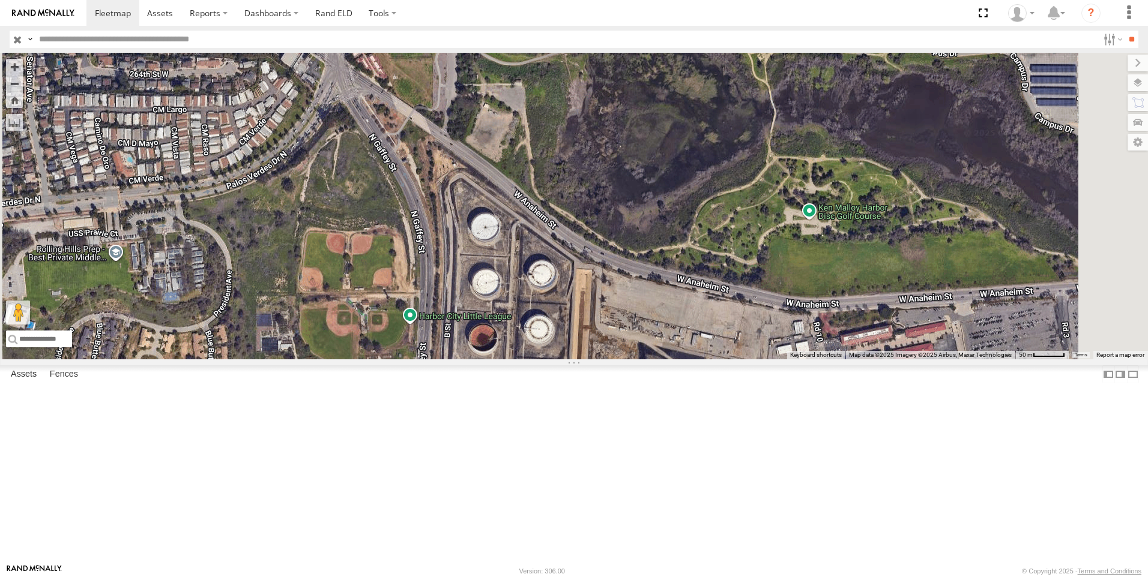
drag, startPoint x: 688, startPoint y: 430, endPoint x: 641, endPoint y: 272, distance: 165.3
click at [641, 272] on div "603 TL884 9916 (ELD) TL844 TL124" at bounding box center [574, 206] width 1148 height 307
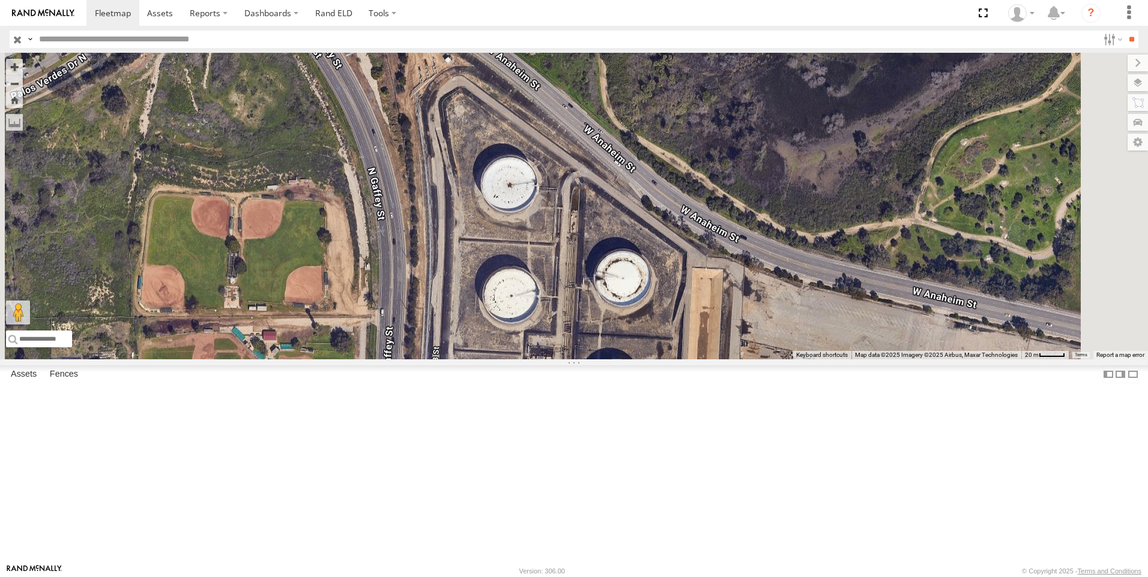
drag, startPoint x: 537, startPoint y: 306, endPoint x: 568, endPoint y: 203, distance: 107.9
click at [568, 203] on div "603 TL884 9916 (ELD) TL844 TL124" at bounding box center [574, 206] width 1148 height 307
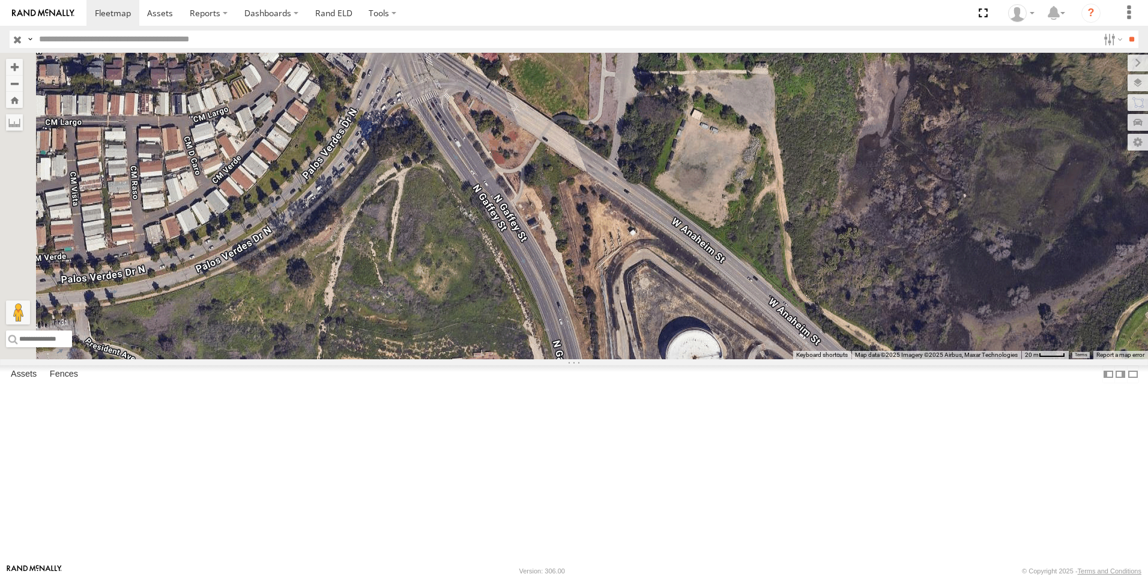
drag, startPoint x: 610, startPoint y: 253, endPoint x: 795, endPoint y: 427, distance: 254.8
click at [795, 360] on div "603 TL884 9916 (ELD) TL844 TL124" at bounding box center [574, 206] width 1148 height 307
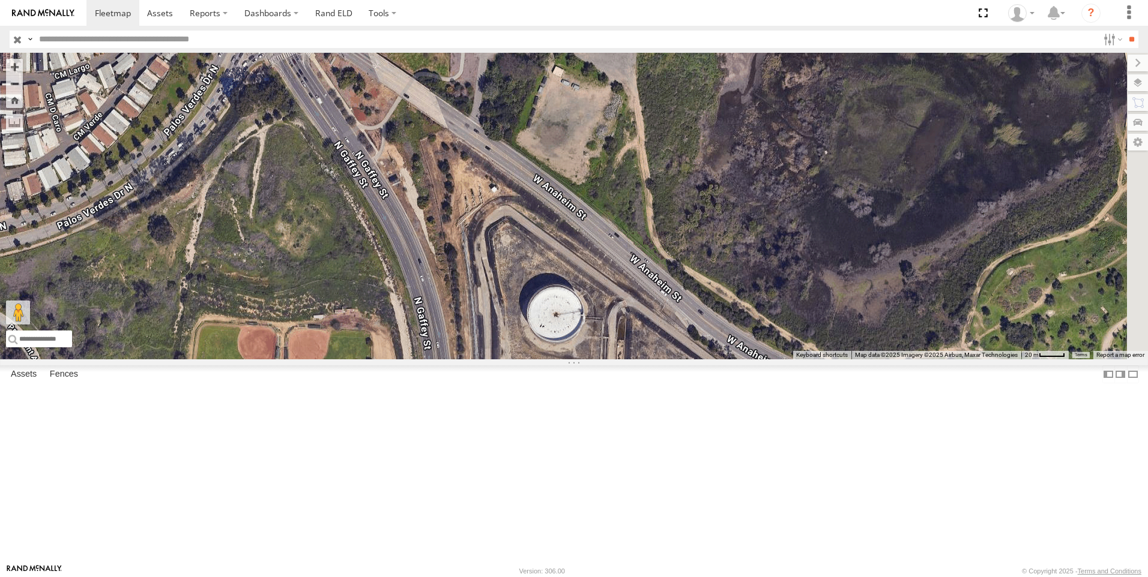
drag, startPoint x: 671, startPoint y: 280, endPoint x: 532, endPoint y: 240, distance: 145.0
click at [532, 240] on div "603 TL884 9916 (ELD) TL844 TL124" at bounding box center [574, 206] width 1148 height 307
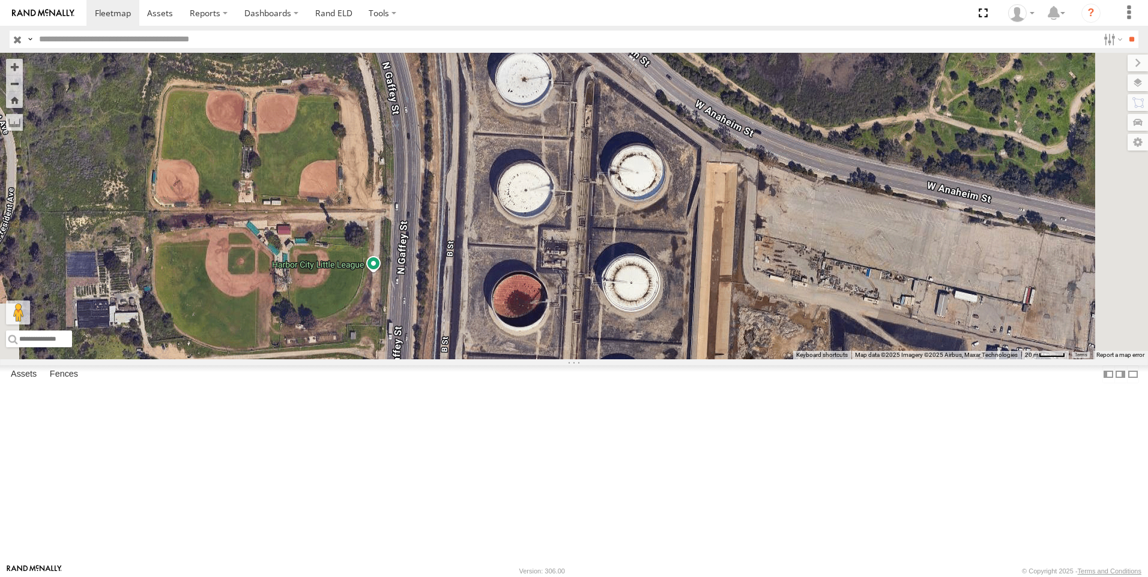
drag, startPoint x: 674, startPoint y: 498, endPoint x: 651, endPoint y: 276, distance: 223.8
click at [644, 256] on div "603 TL884 9916 (ELD) TL844 TL124" at bounding box center [574, 206] width 1148 height 307
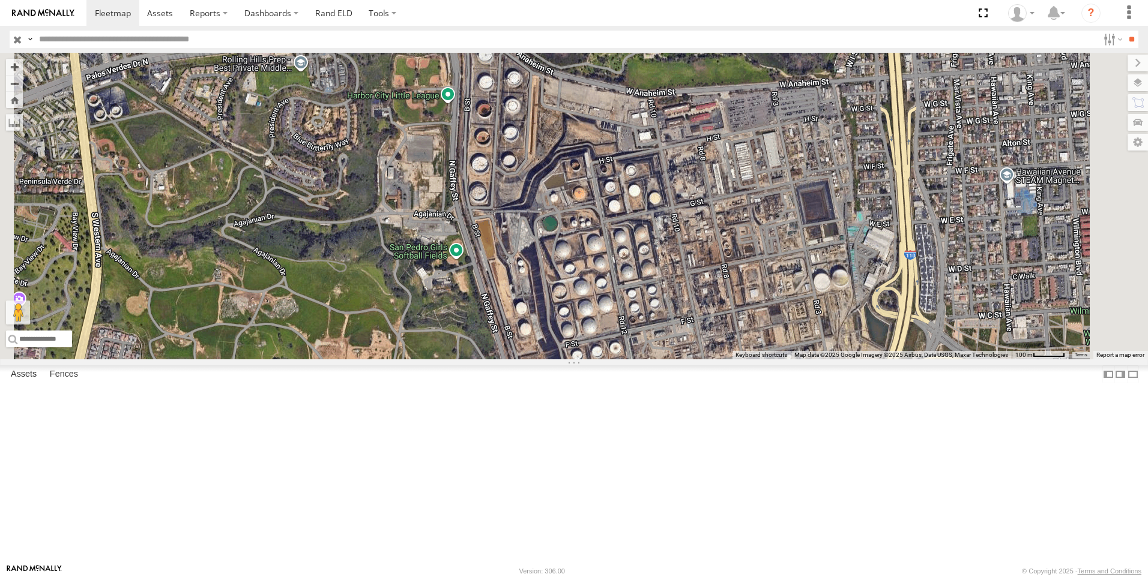
drag, startPoint x: 648, startPoint y: 442, endPoint x: 627, endPoint y: 245, distance: 198.1
click at [627, 245] on div "603 TL884 9916 (ELD) TL844 TL124" at bounding box center [574, 206] width 1148 height 307
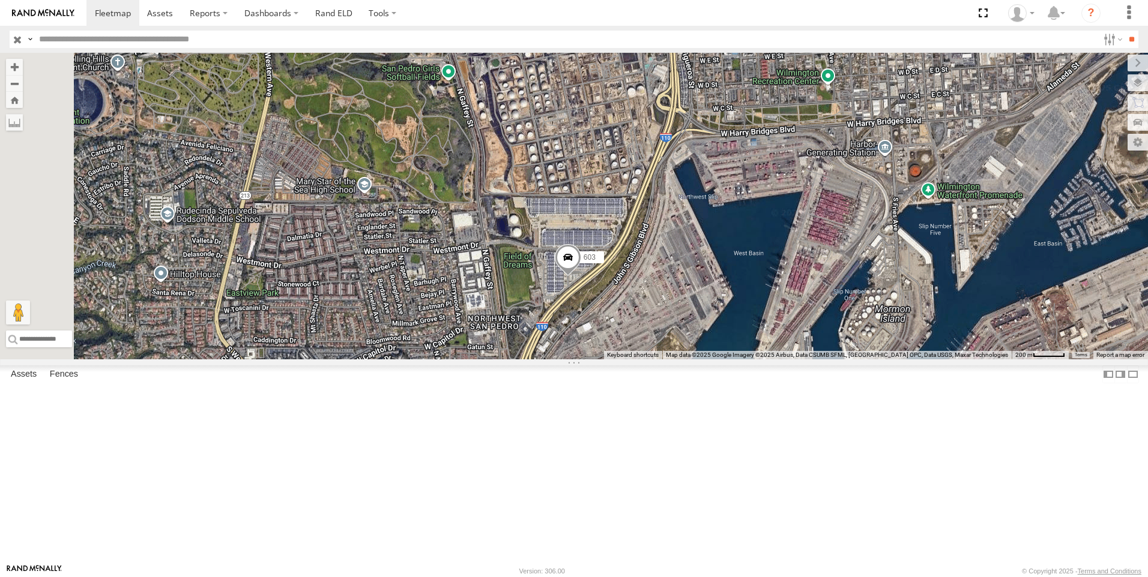
drag, startPoint x: 697, startPoint y: 490, endPoint x: 656, endPoint y: 282, distance: 212.3
click at [656, 282] on div "603 TL884 9916 (ELD) TL844 TL124" at bounding box center [574, 206] width 1148 height 307
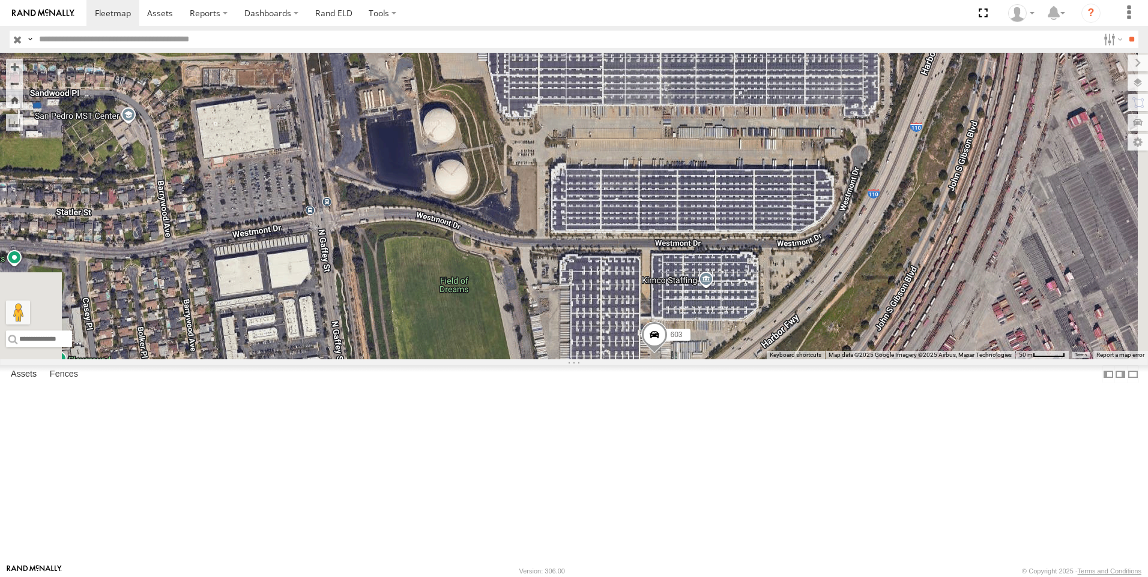
drag, startPoint x: 663, startPoint y: 461, endPoint x: 565, endPoint y: 247, distance: 235.0
click at [565, 247] on div "603 TL884 9916 (ELD) TL844 TL124" at bounding box center [574, 206] width 1148 height 307
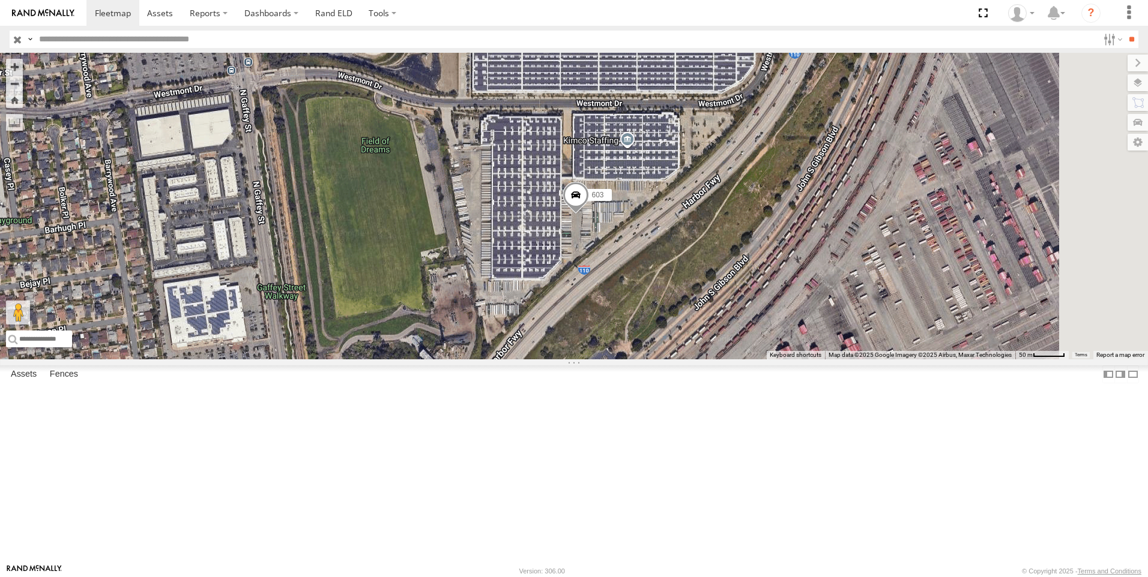
drag, startPoint x: 710, startPoint y: 410, endPoint x: 631, endPoint y: 269, distance: 161.5
click at [631, 269] on div "603 TL884 9916 (ELD) TL844 TL124" at bounding box center [574, 206] width 1148 height 307
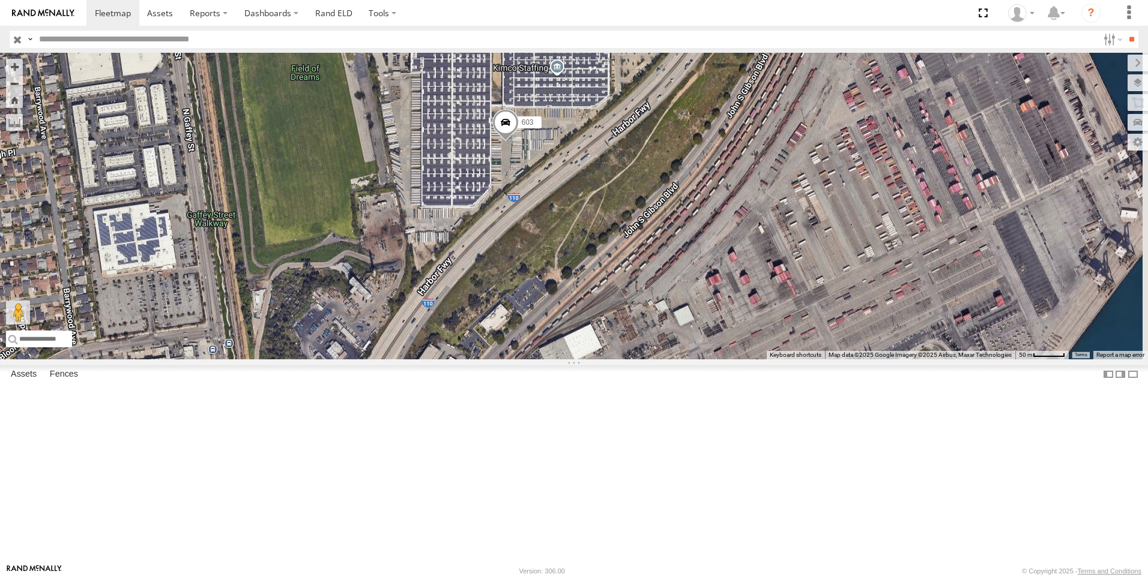
drag, startPoint x: 720, startPoint y: 332, endPoint x: 649, endPoint y: 259, distance: 102.3
click at [649, 259] on div "603 TL884 9916 (ELD) TL844 TL124" at bounding box center [574, 206] width 1148 height 307
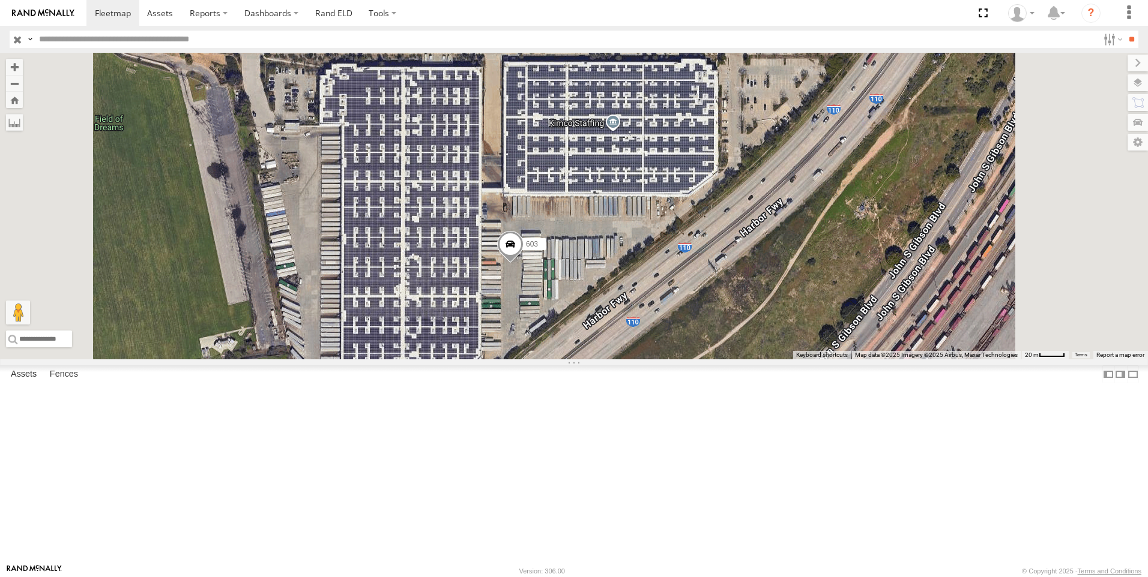
drag, startPoint x: 720, startPoint y: 264, endPoint x: 717, endPoint y: 312, distance: 48.1
click at [717, 312] on div "603 TL884 9916 (ELD) TL844 TL124" at bounding box center [574, 206] width 1148 height 307
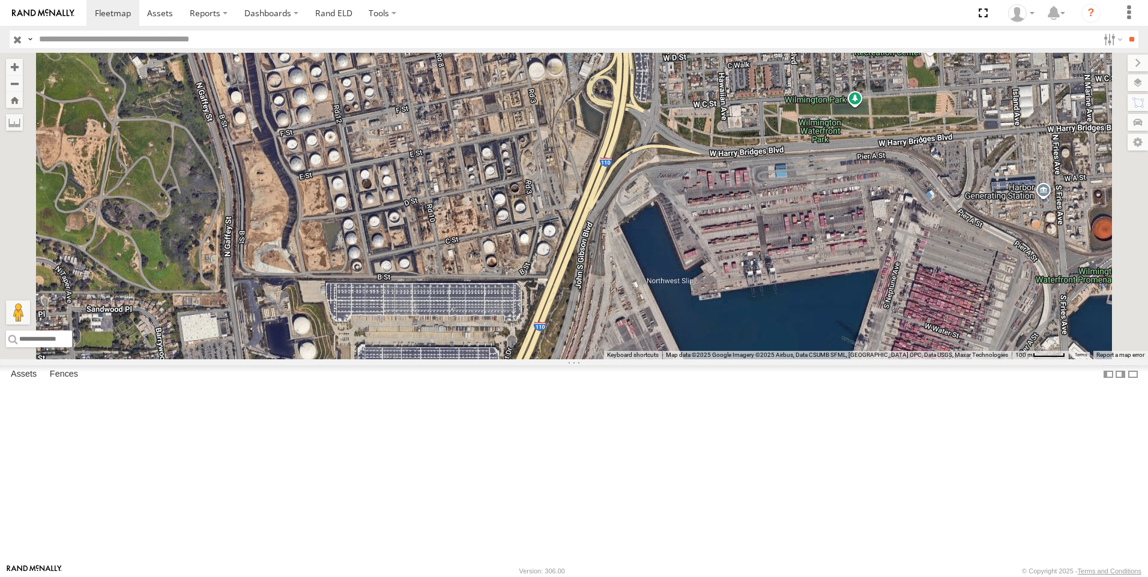
drag, startPoint x: 646, startPoint y: 176, endPoint x: 605, endPoint y: 459, distance: 285.7
click at [606, 360] on div "603 TL884 9916 (ELD) TL844 TL124" at bounding box center [574, 206] width 1148 height 307
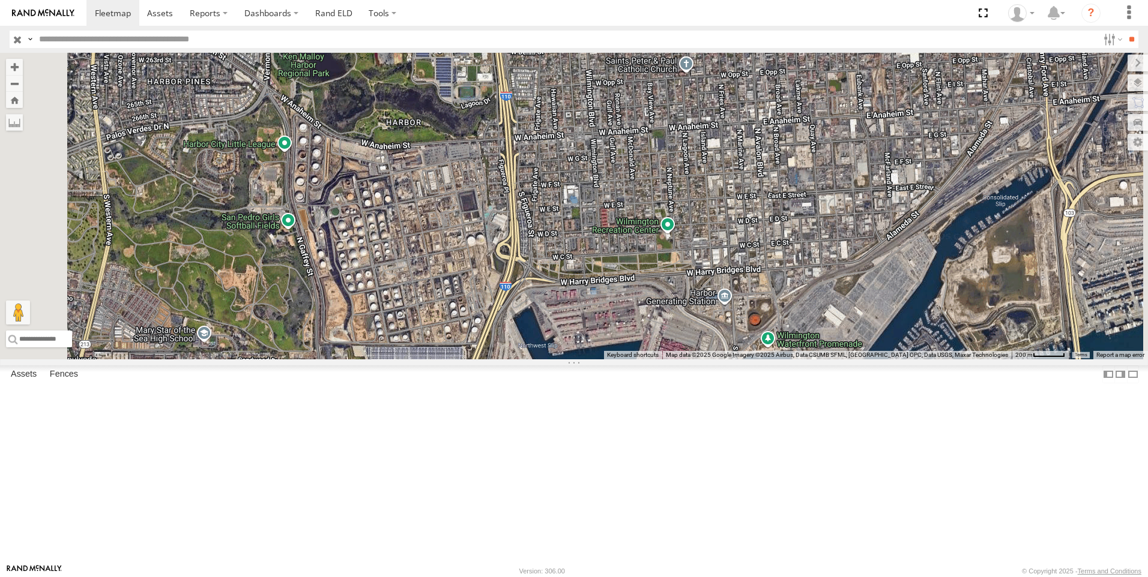
drag, startPoint x: 794, startPoint y: 247, endPoint x: 742, endPoint y: 325, distance: 93.6
click at [742, 325] on div "603 TL884 9916 (ELD) TL844 TL124" at bounding box center [574, 206] width 1148 height 307
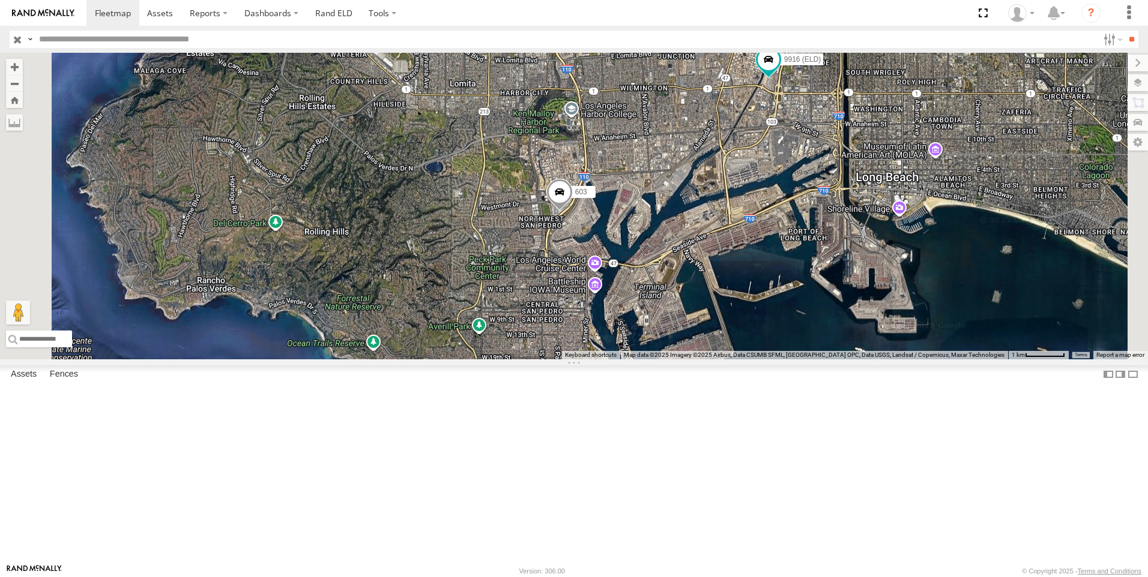
drag, startPoint x: 774, startPoint y: 300, endPoint x: 775, endPoint y: 252, distance: 48.0
click at [775, 252] on div "603 TL884 9916 (ELD) TL844 TL124" at bounding box center [574, 206] width 1148 height 307
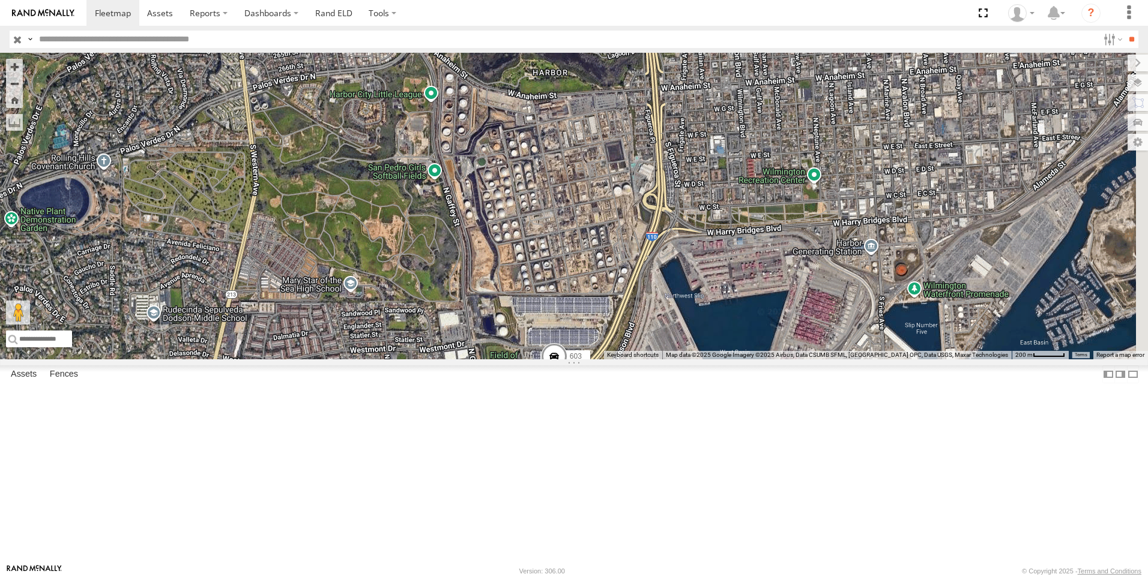
drag, startPoint x: 836, startPoint y: 253, endPoint x: 583, endPoint y: 267, distance: 252.5
click at [583, 267] on div "603" at bounding box center [574, 206] width 1148 height 307
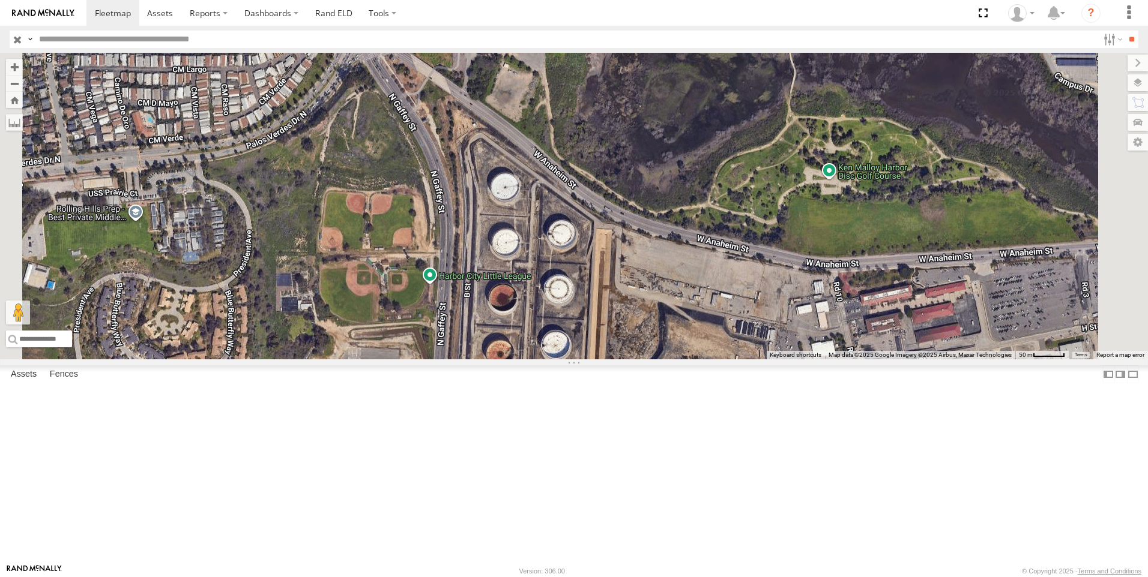
drag, startPoint x: 567, startPoint y: 120, endPoint x: 588, endPoint y: 387, distance: 268.0
click at [588, 360] on div "603" at bounding box center [574, 206] width 1148 height 307
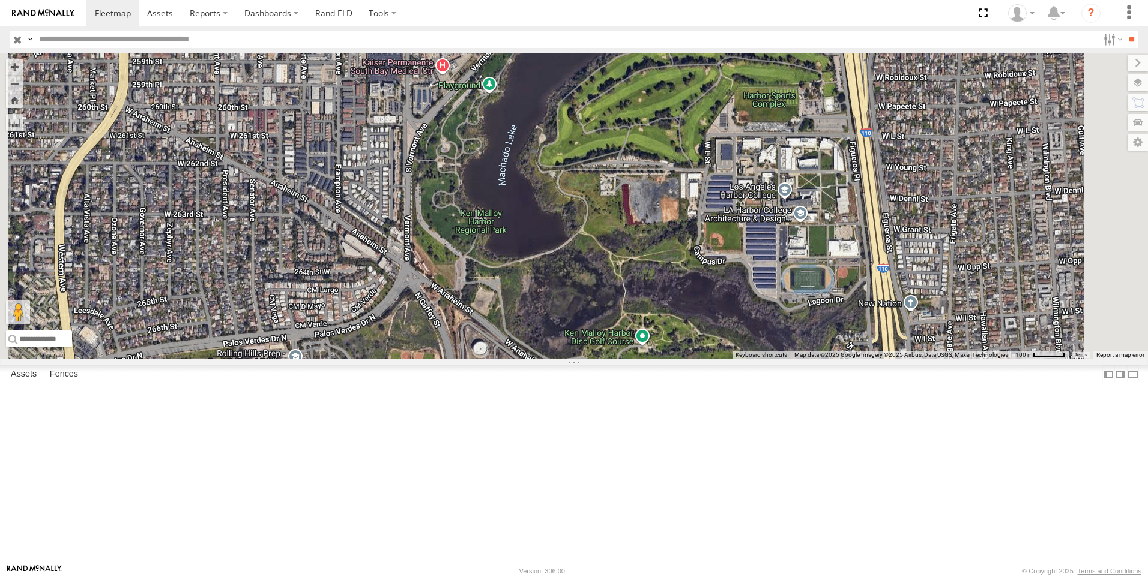
drag, startPoint x: 650, startPoint y: 253, endPoint x: 624, endPoint y: 336, distance: 86.8
click at [624, 336] on div "603" at bounding box center [574, 206] width 1148 height 307
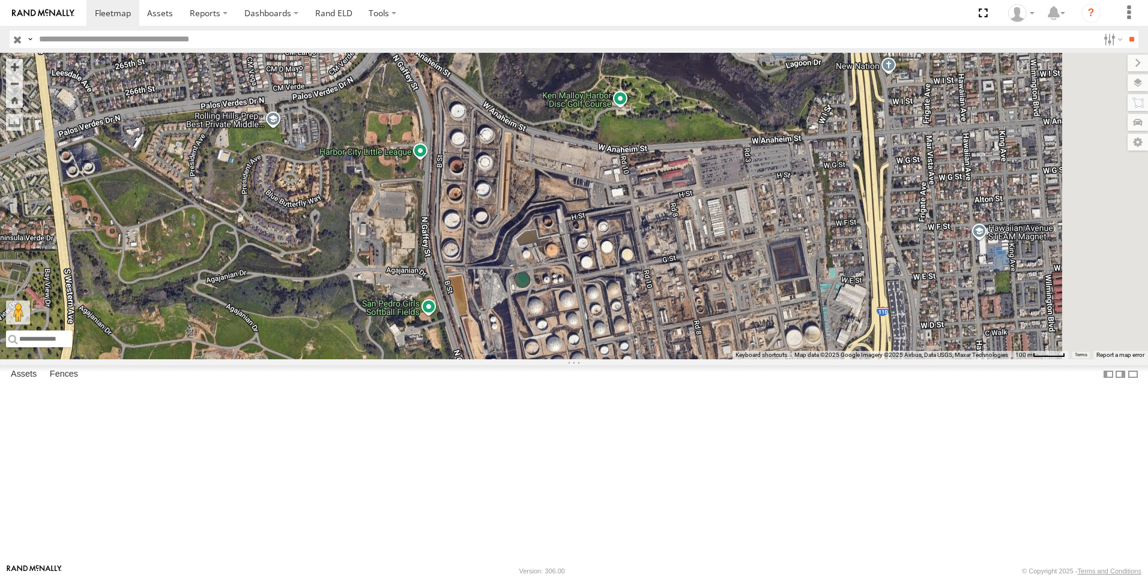
drag, startPoint x: 648, startPoint y: 374, endPoint x: 624, endPoint y: 131, distance: 243.6
click at [624, 131] on div "603" at bounding box center [574, 206] width 1148 height 307
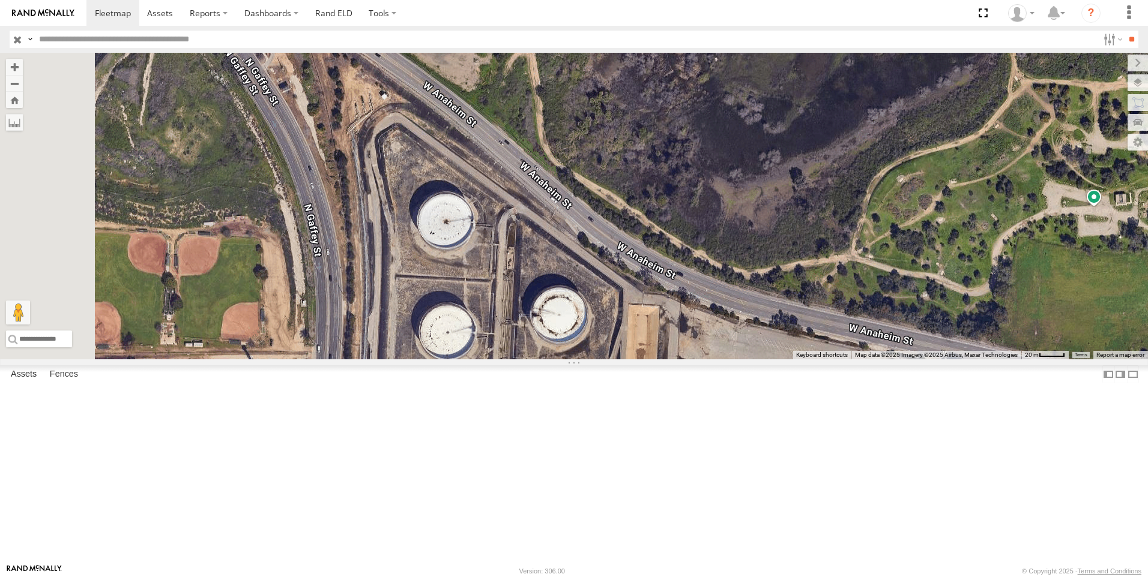
drag, startPoint x: 573, startPoint y: 276, endPoint x: 607, endPoint y: 135, distance: 145.0
click at [607, 135] on div "603" at bounding box center [574, 206] width 1148 height 307
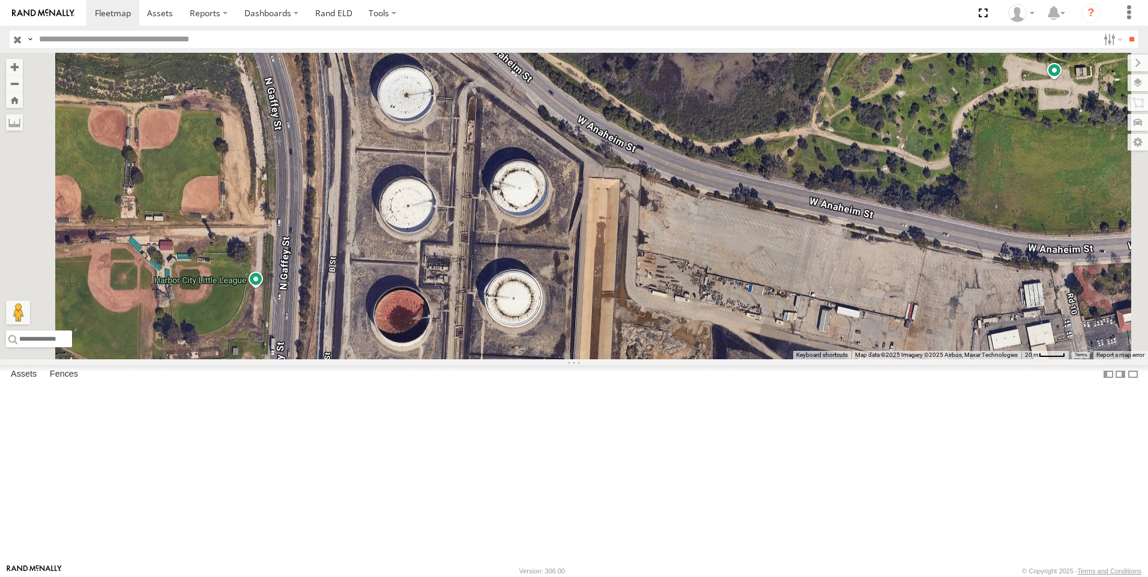
drag, startPoint x: 483, startPoint y: 420, endPoint x: 443, endPoint y: 294, distance: 132.1
click at [443, 294] on div "603" at bounding box center [574, 206] width 1148 height 307
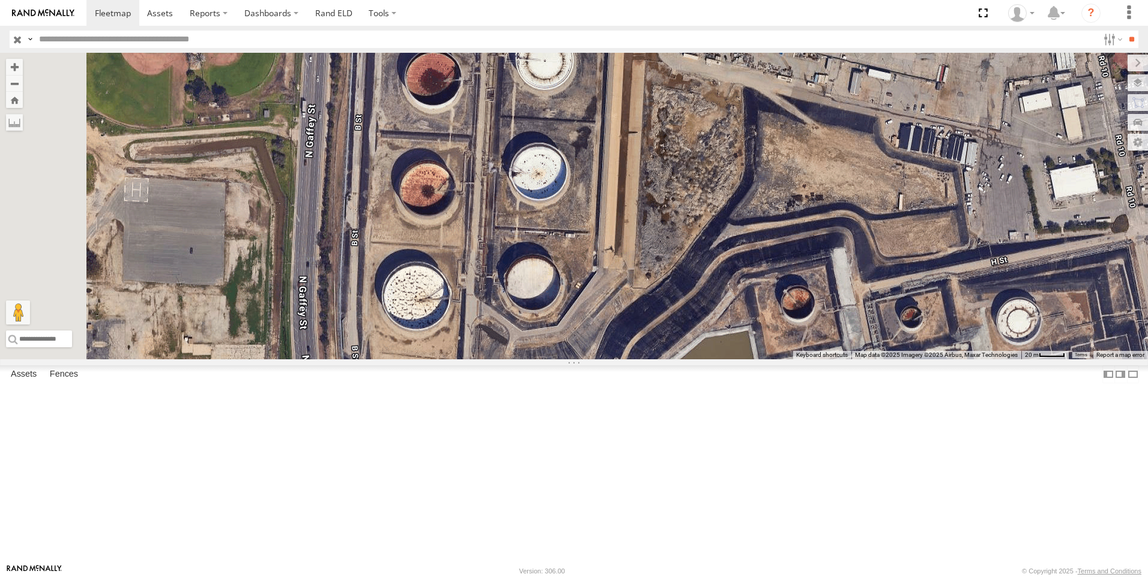
drag, startPoint x: 489, startPoint y: 470, endPoint x: 525, endPoint y: 220, distance: 252.2
click at [525, 220] on div "603" at bounding box center [574, 206] width 1148 height 307
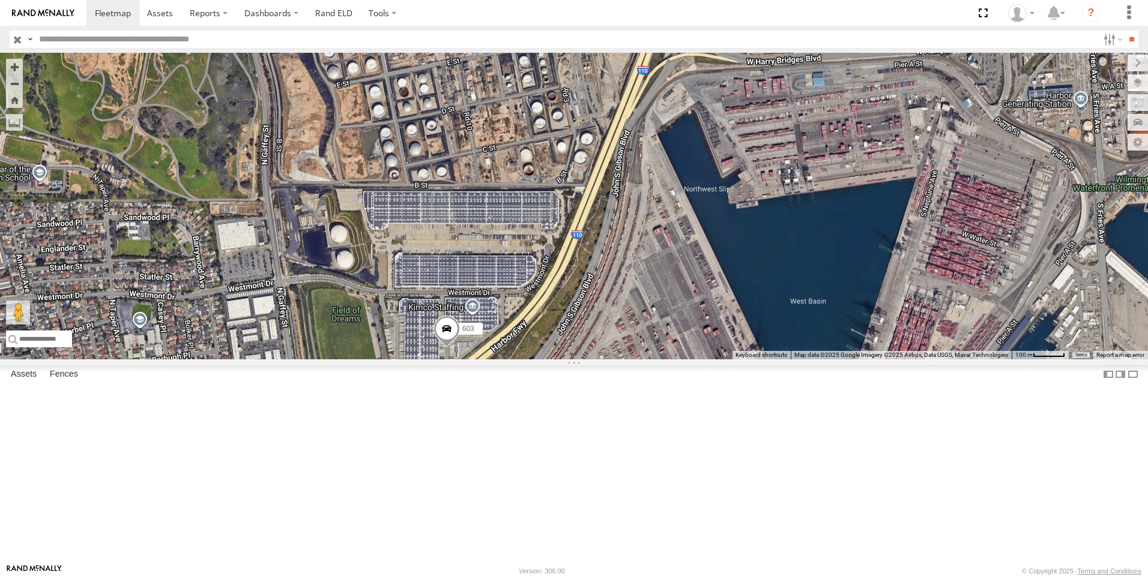
drag, startPoint x: 628, startPoint y: 436, endPoint x: 473, endPoint y: 134, distance: 338.8
click at [473, 134] on div "603" at bounding box center [574, 206] width 1148 height 307
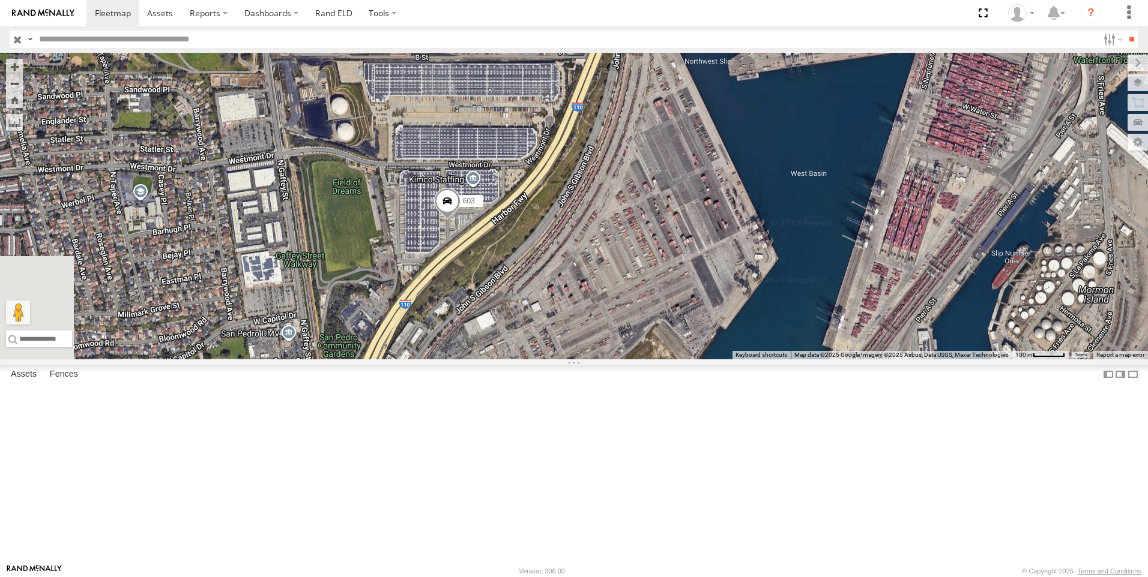
drag, startPoint x: 481, startPoint y: 393, endPoint x: 482, endPoint y: 267, distance: 126.7
click at [482, 267] on div "603" at bounding box center [574, 206] width 1148 height 307
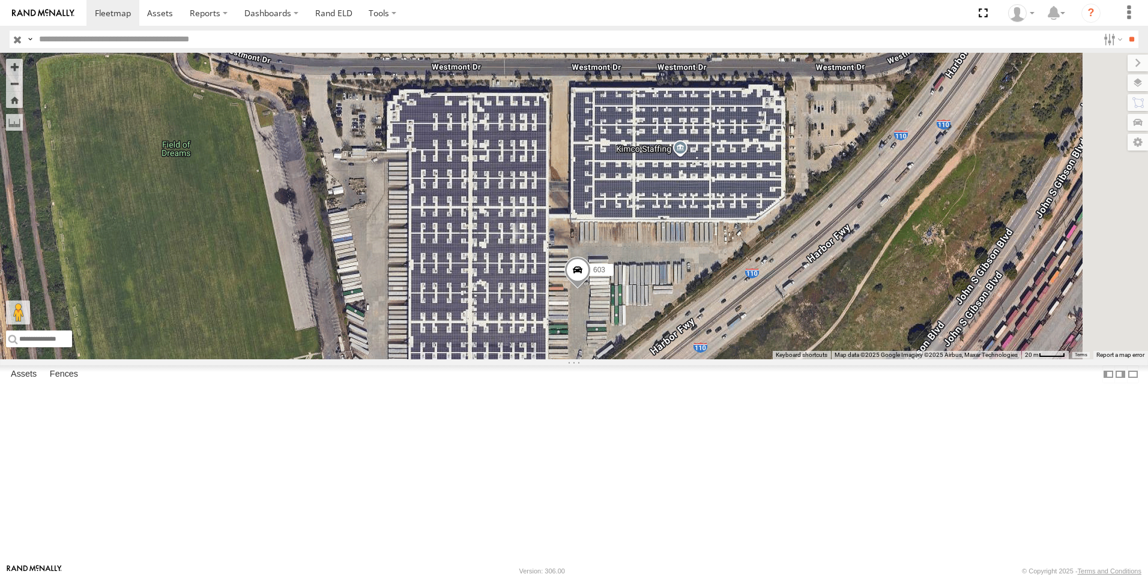
drag, startPoint x: 921, startPoint y: 382, endPoint x: 578, endPoint y: 287, distance: 355.7
click at [578, 287] on div "603" at bounding box center [574, 206] width 1148 height 307
click at [591, 289] on span at bounding box center [577, 272] width 26 height 32
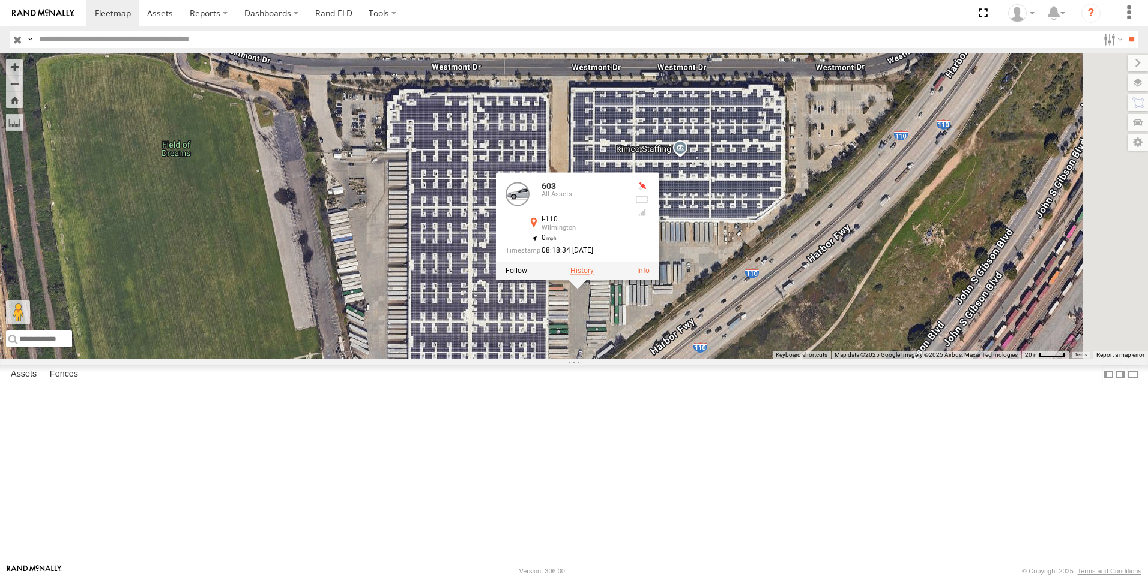
click at [594, 275] on label at bounding box center [581, 271] width 23 height 8
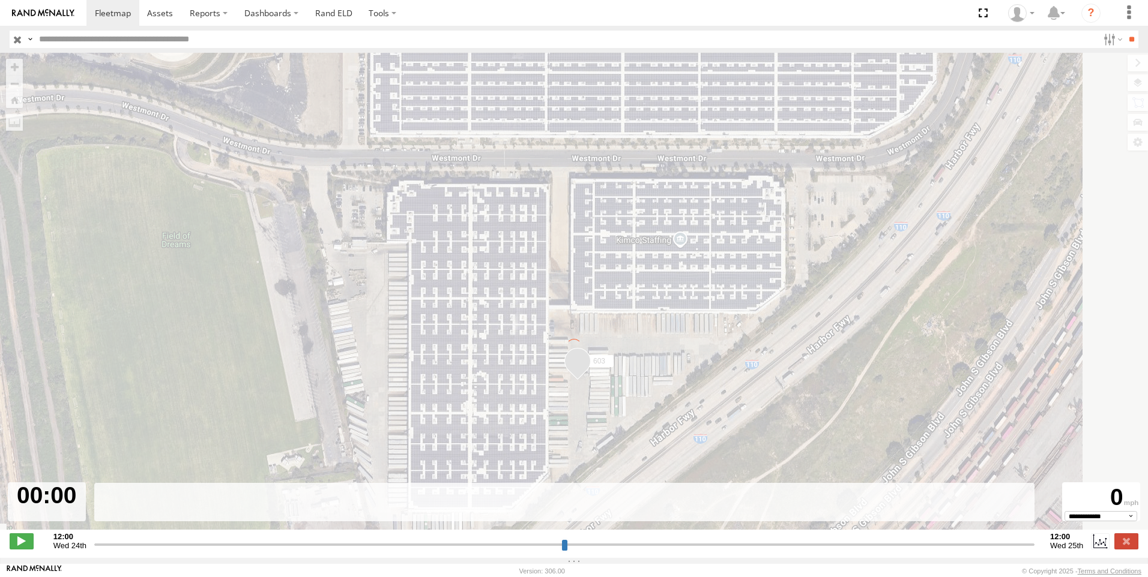
type input "**********"
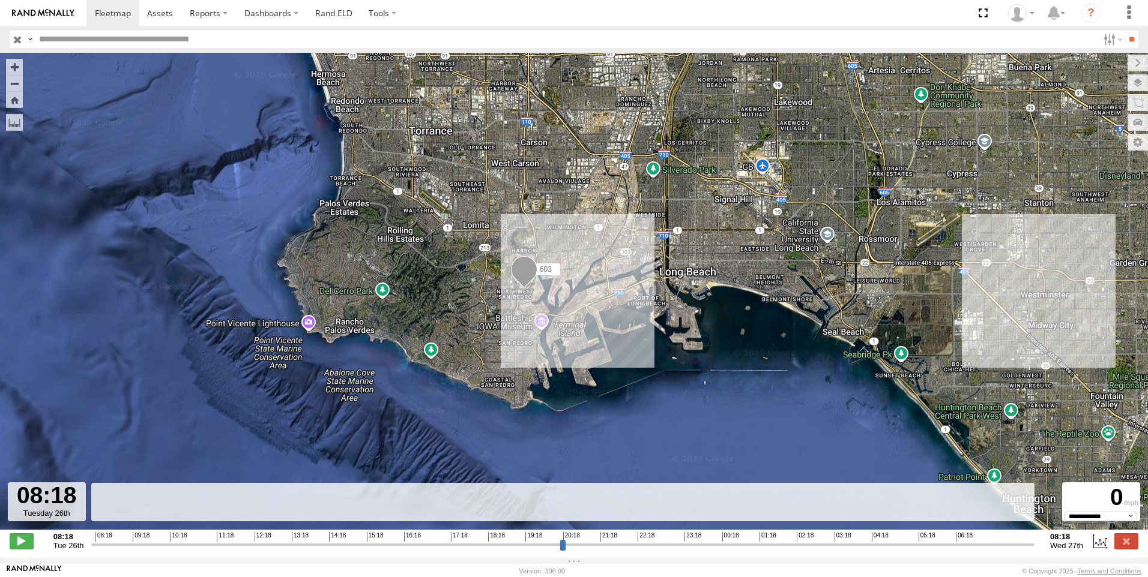
select select "**********"
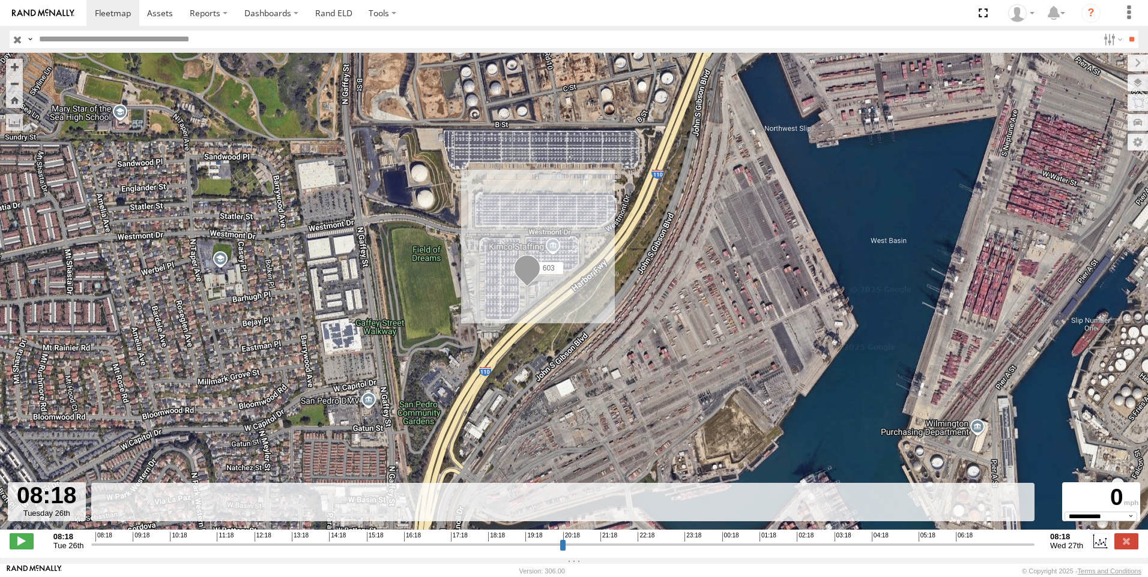
click at [526, 270] on span at bounding box center [527, 271] width 26 height 32
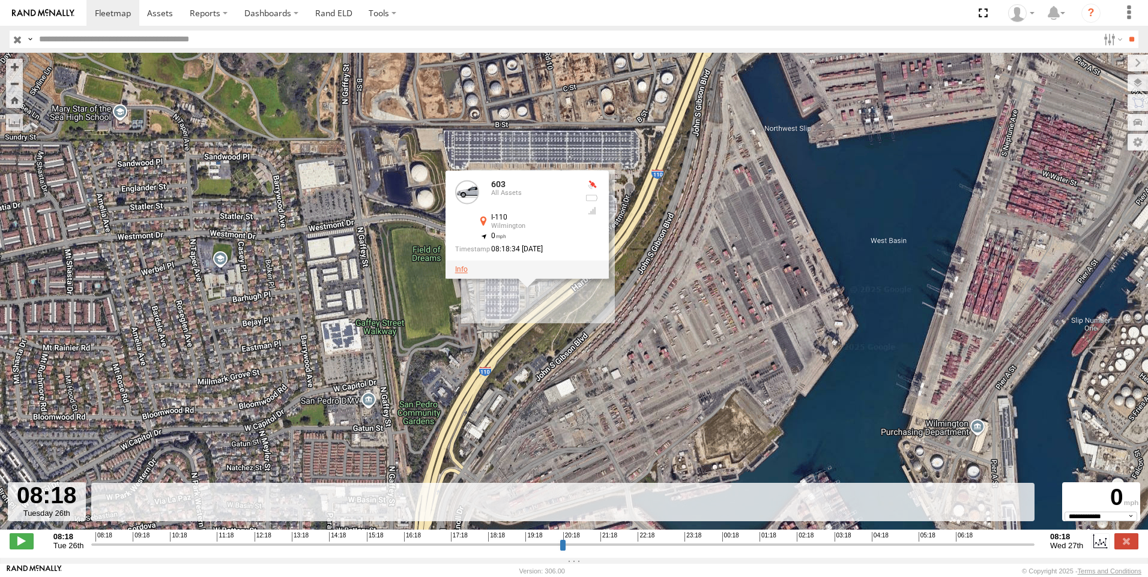
click at [461, 274] on link at bounding box center [461, 269] width 13 height 8
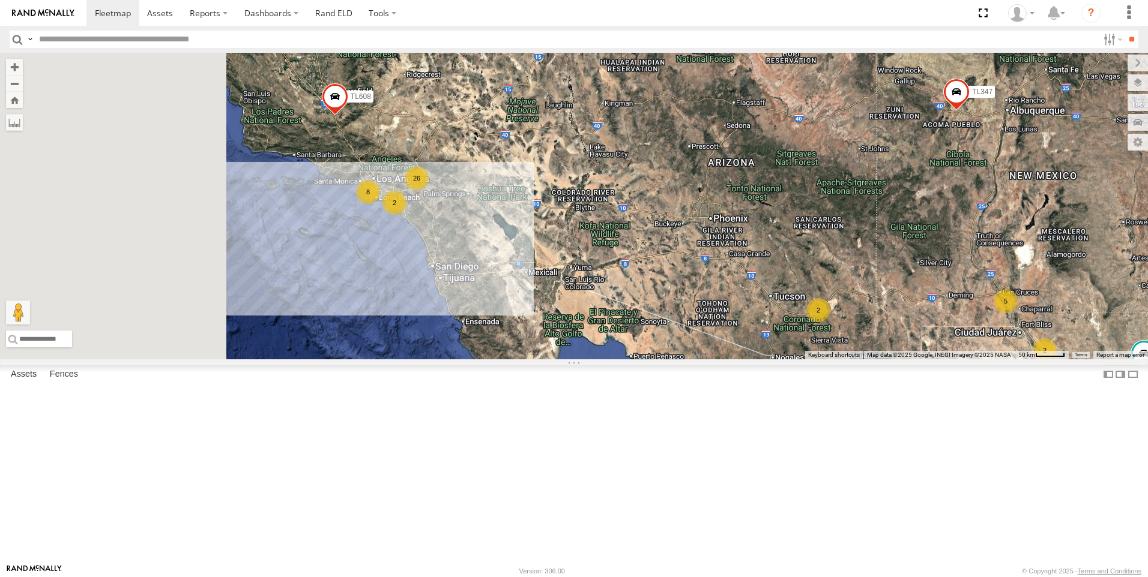
drag, startPoint x: 451, startPoint y: 260, endPoint x: 615, endPoint y: 369, distance: 196.1
click at [615, 360] on div "TL348 TL845 TL347 TL608 8 26 5 2 TK9917 2 2" at bounding box center [574, 206] width 1148 height 307
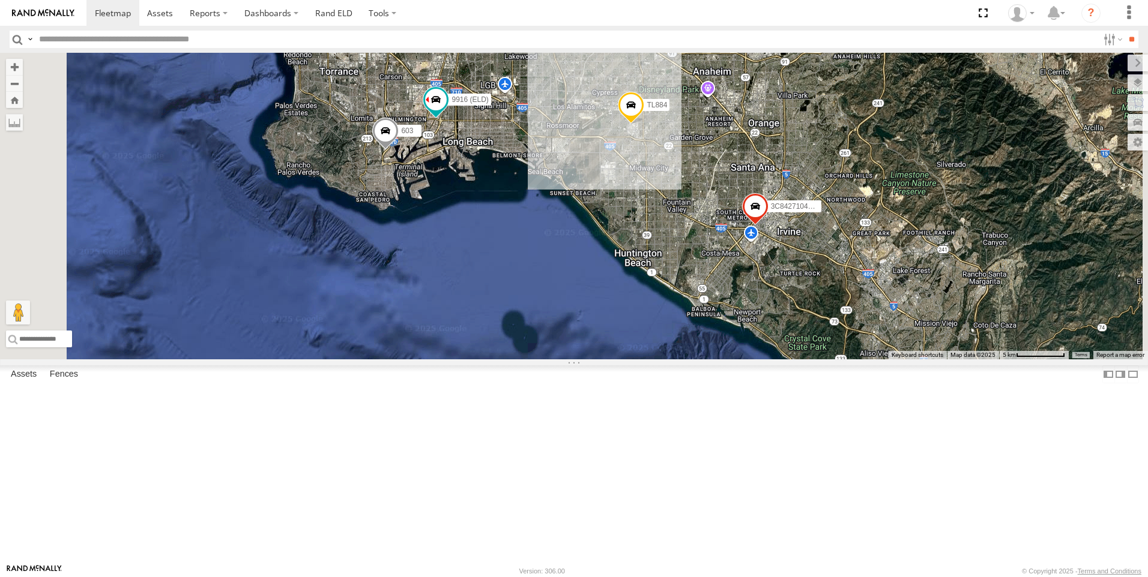
click at [399, 150] on span at bounding box center [385, 134] width 26 height 32
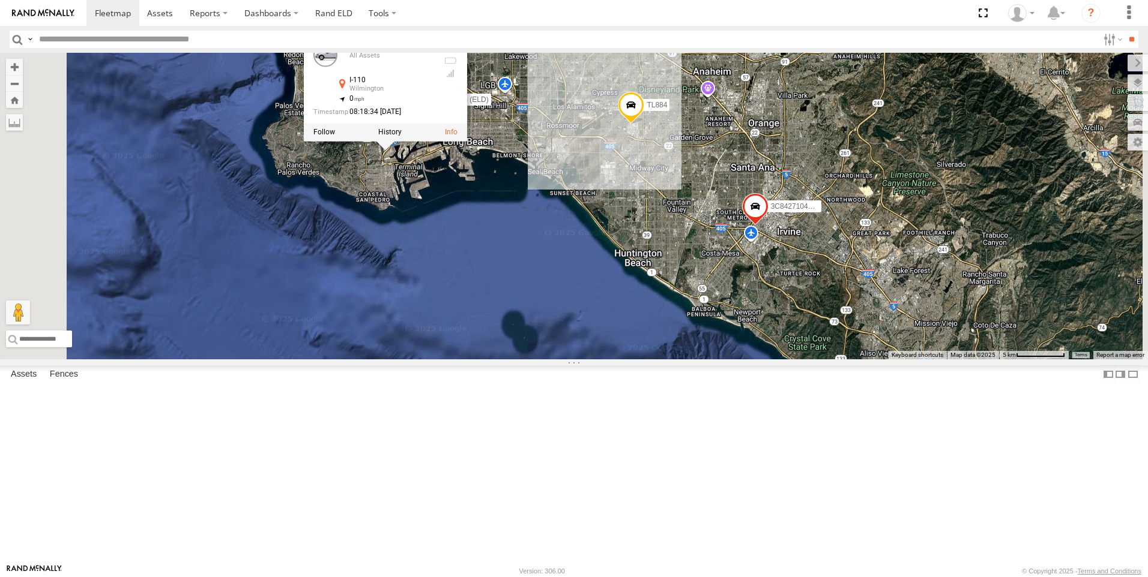
click at [335, 136] on label at bounding box center [324, 132] width 22 height 8
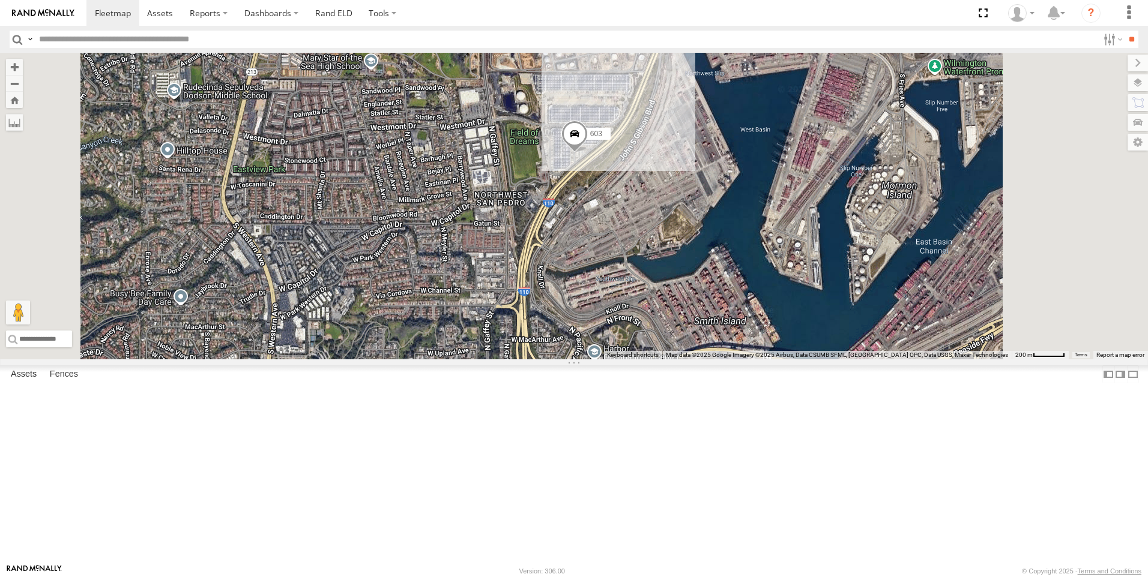
click at [588, 153] on span at bounding box center [574, 137] width 26 height 32
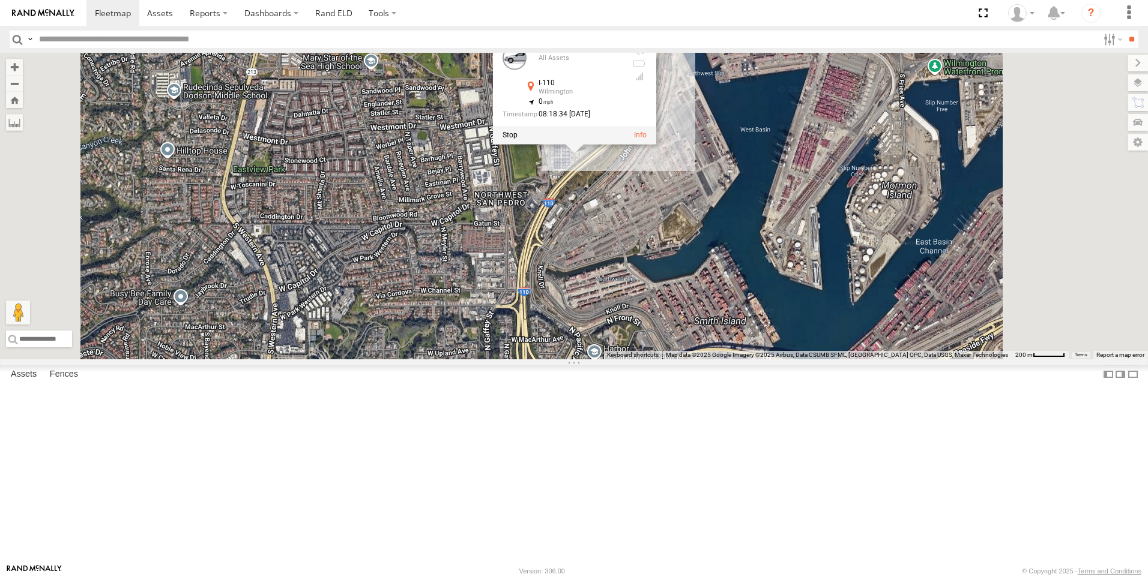
click at [517, 139] on label at bounding box center [509, 135] width 15 height 8
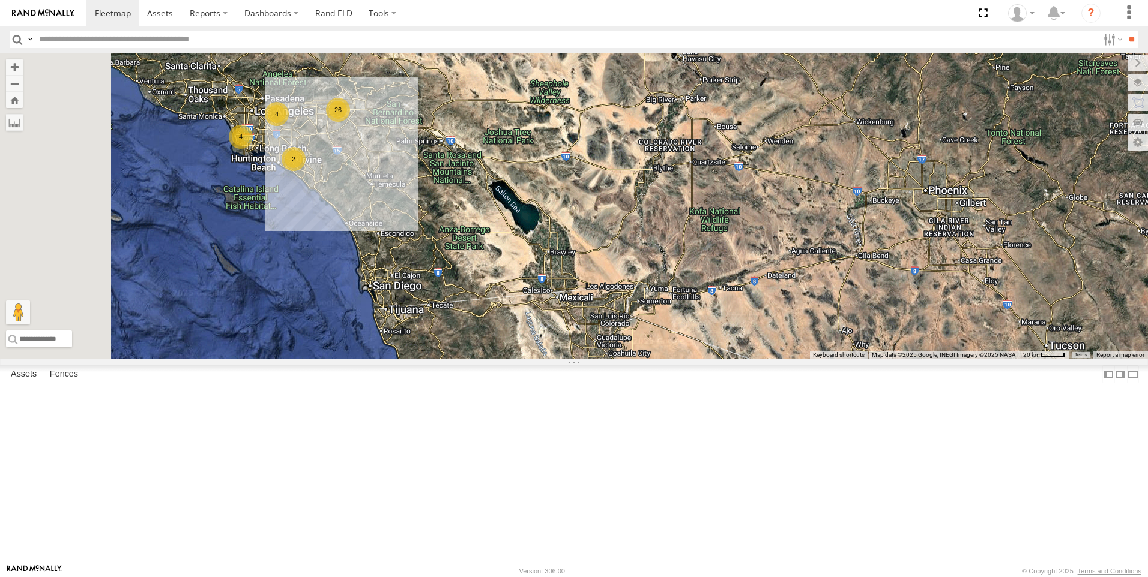
drag, startPoint x: 439, startPoint y: 194, endPoint x: 522, endPoint y: 355, distance: 180.7
click at [522, 355] on div "TL348 TL845 TL347 TL608 4 26 4 2" at bounding box center [574, 206] width 1148 height 307
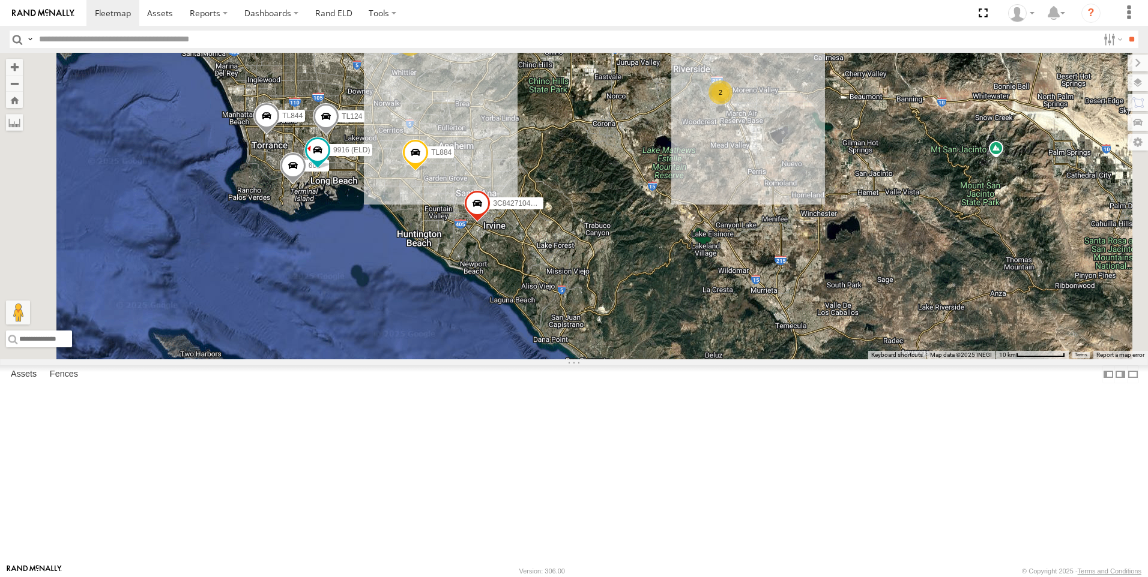
drag, startPoint x: 373, startPoint y: 273, endPoint x: 490, endPoint y: 295, distance: 119.0
click at [490, 295] on div "TL348 TL845 TL347 TL608 TL844 3C8427104DF8 TL124 TL030 TL884 TL842 22 4 603 2 9…" at bounding box center [574, 206] width 1148 height 307
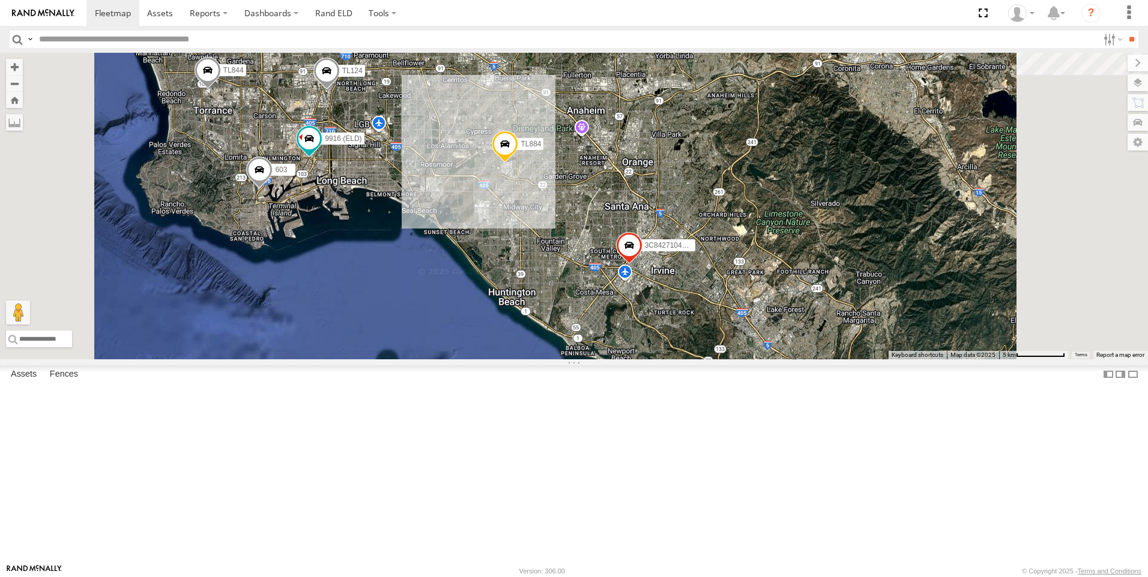
click at [273, 189] on span at bounding box center [259, 173] width 26 height 32
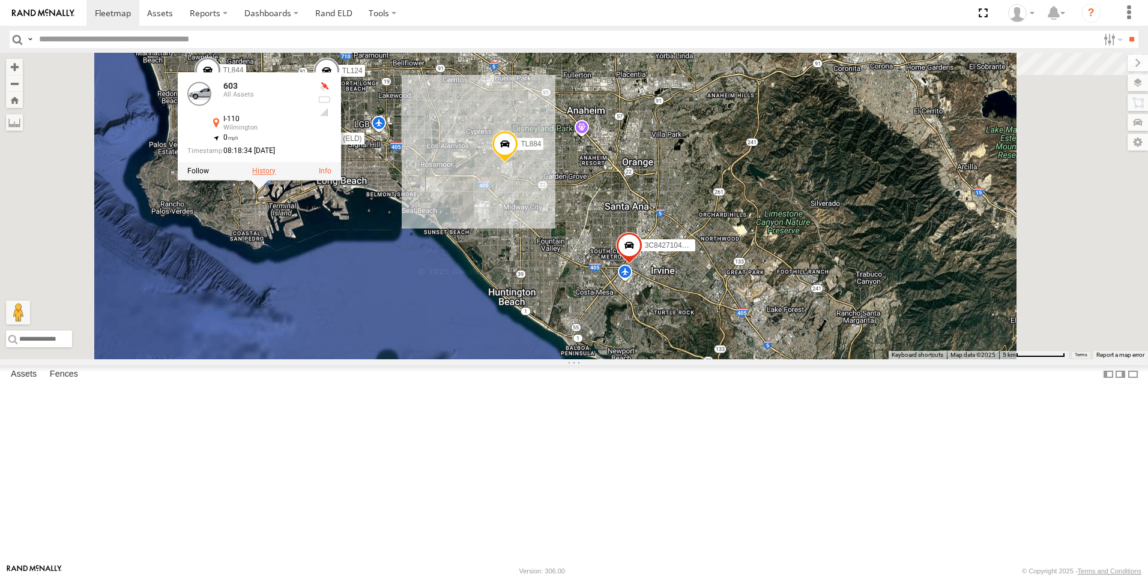
click at [276, 175] on label at bounding box center [263, 171] width 23 height 8
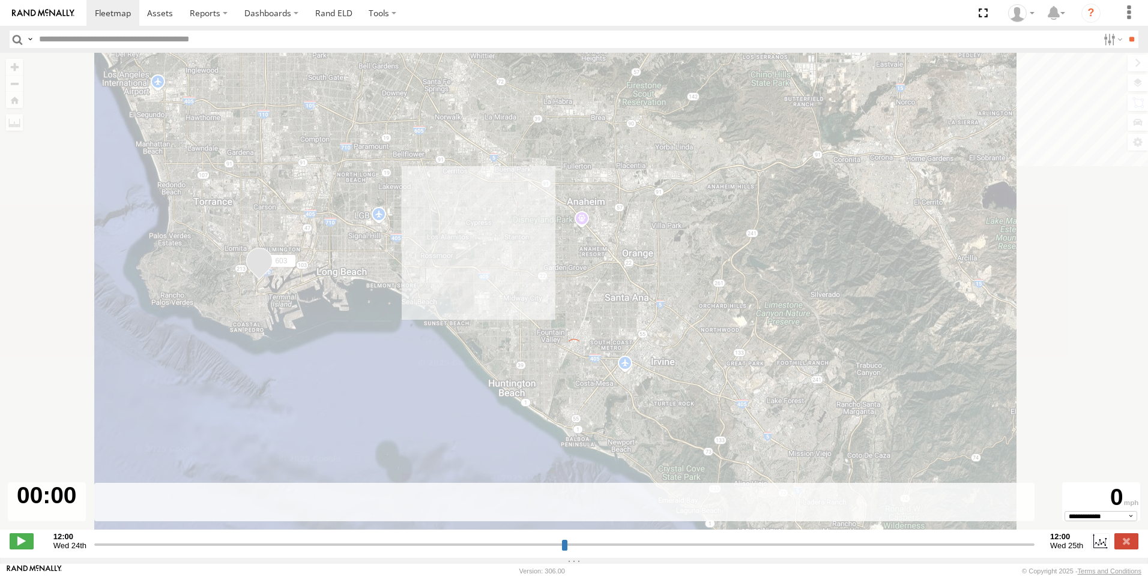
type input "**********"
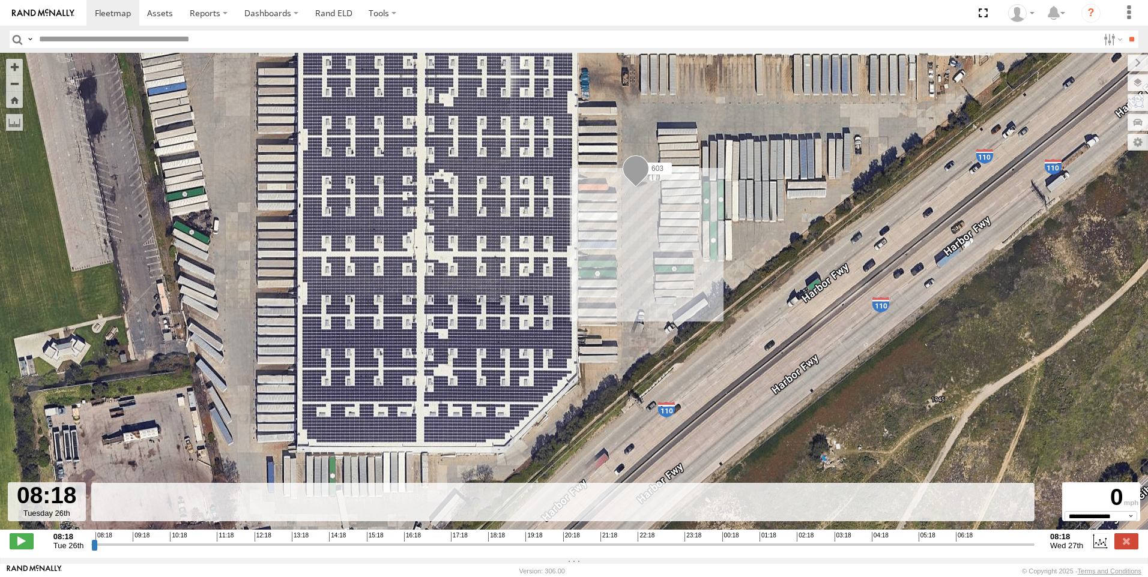
drag, startPoint x: 591, startPoint y: 345, endPoint x: 644, endPoint y: 230, distance: 126.8
click at [644, 230] on div "603" at bounding box center [574, 298] width 1148 height 490
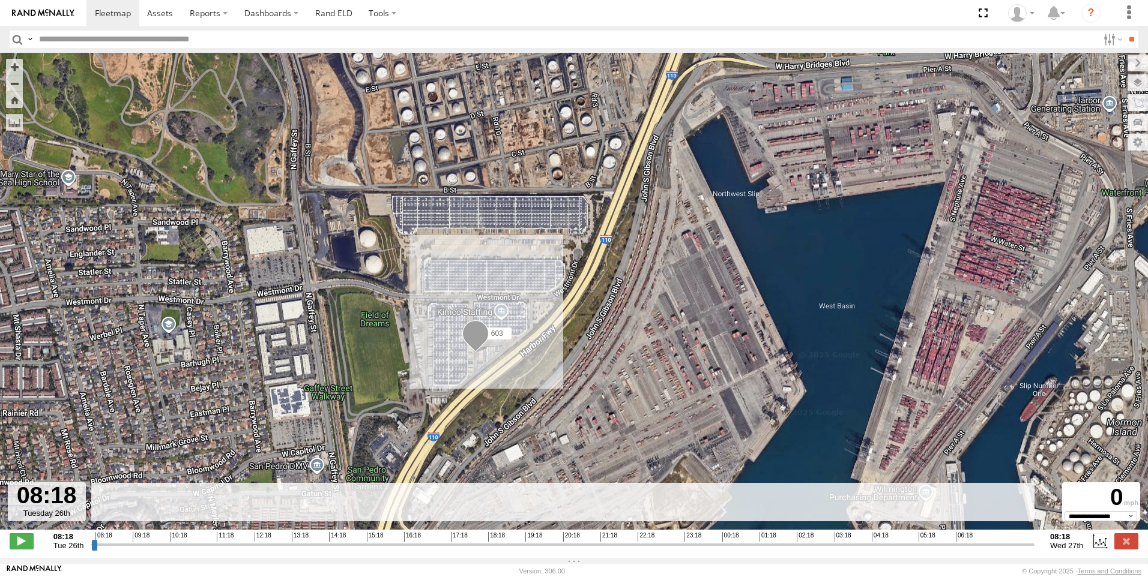
drag, startPoint x: 719, startPoint y: 151, endPoint x: 541, endPoint y: 286, distance: 222.8
click at [541, 286] on div "603" at bounding box center [574, 298] width 1148 height 490
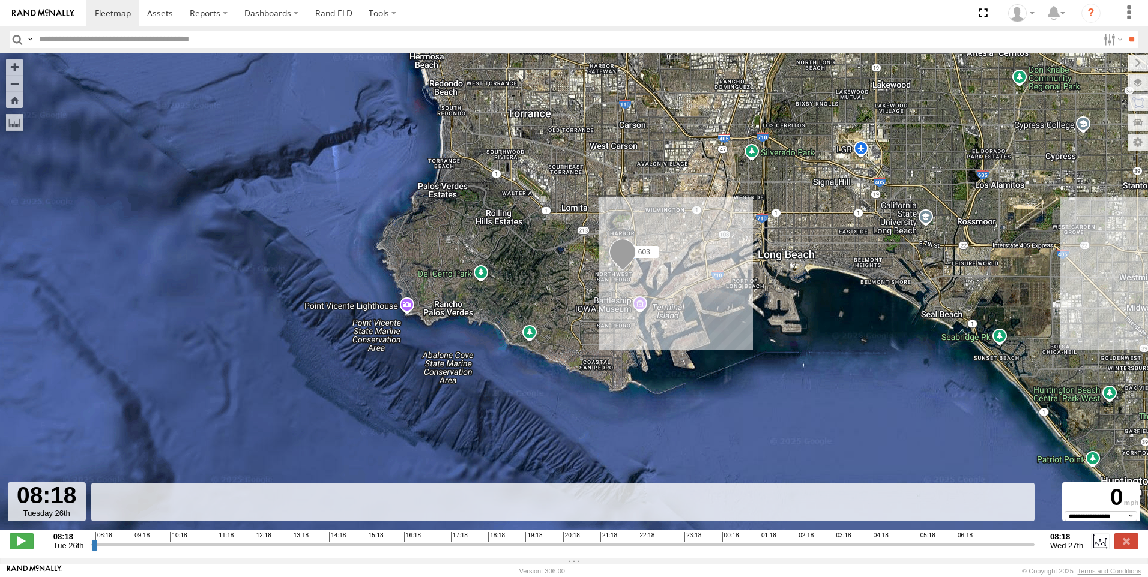
click at [56, 35] on input "text" at bounding box center [566, 39] width 1064 height 17
click at [1124, 31] on input "**" at bounding box center [1131, 39] width 14 height 17
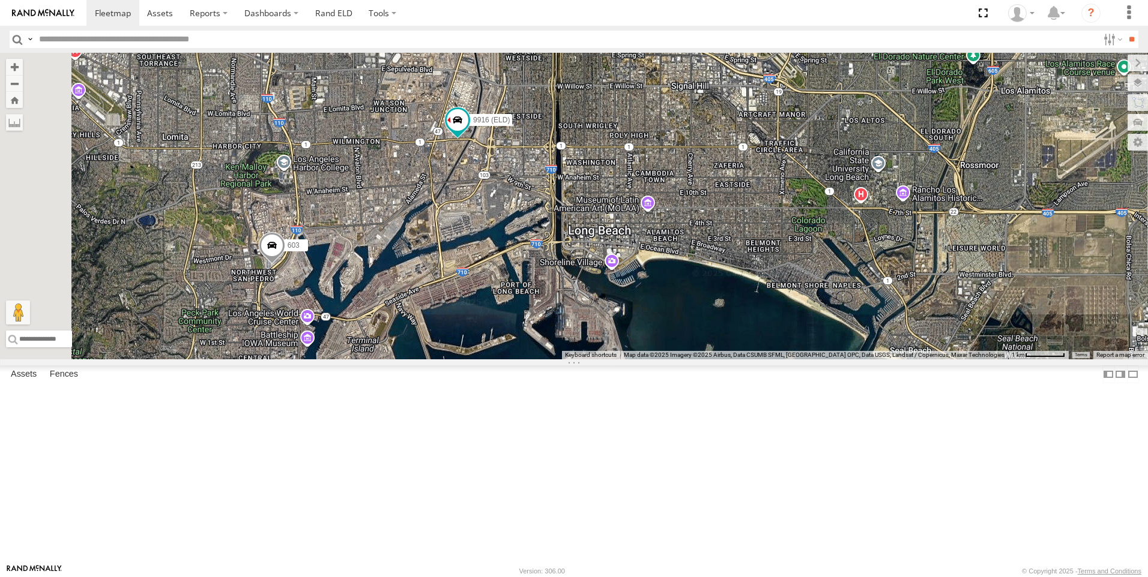
drag, startPoint x: 430, startPoint y: 265, endPoint x: 663, endPoint y: 256, distance: 232.5
click at [663, 256] on div "TL844 TL124 TL884 603 9916 (ELD) 3C8427104DF8" at bounding box center [574, 206] width 1148 height 307
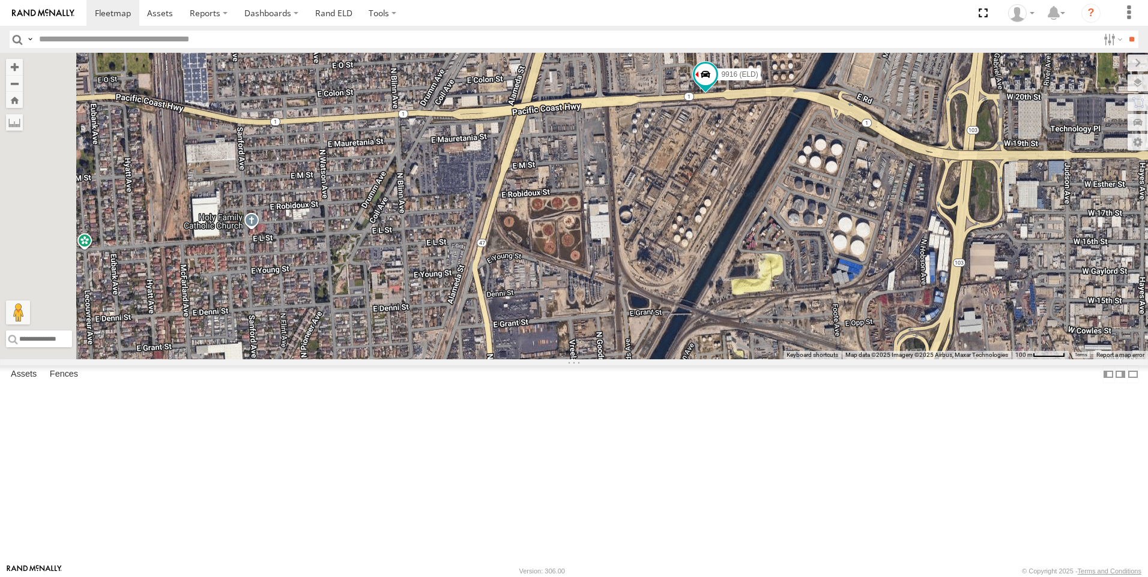
drag, startPoint x: 563, startPoint y: 283, endPoint x: 822, endPoint y: 243, distance: 262.4
click at [822, 243] on div "TL844 TL124 TL884 603 9916 (ELD) 3C8427104DF8" at bounding box center [574, 206] width 1148 height 307
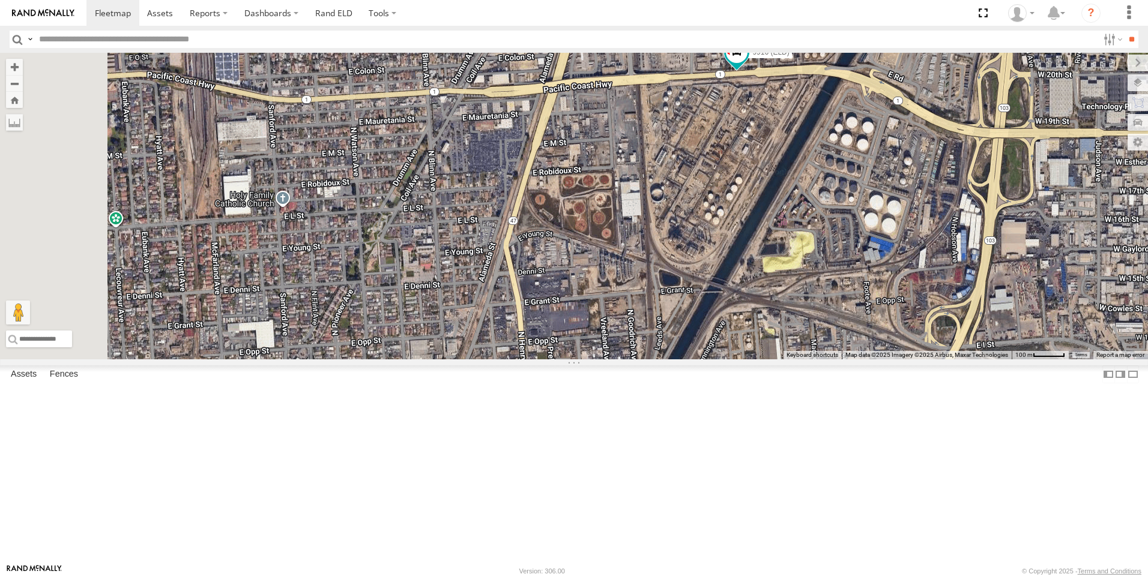
drag, startPoint x: 469, startPoint y: 361, endPoint x: 500, endPoint y: 337, distance: 38.9
click at [500, 337] on div "TL844 TL124 TL884 603 9916 (ELD) 3C8427104DF8" at bounding box center [574, 206] width 1148 height 307
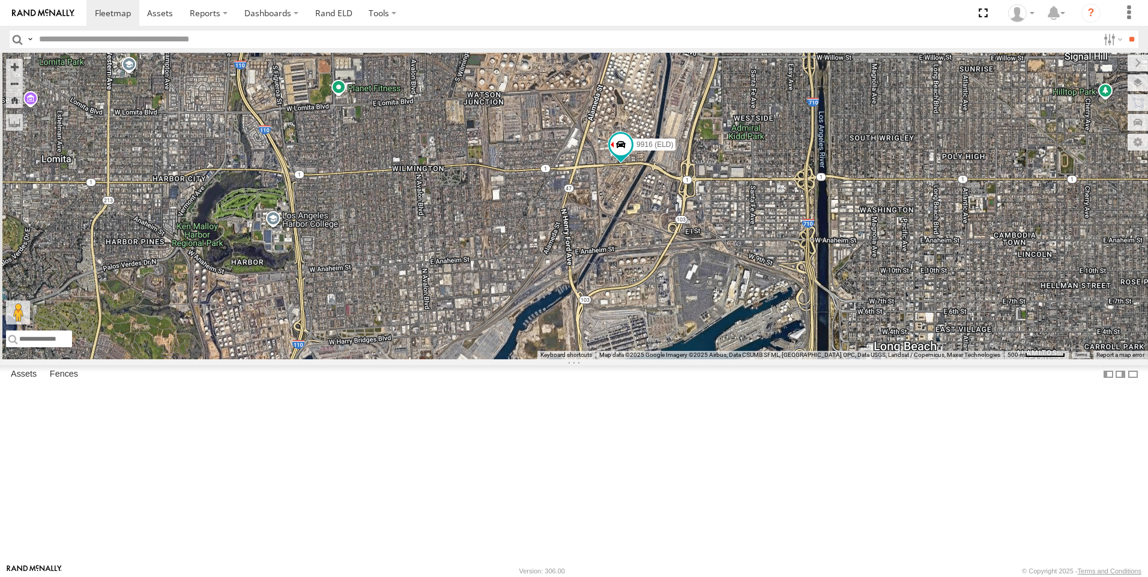
drag, startPoint x: 500, startPoint y: 337, endPoint x: 676, endPoint y: 308, distance: 178.2
click at [676, 308] on div "TL844 TL124 TL884 603 9916 (ELD) 3C8427104DF8" at bounding box center [574, 206] width 1148 height 307
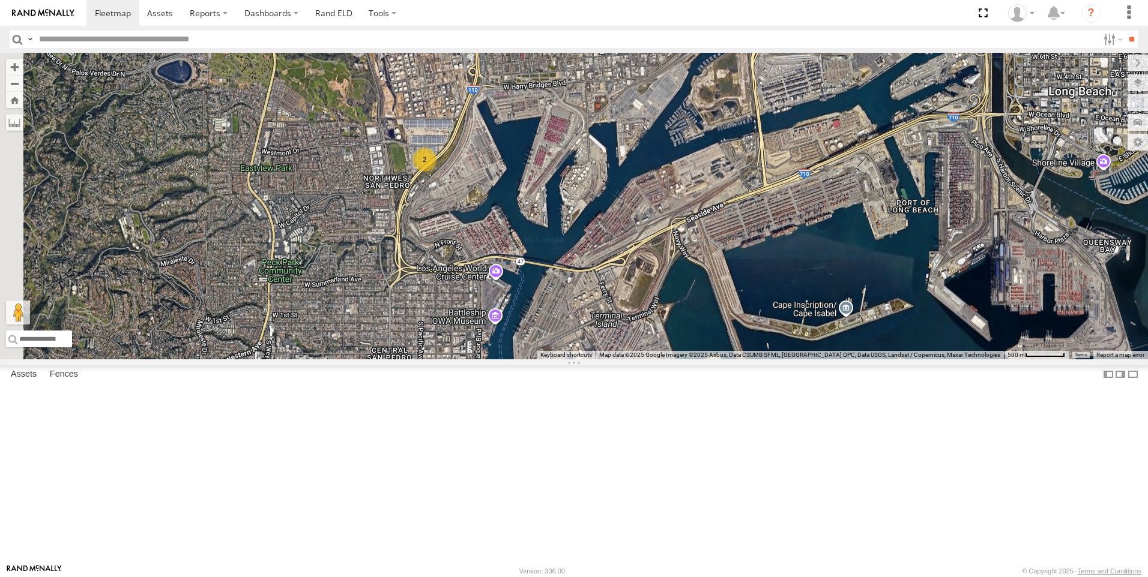
drag, startPoint x: 487, startPoint y: 321, endPoint x: 601, endPoint y: 303, distance: 116.2
click at [601, 303] on div "TL844 TL124 TL884 2" at bounding box center [574, 206] width 1148 height 307
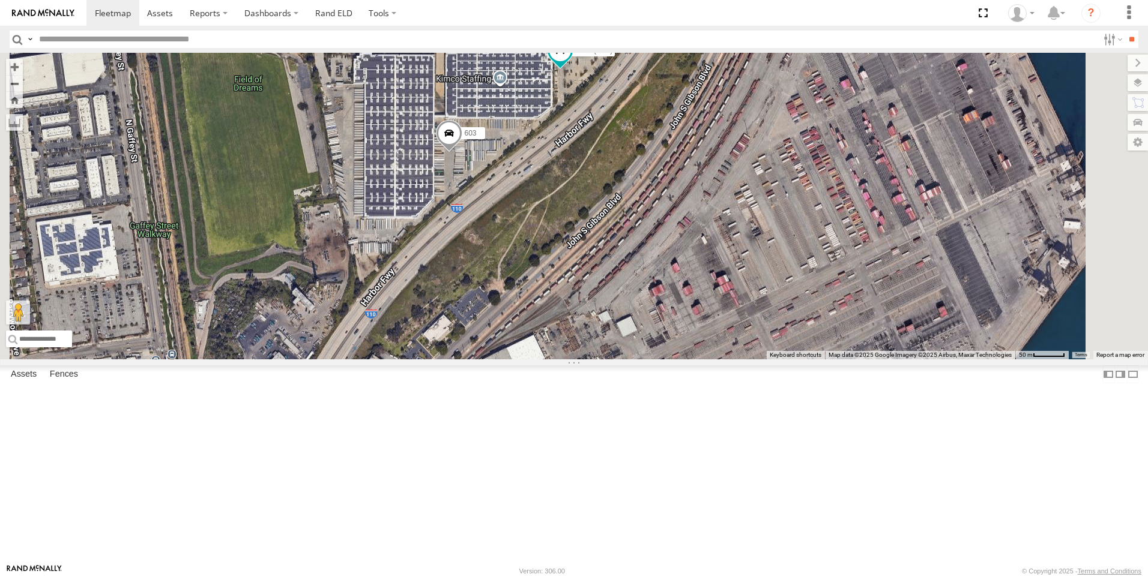
drag, startPoint x: 629, startPoint y: 273, endPoint x: 622, endPoint y: 344, distance: 71.7
click at [622, 344] on div "TL844 TL124 TL884 603 9916 (ELD)" at bounding box center [574, 206] width 1148 height 307
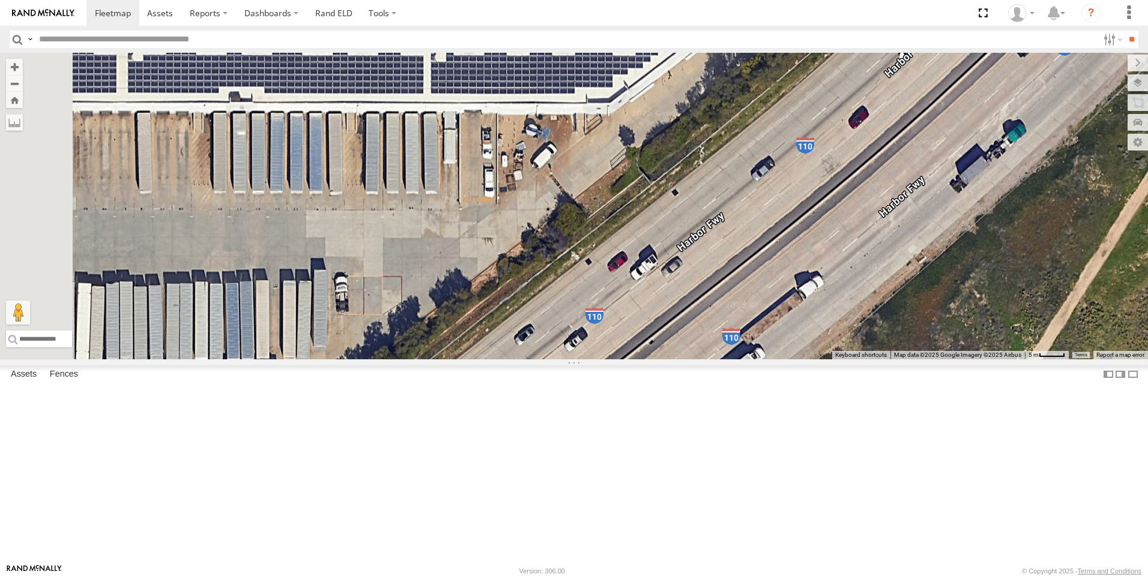
drag, startPoint x: 532, startPoint y: 348, endPoint x: 690, endPoint y: 256, distance: 183.0
click at [690, 256] on div "TL844 TL124 TL884 603 9916 (ELD)" at bounding box center [574, 206] width 1148 height 307
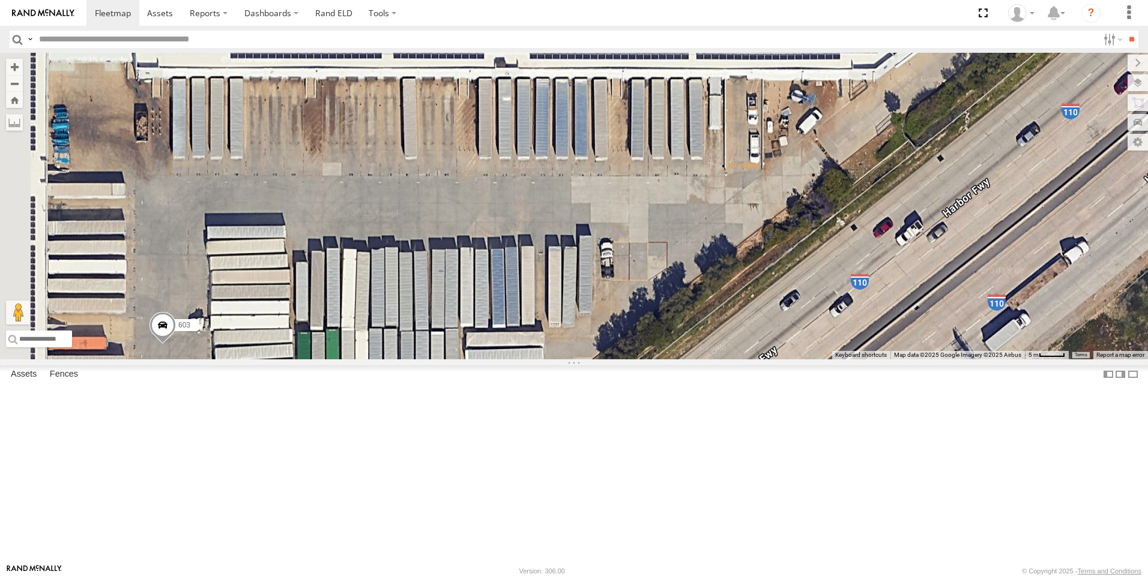
drag, startPoint x: 409, startPoint y: 307, endPoint x: 668, endPoint y: 277, distance: 260.5
click at [668, 277] on div "TL844 TL124 TL884 603 9916 (ELD)" at bounding box center [574, 206] width 1148 height 307
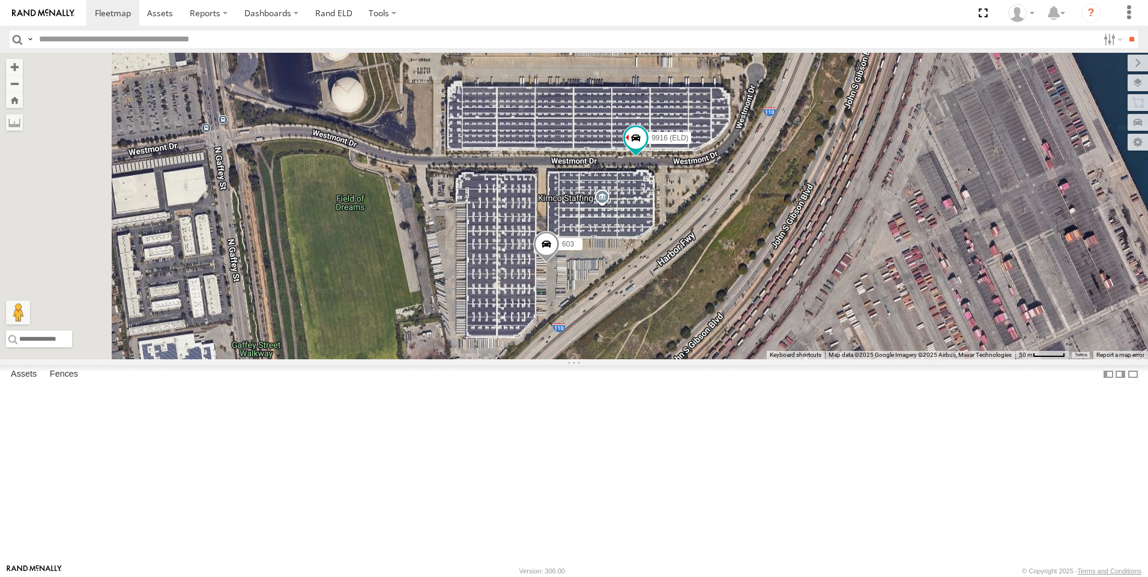
drag, startPoint x: 487, startPoint y: 309, endPoint x: 749, endPoint y: 274, distance: 264.0
click at [749, 274] on div "603 9916 (ELD)" at bounding box center [574, 206] width 1148 height 307
